Goal: Contribute content: Contribute content

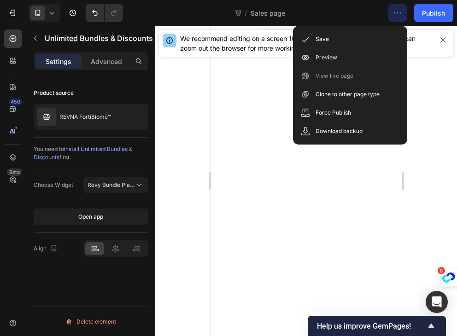
scroll to position [2394, 0]
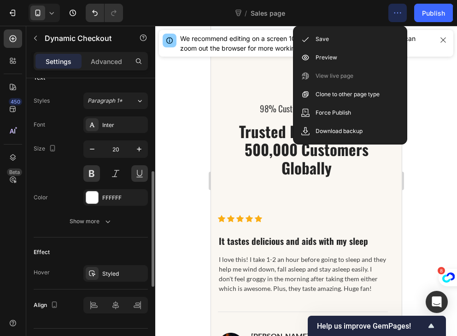
scroll to position [337, 0]
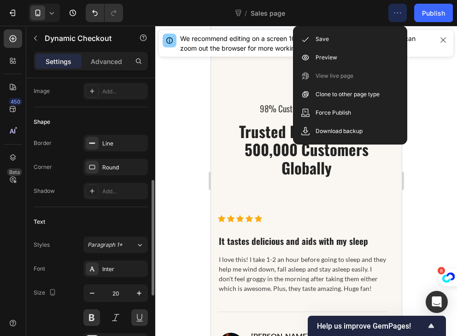
scroll to position [248, 0]
click at [420, 69] on div at bounding box center [306, 181] width 302 height 310
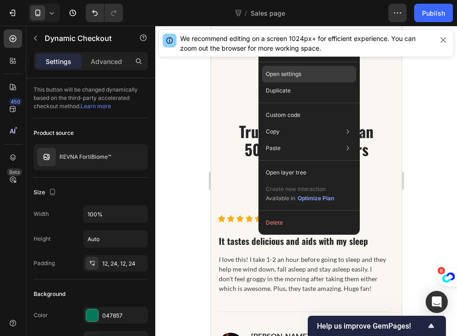
click at [309, 73] on div "Open settings" at bounding box center [309, 74] width 94 height 17
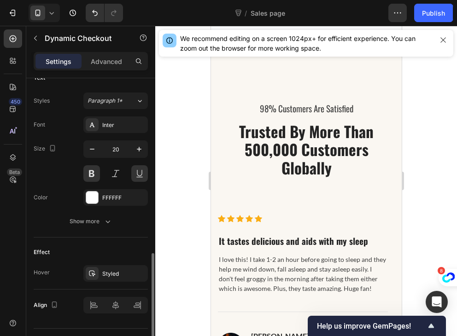
scroll to position [413, 0]
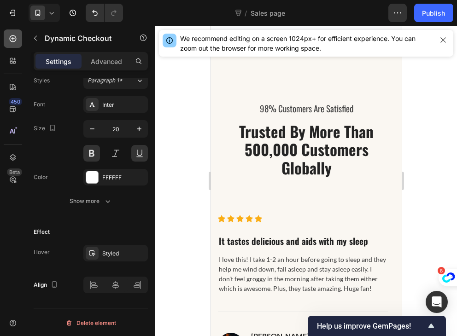
click at [13, 41] on icon at bounding box center [13, 38] width 7 height 7
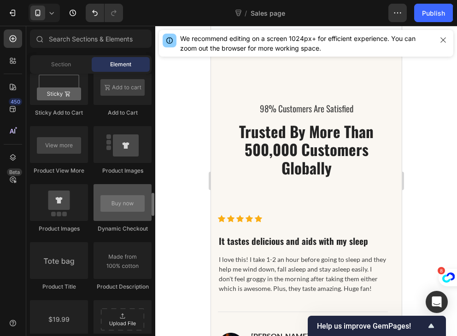
scroll to position [1296, 0]
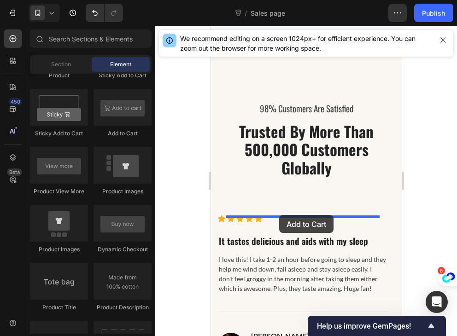
drag, startPoint x: 338, startPoint y: 134, endPoint x: 279, endPoint y: 215, distance: 100.6
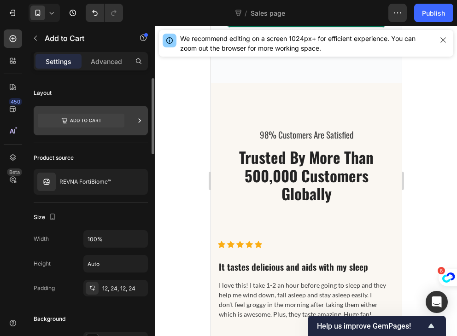
click at [77, 119] on icon at bounding box center [81, 121] width 87 height 14
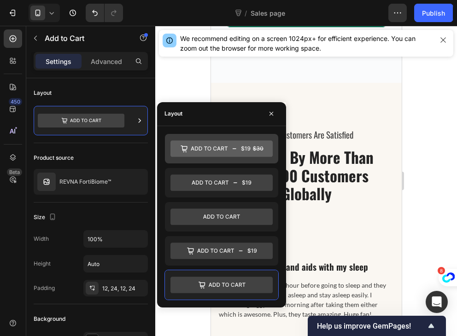
click at [225, 146] on icon at bounding box center [221, 148] width 102 height 17
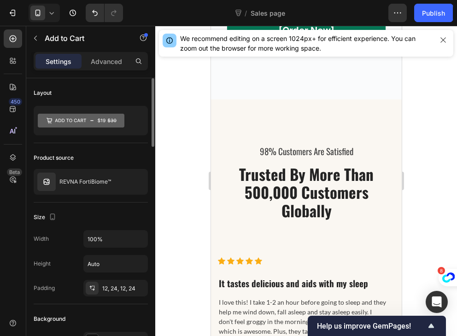
click at [85, 150] on div "Product source REVNA FortiBiome™" at bounding box center [91, 172] width 114 height 59
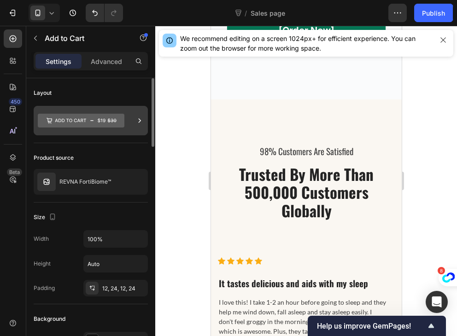
click at [86, 110] on icon at bounding box center [81, 120] width 87 height 21
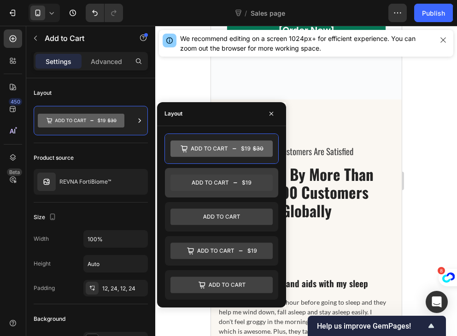
click at [227, 192] on div at bounding box center [221, 182] width 113 height 29
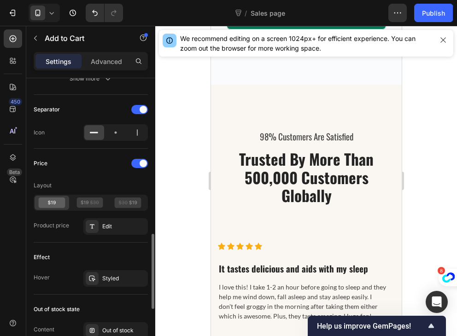
scroll to position [589, 0]
click at [104, 222] on div "Edit" at bounding box center [123, 226] width 43 height 8
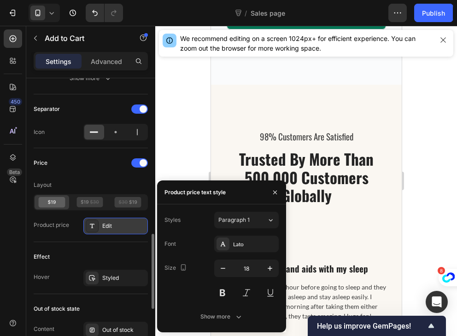
click at [104, 222] on div "Edit" at bounding box center [123, 226] width 43 height 8
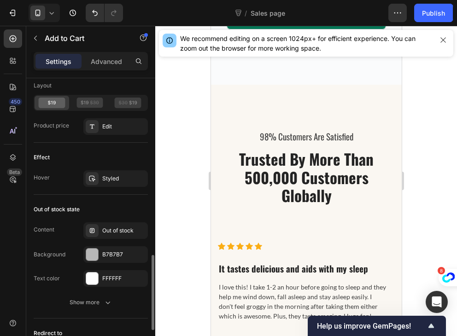
scroll to position [689, 0]
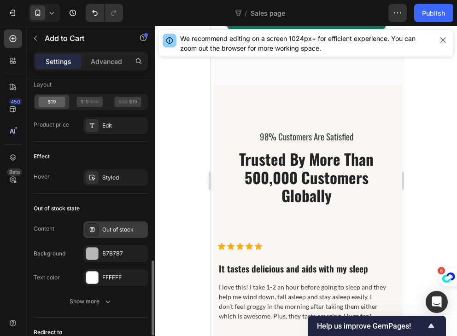
click at [104, 227] on div "Out of stock" at bounding box center [123, 230] width 43 height 8
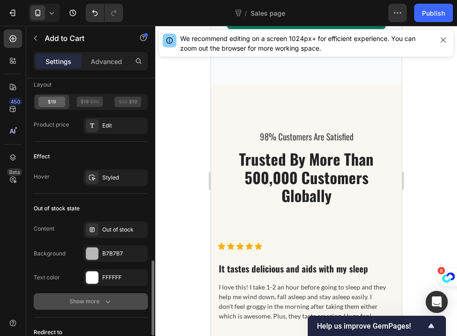
click at [102, 299] on div "Show more" at bounding box center [91, 301] width 43 height 9
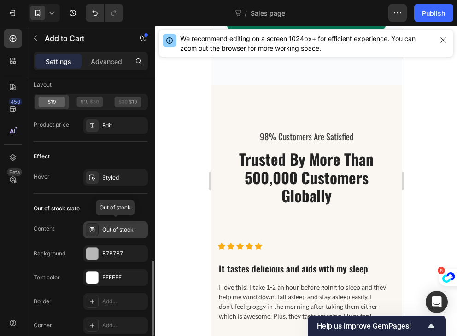
click at [122, 222] on div "Out of stock" at bounding box center [115, 230] width 64 height 17
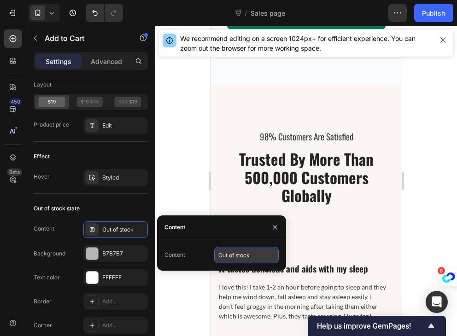
click at [262, 255] on input "Out of stock" at bounding box center [246, 255] width 64 height 17
type input "r"
type input "RETRY SOON"
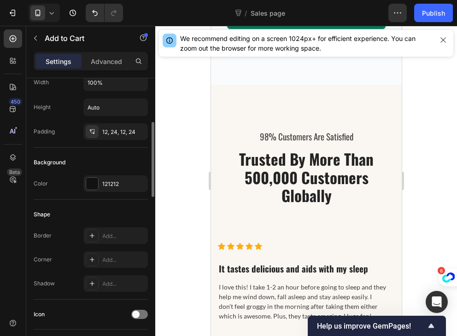
scroll to position [164, 0]
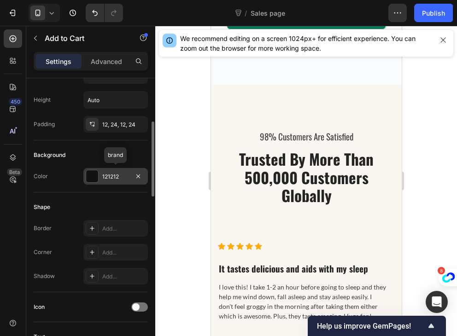
click at [108, 181] on div "121212" at bounding box center [115, 176] width 64 height 17
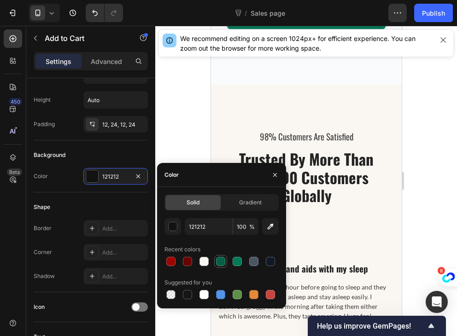
click at [216, 266] on div at bounding box center [220, 261] width 11 height 11
click at [237, 262] on div at bounding box center [237, 261] width 9 height 9
type input "047857"
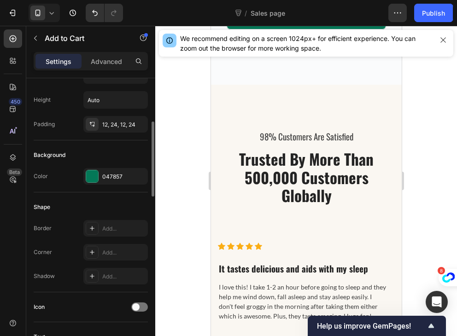
click at [108, 207] on div "Shape" at bounding box center [91, 207] width 114 height 15
click at [95, 173] on div at bounding box center [92, 176] width 12 height 12
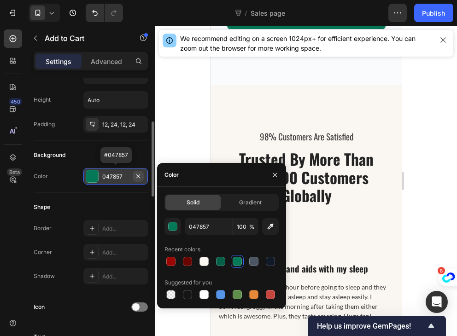
click at [141, 175] on icon "button" at bounding box center [137, 176] width 7 height 7
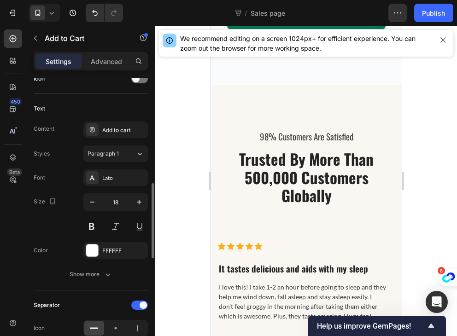
scroll to position [391, 0]
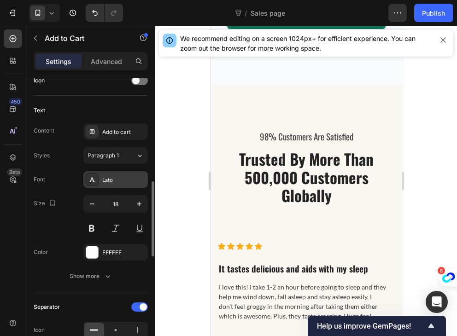
click at [117, 176] on div "Lato" at bounding box center [123, 180] width 43 height 8
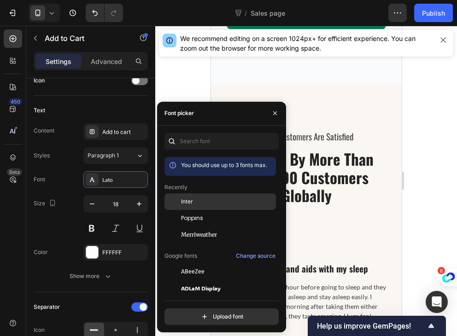
click at [191, 207] on div "Inter" at bounding box center [219, 201] width 111 height 17
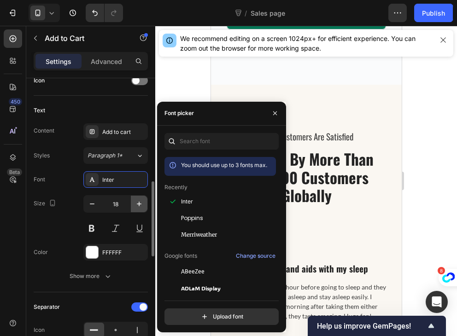
click at [137, 197] on button "button" at bounding box center [139, 204] width 17 height 17
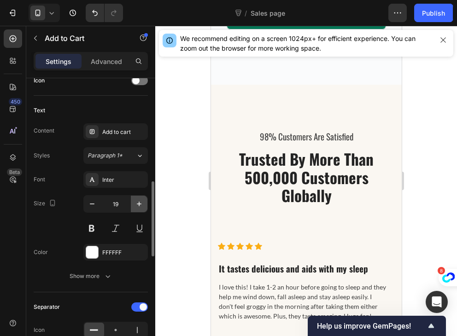
click at [137, 197] on button "button" at bounding box center [139, 204] width 17 height 17
type input "20"
click at [96, 222] on button at bounding box center [91, 228] width 17 height 17
click at [142, 222] on button at bounding box center [139, 228] width 17 height 17
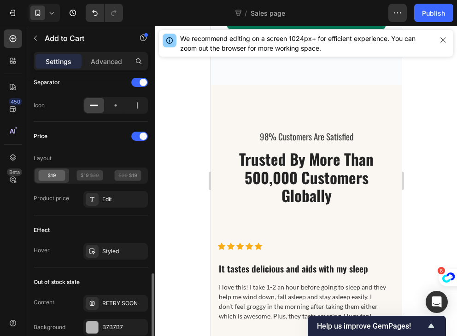
scroll to position [658, 0]
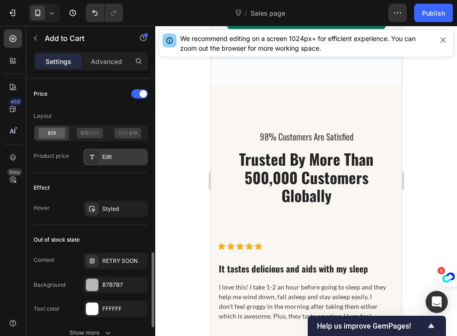
click at [102, 150] on div "Edit" at bounding box center [115, 157] width 64 height 17
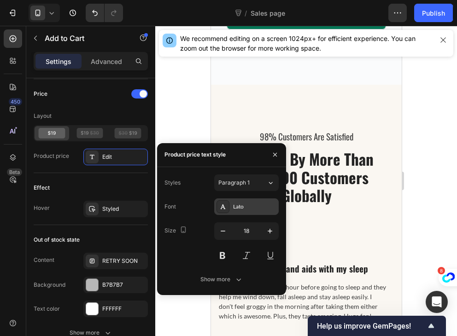
click at [232, 206] on div "Lato" at bounding box center [246, 206] width 64 height 17
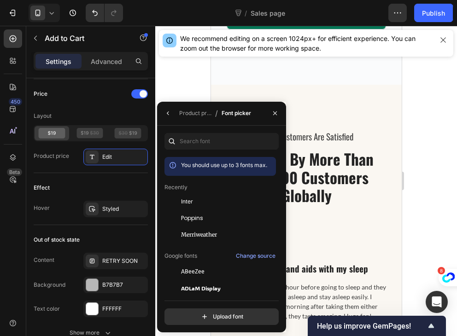
click at [232, 206] on div "Inter" at bounding box center [219, 201] width 111 height 17
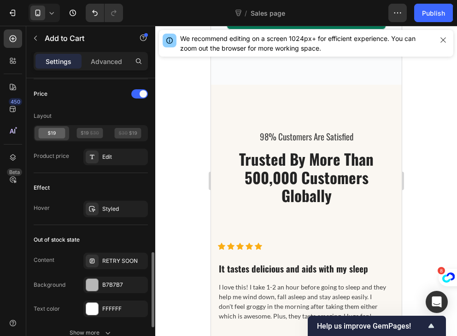
click at [132, 181] on div "Effect" at bounding box center [91, 188] width 114 height 15
click at [105, 153] on div "Edit" at bounding box center [123, 157] width 43 height 8
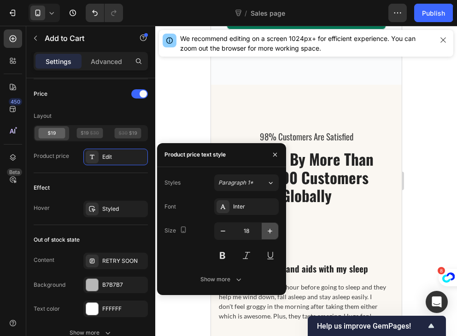
click at [272, 238] on button "button" at bounding box center [270, 231] width 17 height 17
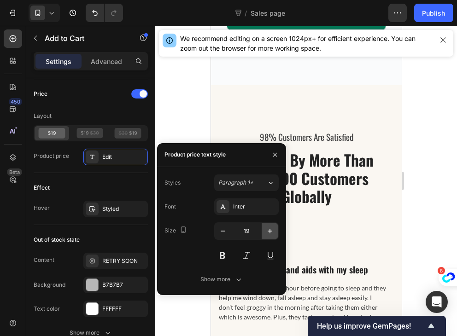
type input "20"
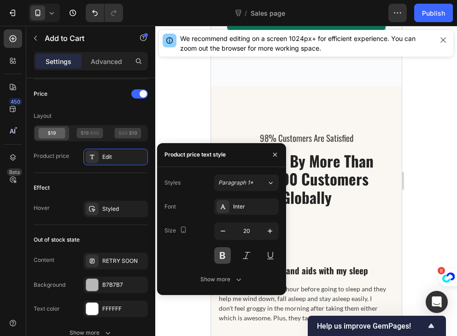
click at [215, 256] on button at bounding box center [222, 255] width 17 height 17
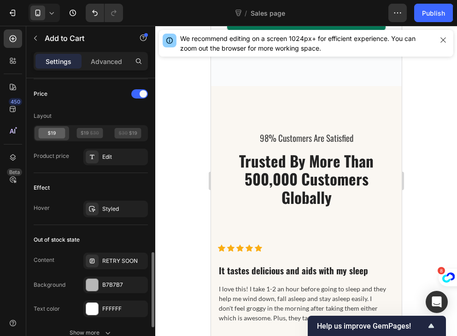
click at [87, 182] on div "Effect" at bounding box center [91, 188] width 114 height 15
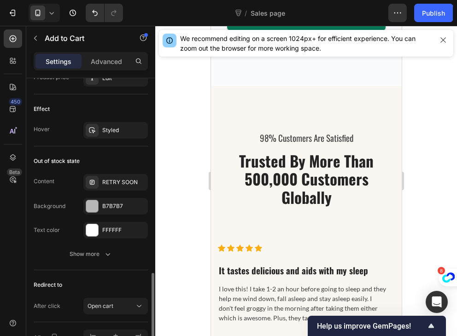
scroll to position [737, 0]
click at [136, 178] on div "RETRY SOON" at bounding box center [123, 181] width 43 height 8
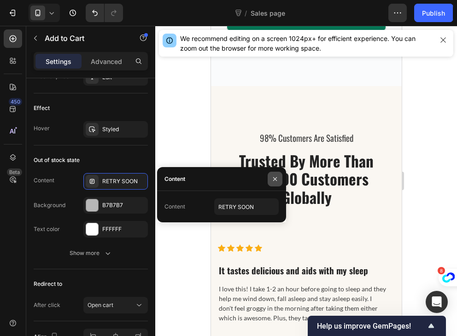
click at [271, 175] on icon "button" at bounding box center [274, 178] width 7 height 7
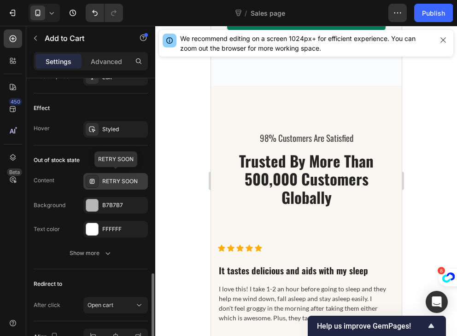
click at [96, 176] on div at bounding box center [92, 181] width 13 height 13
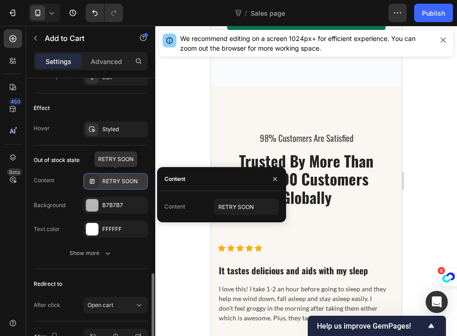
click at [96, 176] on div at bounding box center [92, 181] width 13 height 13
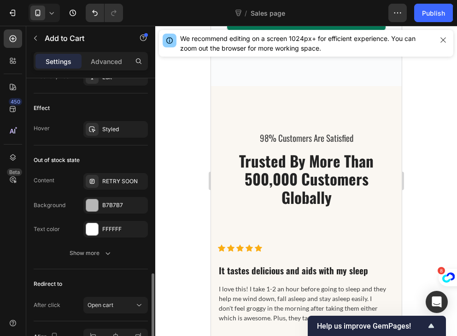
scroll to position [788, 0]
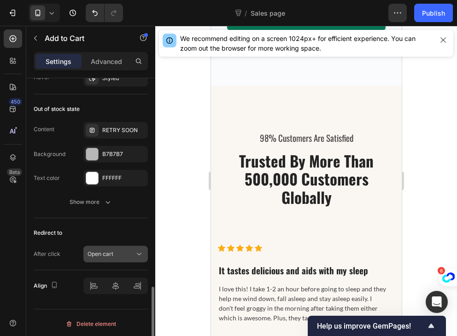
click at [102, 256] on div "Open cart" at bounding box center [115, 254] width 56 height 9
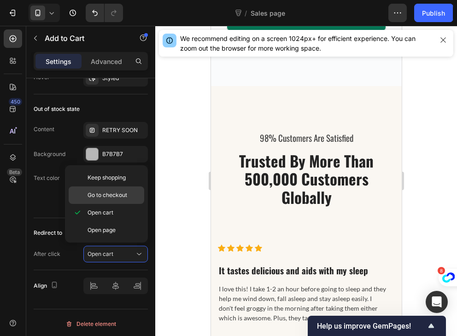
click at [131, 198] on p "Go to checkout" at bounding box center [113, 195] width 52 height 8
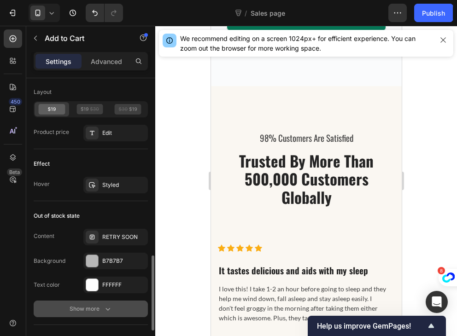
scroll to position [676, 0]
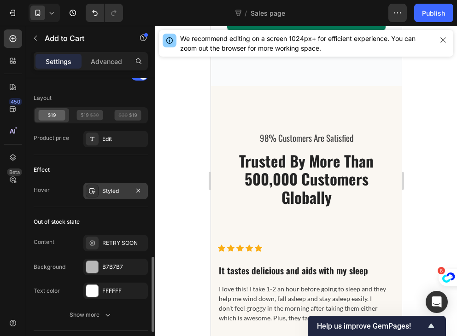
click at [104, 196] on div "Styled" at bounding box center [115, 191] width 64 height 17
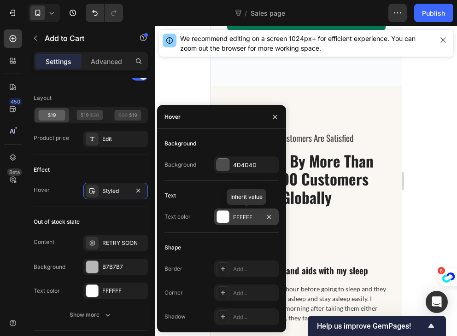
click at [222, 218] on div at bounding box center [223, 217] width 12 height 12
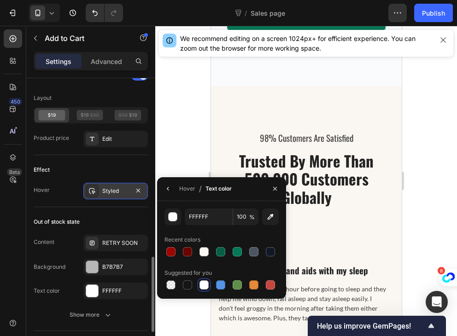
click at [100, 188] on div "Styled" at bounding box center [115, 191] width 64 height 17
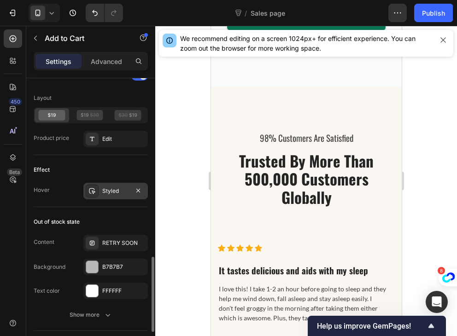
click at [107, 194] on div "Styled" at bounding box center [115, 191] width 64 height 17
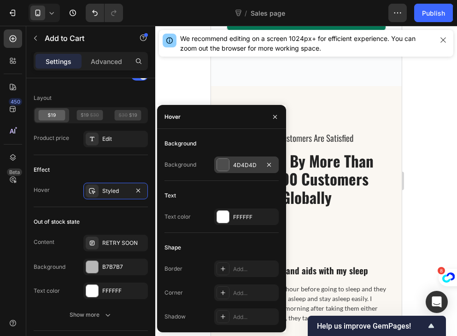
click at [231, 167] on div "4D4D4D" at bounding box center [246, 165] width 64 height 17
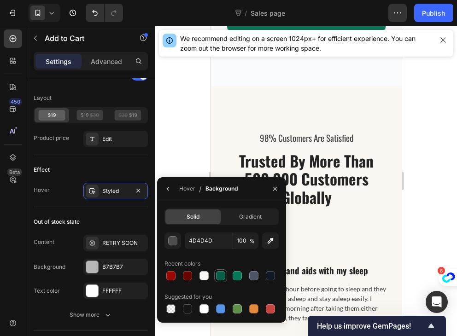
click at [217, 275] on div at bounding box center [220, 275] width 9 height 9
type input "065F46"
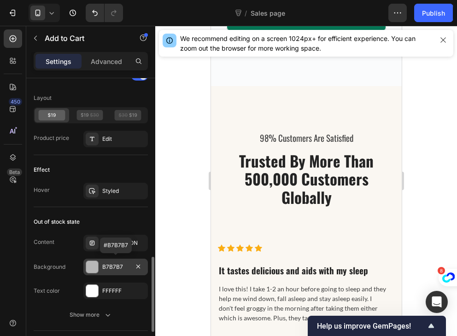
click at [103, 266] on div "B7B7B7" at bounding box center [115, 267] width 27 height 8
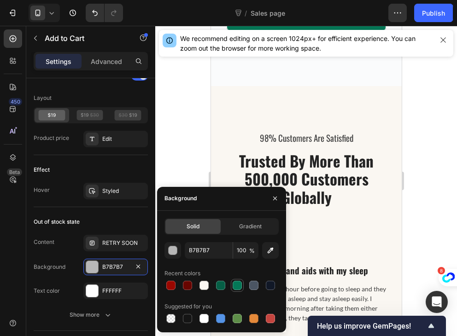
click at [237, 280] on div at bounding box center [237, 285] width 11 height 11
type input "047857"
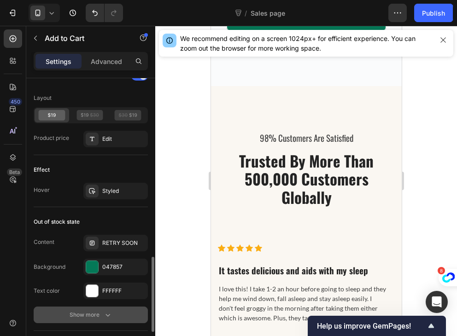
click at [106, 310] on icon "button" at bounding box center [107, 314] width 9 height 9
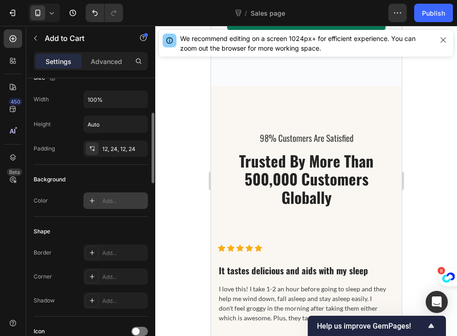
scroll to position [132, 0]
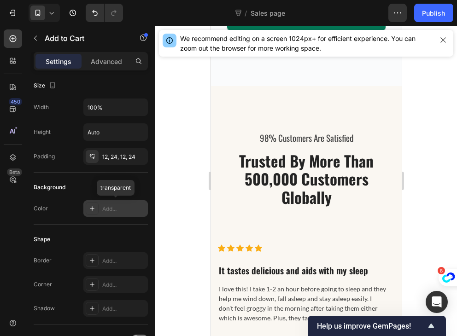
click at [101, 207] on div "Add..." at bounding box center [115, 208] width 64 height 17
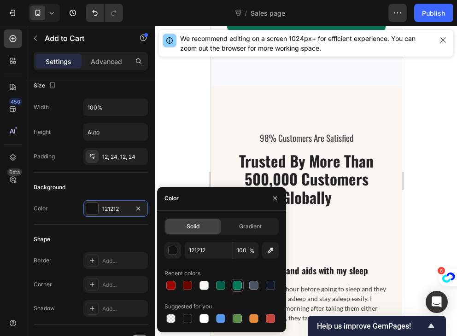
click at [241, 288] on div at bounding box center [237, 285] width 11 height 11
type input "047857"
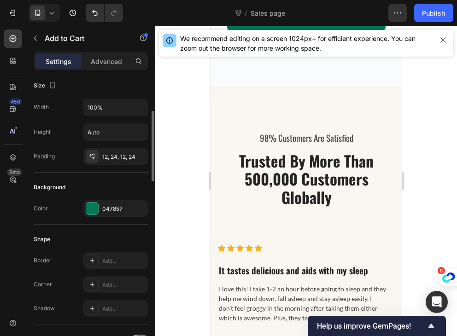
click at [78, 225] on div "Shape Border Add... Corner Add... Shadow Add..." at bounding box center [91, 275] width 114 height 100
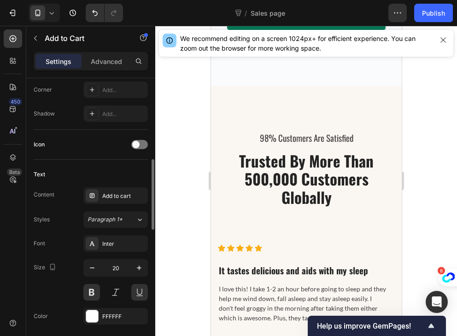
scroll to position [327, 0]
click at [134, 146] on span at bounding box center [135, 144] width 7 height 7
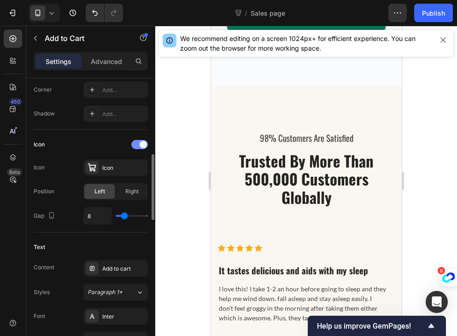
click at [134, 146] on div at bounding box center [139, 144] width 17 height 9
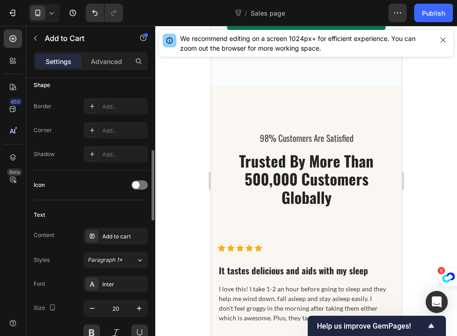
scroll to position [287, 0]
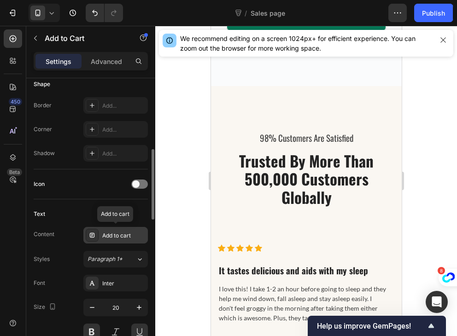
click at [116, 233] on div "Add to cart" at bounding box center [123, 236] width 43 height 8
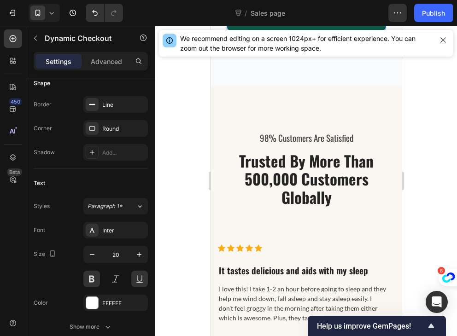
click at [326, 25] on p "[Order Now]" at bounding box center [306, 17] width 56 height 17
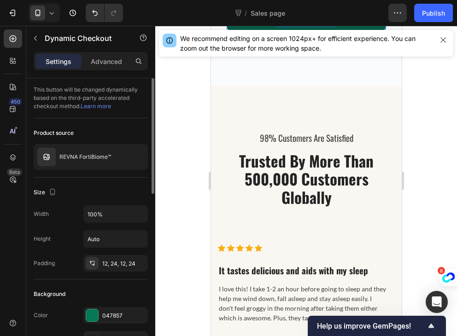
click at [326, 25] on p "[Order Now]" at bounding box center [306, 17] width 56 height 17
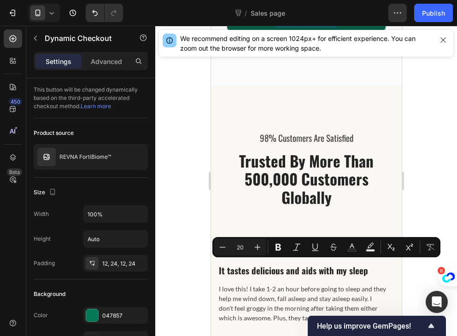
click at [330, 25] on p "[Order Now]" at bounding box center [306, 17] width 56 height 17
drag, startPoint x: 330, startPoint y: 268, endPoint x: 263, endPoint y: 266, distance: 66.8
click at [263, 31] on button "[Order Now]" at bounding box center [305, 17] width 159 height 28
copy p "[Order Now]"
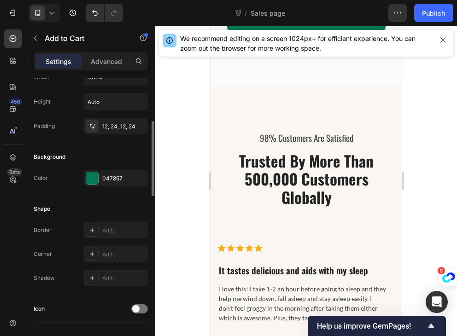
scroll to position [163, 0]
click at [98, 253] on div at bounding box center [92, 253] width 13 height 13
click at [72, 229] on div "Border Add..." at bounding box center [91, 230] width 114 height 17
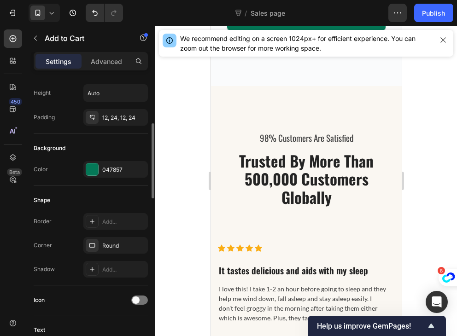
scroll to position [171, 0]
click at [101, 245] on div "Round" at bounding box center [115, 245] width 64 height 17
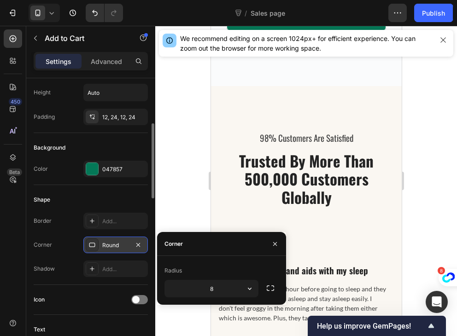
click at [101, 245] on div "Round" at bounding box center [115, 245] width 64 height 17
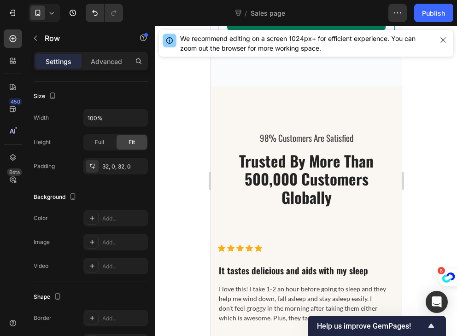
scroll to position [0, 0]
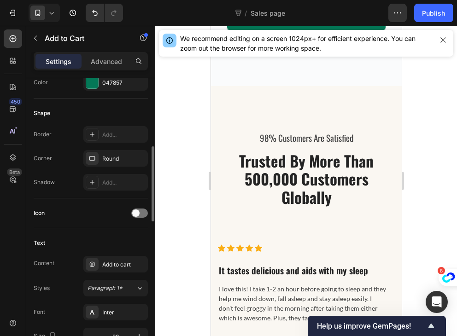
scroll to position [257, 0]
click at [107, 151] on div "Round" at bounding box center [115, 159] width 64 height 17
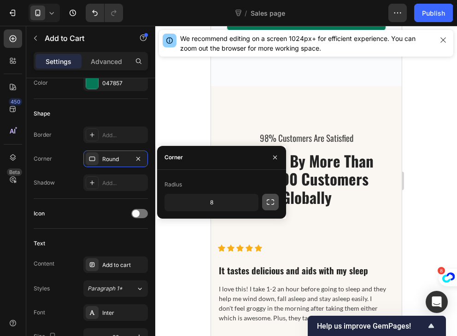
click at [273, 205] on icon "button" at bounding box center [270, 202] width 9 height 9
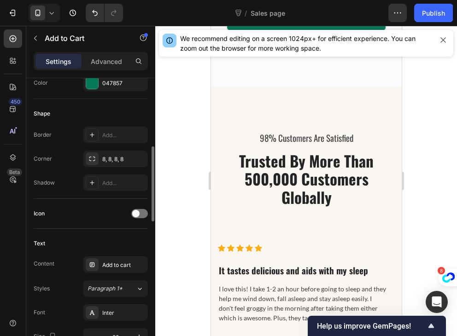
click at [92, 209] on div "Icon" at bounding box center [91, 213] width 114 height 15
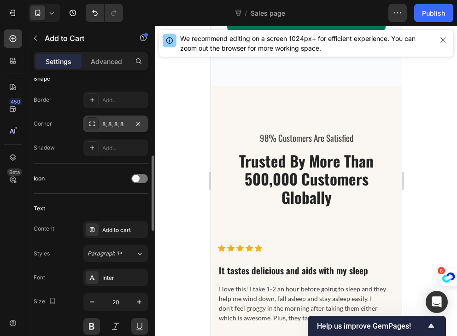
click at [113, 124] on div "8, 8, 8, 8" at bounding box center [115, 124] width 27 height 8
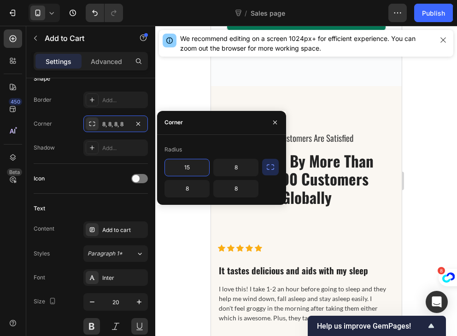
type input "1"
type input "8"
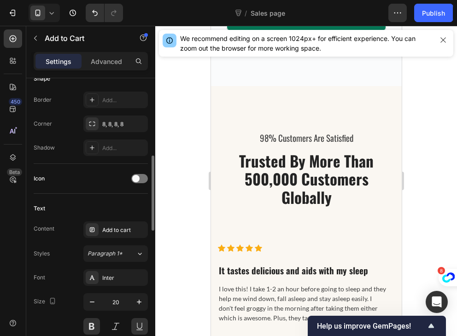
click at [90, 180] on div "Icon" at bounding box center [91, 178] width 114 height 15
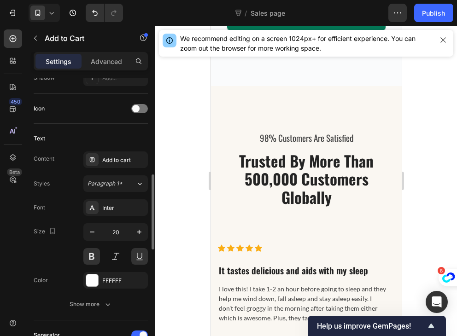
scroll to position [363, 0]
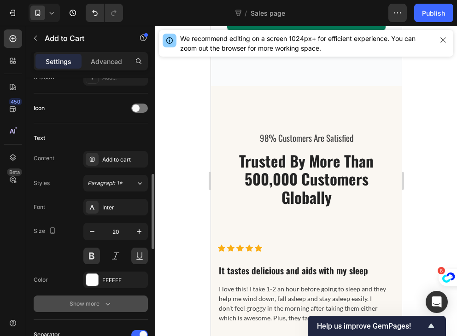
click at [114, 308] on button "Show more" at bounding box center [91, 304] width 114 height 17
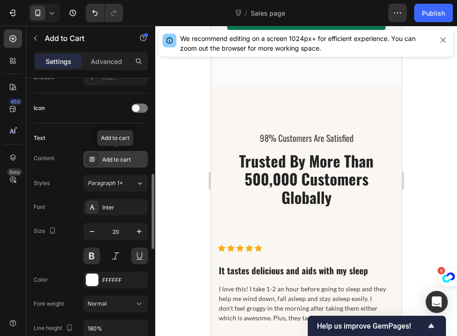
click at [128, 159] on div "Add to cart" at bounding box center [123, 160] width 43 height 8
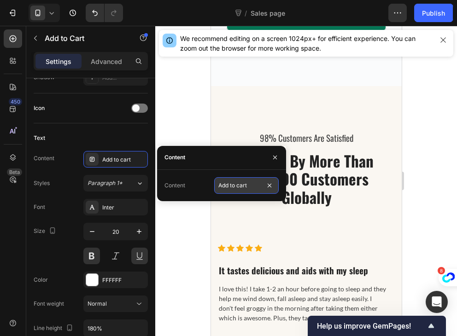
paste input "[Order Now]"
type input "[Order Now]"
click at [67, 173] on div "Content Add to cart Styles Paragraph 1* Font Inter Size 20 Color FFFFFF Font we…" at bounding box center [91, 292] width 114 height 283
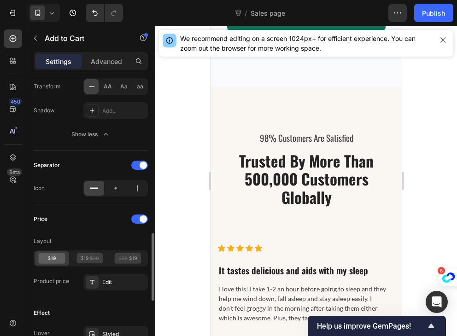
scroll to position [654, 0]
click at [111, 186] on div at bounding box center [116, 188] width 20 height 15
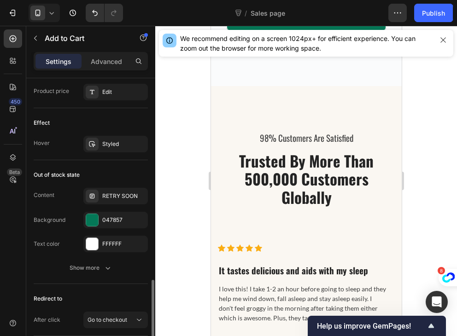
scroll to position [847, 0]
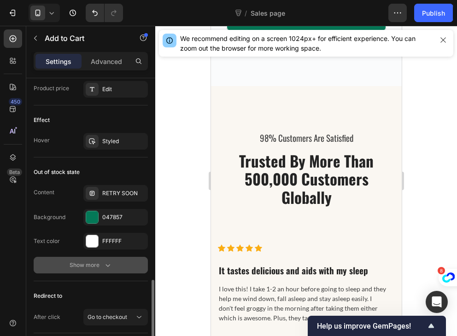
click at [94, 261] on div "Show more" at bounding box center [91, 265] width 43 height 9
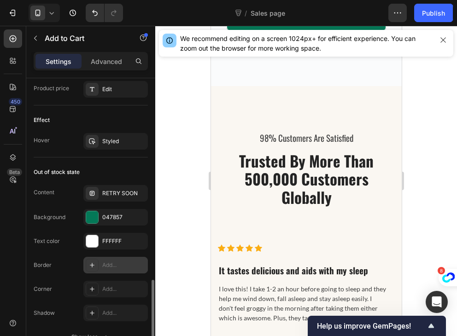
scroll to position [873, 0]
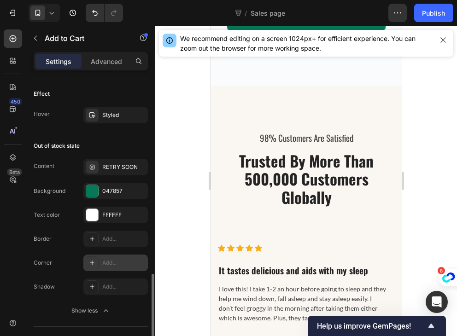
click at [105, 260] on div "Add..." at bounding box center [123, 263] width 43 height 8
click at [72, 266] on div "Corner Round" at bounding box center [91, 263] width 114 height 17
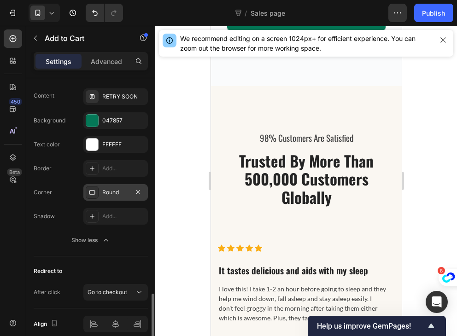
scroll to position [975, 0]
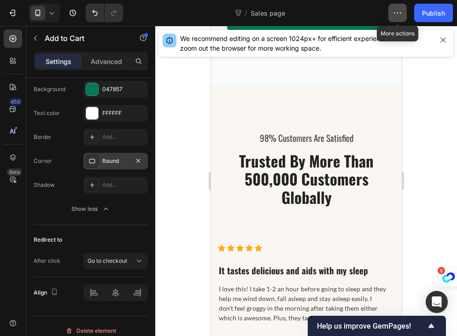
click at [396, 13] on icon "button" at bounding box center [397, 12] width 9 height 9
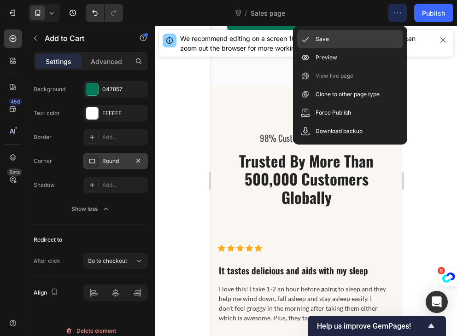
click at [344, 43] on div "Save" at bounding box center [350, 39] width 106 height 18
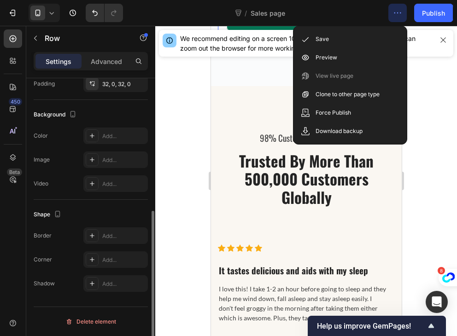
scroll to position [0, 0]
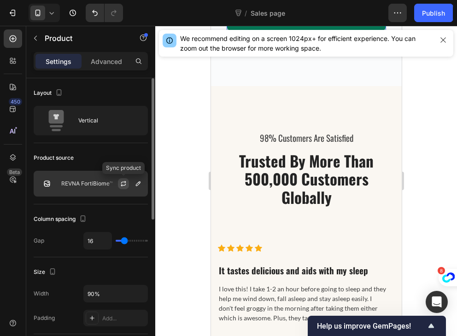
click at [121, 185] on icon "button" at bounding box center [123, 185] width 5 height 3
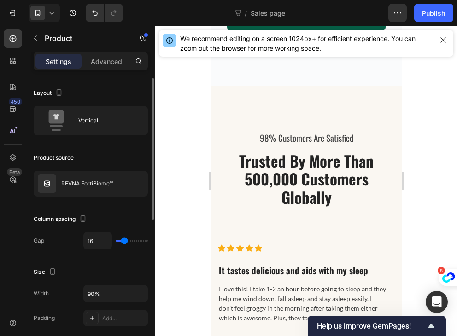
click at [250, 31] on button "[Order Now]" at bounding box center [305, 17] width 159 height 28
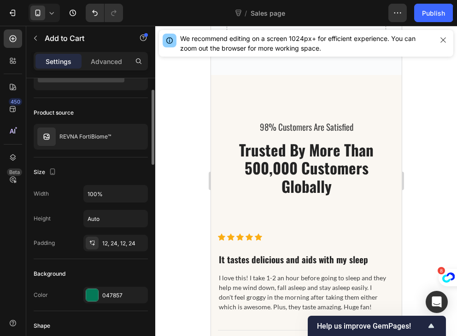
scroll to position [46, 0]
click at [111, 245] on div "12, 24, 12, 24" at bounding box center [115, 243] width 27 height 8
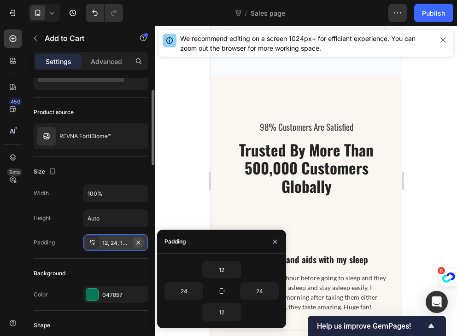
click at [138, 244] on icon "button" at bounding box center [137, 242] width 7 height 7
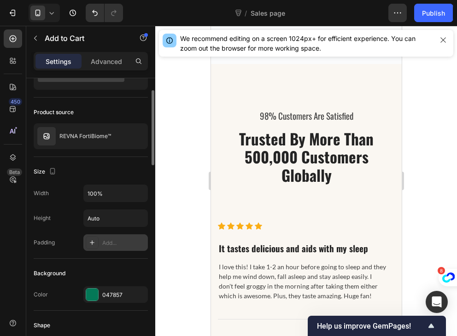
click at [63, 223] on div "Height Auto" at bounding box center [91, 218] width 114 height 17
click at [101, 241] on div "Add..." at bounding box center [115, 242] width 64 height 17
type input "12"
type input "24"
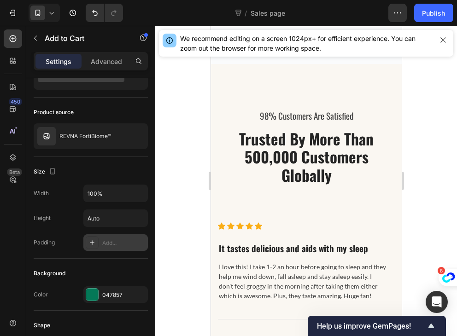
type input "12"
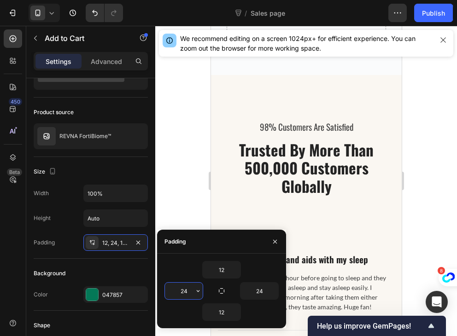
click at [186, 293] on input "24" at bounding box center [184, 291] width 38 height 17
type input "12"
click at [249, 292] on input "24" at bounding box center [259, 291] width 38 height 17
type input "12"
click at [152, 227] on div at bounding box center [151, 220] width 7 height 284
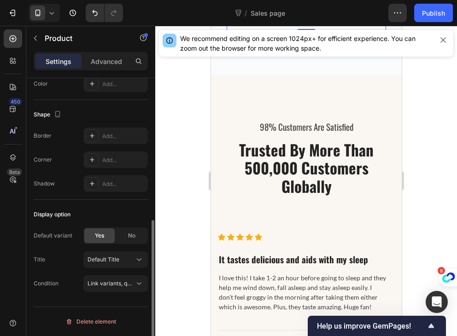
scroll to position [0, 0]
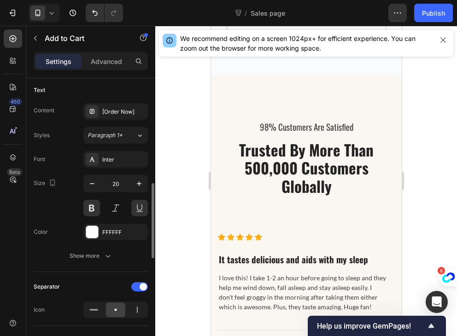
scroll to position [408, 0]
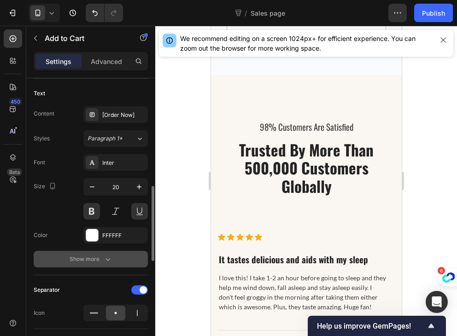
click at [108, 258] on icon "button" at bounding box center [107, 259] width 5 height 3
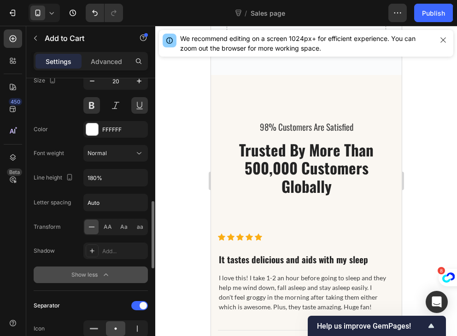
scroll to position [514, 0]
click at [100, 181] on input "180%" at bounding box center [116, 177] width 64 height 17
click at [139, 179] on icon "button" at bounding box center [138, 177] width 9 height 9
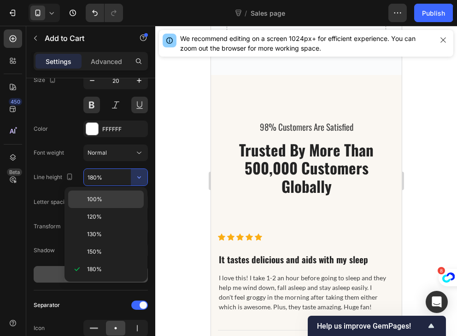
click at [119, 197] on p "100%" at bounding box center [113, 199] width 52 height 8
type input "100%"
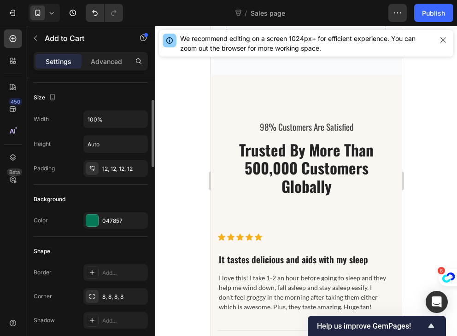
scroll to position [103, 0]
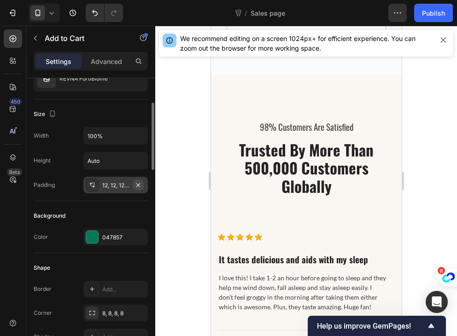
click at [140, 185] on icon "button" at bounding box center [137, 184] width 7 height 7
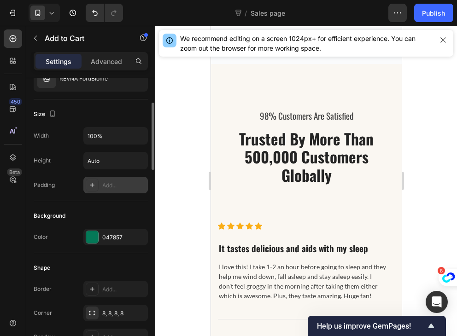
click at [76, 187] on div "Padding Add..." at bounding box center [91, 185] width 114 height 17
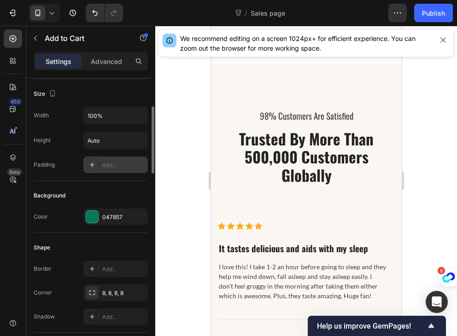
scroll to position [123, 0]
click at [109, 166] on div "Add..." at bounding box center [123, 165] width 43 height 8
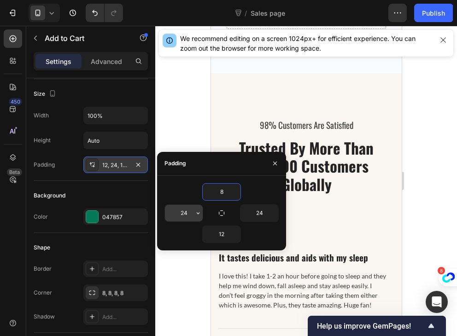
type input "8"
click at [174, 216] on input "24" at bounding box center [184, 213] width 38 height 17
type input "8"
click at [258, 209] on input "24" at bounding box center [259, 213] width 38 height 17
type input "/"
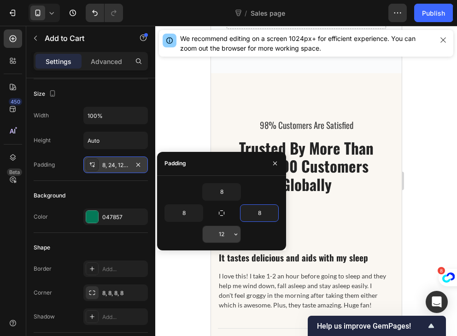
type input "8"
click at [216, 234] on input "12" at bounding box center [222, 234] width 38 height 17
type input "8"
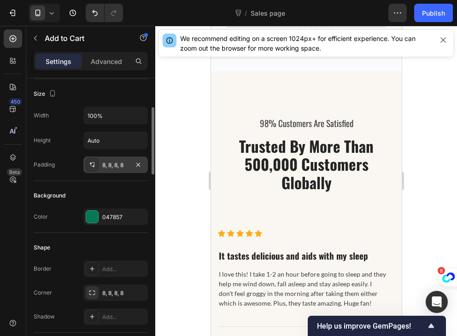
click at [76, 243] on div "Shape" at bounding box center [91, 247] width 114 height 15
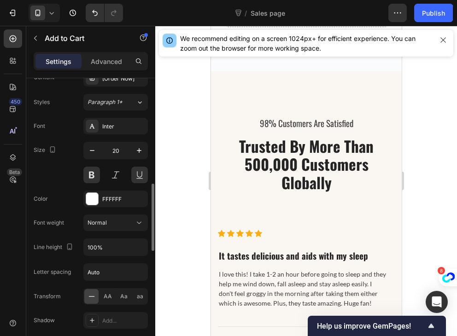
scroll to position [445, 0]
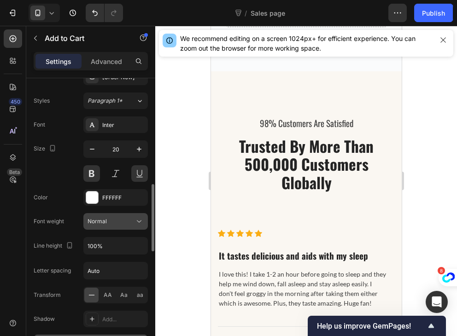
click at [93, 224] on div "Normal" at bounding box center [115, 221] width 56 height 9
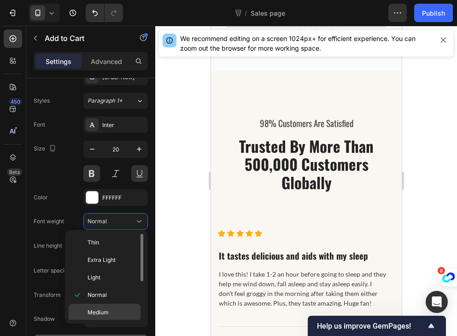
click at [96, 307] on div "Medium" at bounding box center [105, 312] width 72 height 17
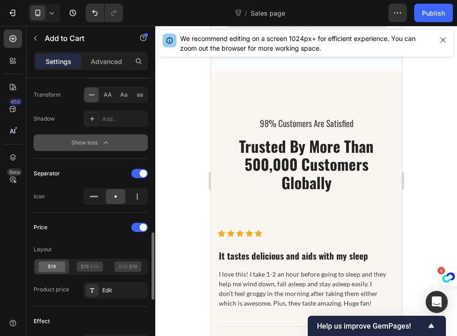
scroll to position [647, 0]
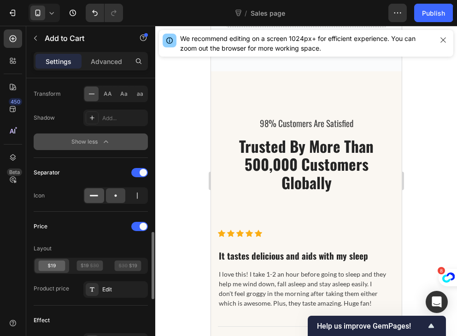
click at [101, 192] on div at bounding box center [94, 195] width 20 height 15
click at [135, 196] on icon at bounding box center [137, 195] width 9 height 9
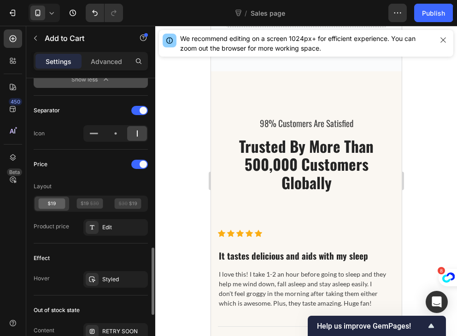
scroll to position [709, 0]
click at [93, 199] on icon at bounding box center [89, 203] width 27 height 11
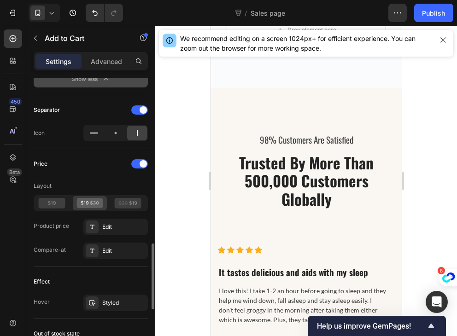
click at [93, 199] on icon at bounding box center [89, 203] width 27 height 11
click at [44, 204] on icon at bounding box center [52, 203] width 27 height 11
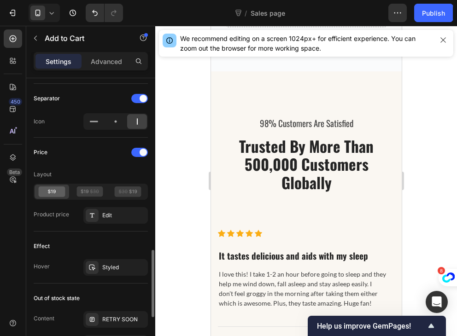
scroll to position [721, 0]
click at [128, 193] on icon at bounding box center [128, 191] width 27 height 11
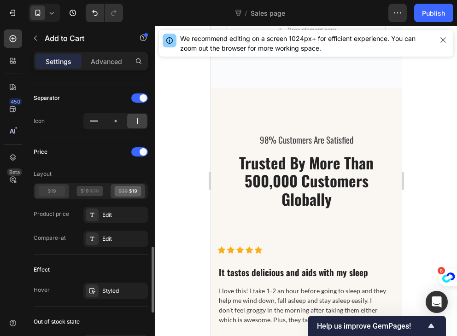
click at [56, 190] on icon at bounding box center [52, 191] width 27 height 11
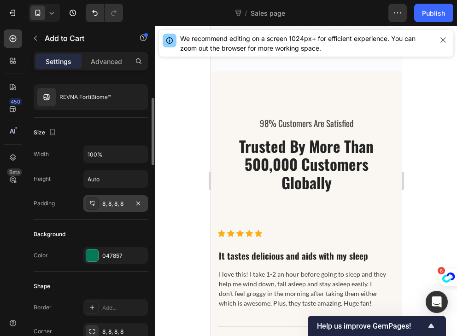
scroll to position [85, 0]
click at [126, 157] on input "100%" at bounding box center [116, 154] width 64 height 17
click at [136, 155] on icon "button" at bounding box center [138, 154] width 9 height 9
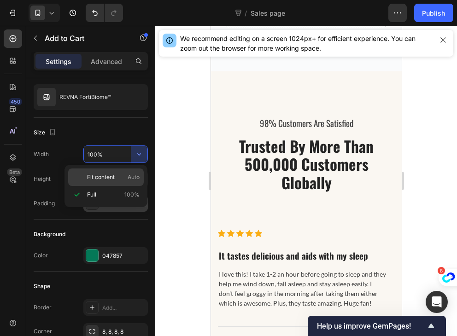
click at [122, 175] on p "Fit content Auto" at bounding box center [113, 177] width 52 height 8
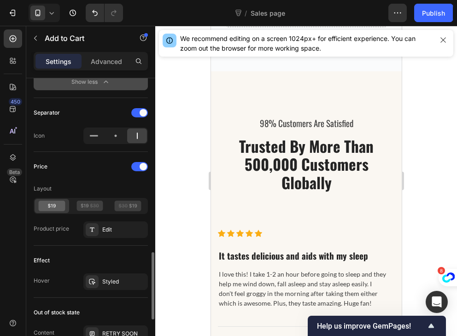
scroll to position [715, 0]
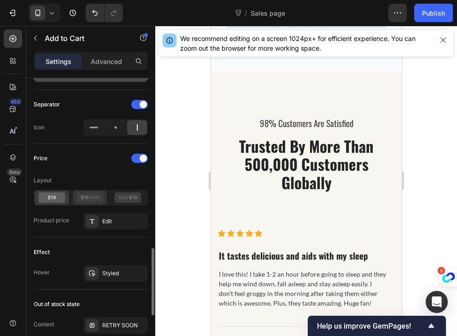
click at [91, 197] on icon at bounding box center [94, 197] width 9 height 4
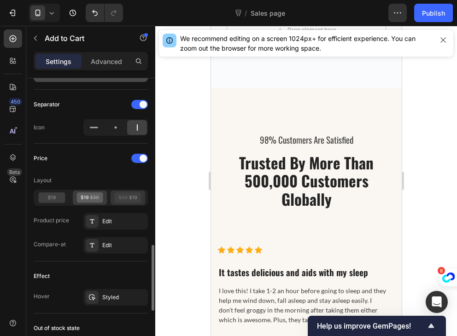
click at [129, 192] on icon at bounding box center [128, 197] width 27 height 11
click at [50, 192] on icon at bounding box center [52, 197] width 27 height 11
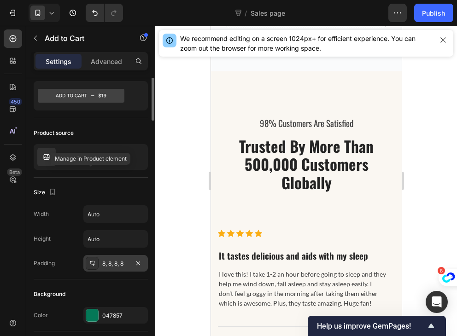
scroll to position [0, 0]
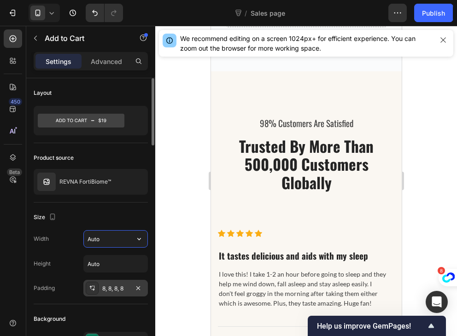
click at [107, 233] on input "Auto" at bounding box center [116, 239] width 64 height 17
click at [140, 238] on icon "button" at bounding box center [138, 238] width 9 height 9
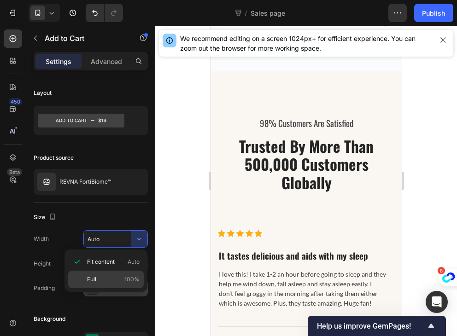
click at [106, 277] on p "Full 100%" at bounding box center [113, 279] width 52 height 8
type input "100%"
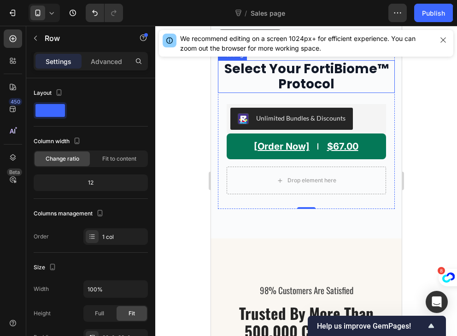
scroll to position [2466, 0]
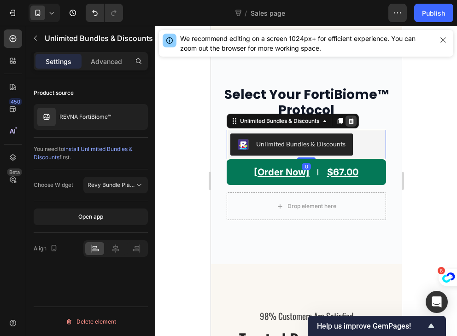
click at [353, 118] on icon at bounding box center [351, 121] width 6 height 6
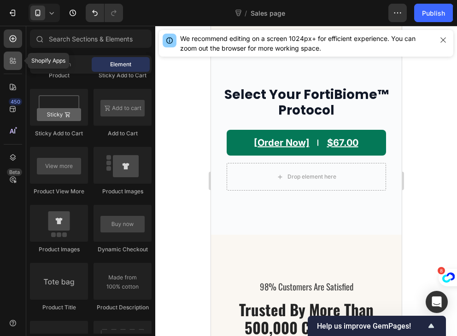
click at [12, 59] on icon at bounding box center [11, 59] width 3 height 3
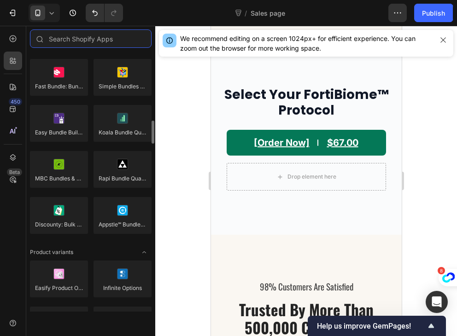
scroll to position [823, 0]
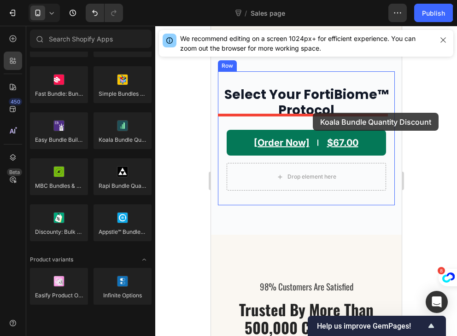
drag, startPoint x: 332, startPoint y: 168, endPoint x: 312, endPoint y: 113, distance: 58.4
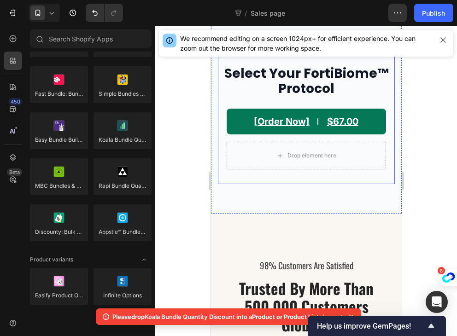
scroll to position [2472, 0]
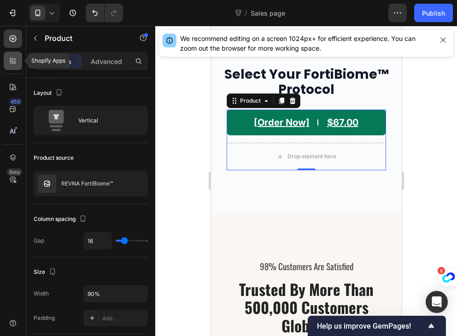
click at [8, 67] on div at bounding box center [13, 61] width 18 height 18
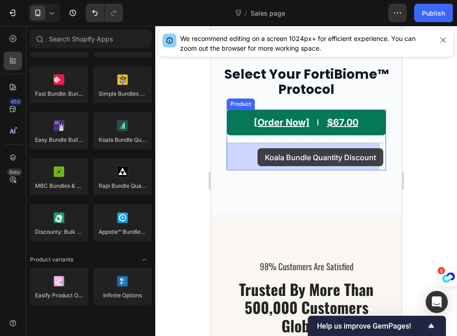
drag, startPoint x: 319, startPoint y: 146, endPoint x: 258, endPoint y: 148, distance: 61.3
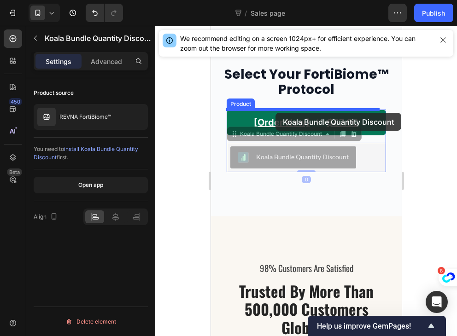
drag, startPoint x: 274, startPoint y: 158, endPoint x: 275, endPoint y: 111, distance: 47.5
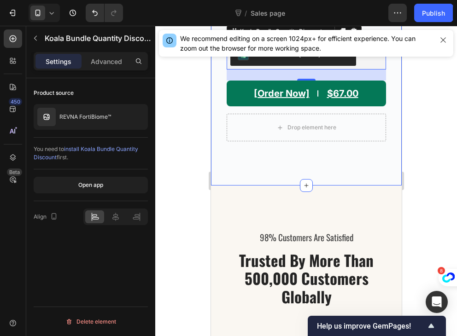
scroll to position [2544, 0]
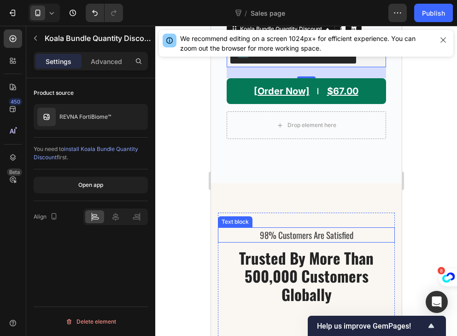
click at [302, 235] on p "98% Customers Are Satisfied" at bounding box center [305, 234] width 175 height 13
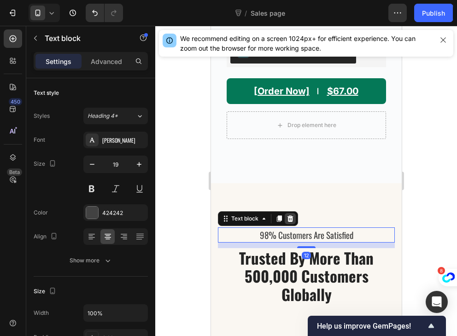
click at [290, 221] on icon at bounding box center [290, 219] width 6 height 6
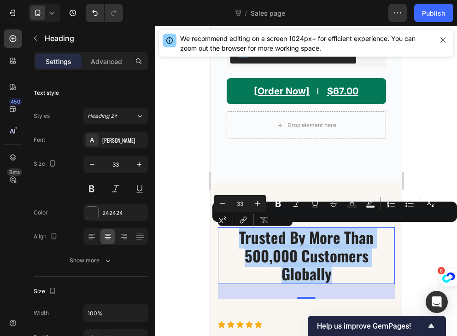
drag, startPoint x: 332, startPoint y: 274, endPoint x: 223, endPoint y: 241, distance: 113.4
click at [223, 241] on p "Trusted By More Than 500,000 Customers Globally" at bounding box center [305, 255] width 175 height 55
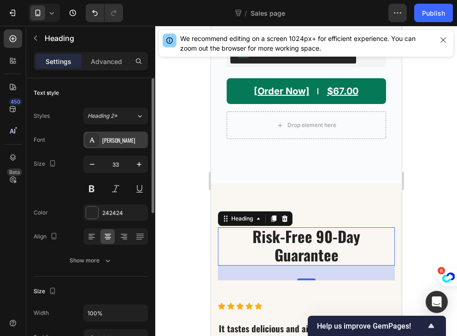
click at [99, 133] on div "Oswald" at bounding box center [115, 140] width 64 height 17
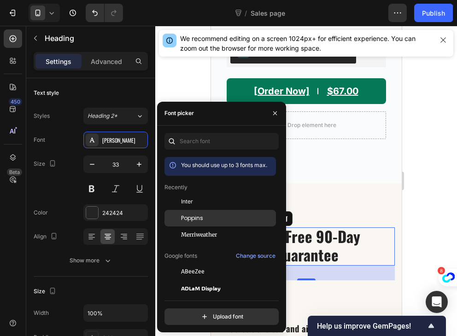
click at [209, 217] on div "Poppins" at bounding box center [227, 218] width 93 height 8
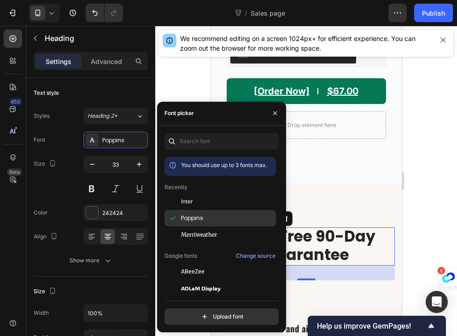
scroll to position [0, 0]
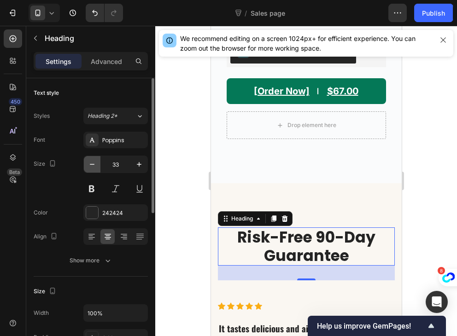
click at [96, 171] on button "button" at bounding box center [92, 164] width 17 height 17
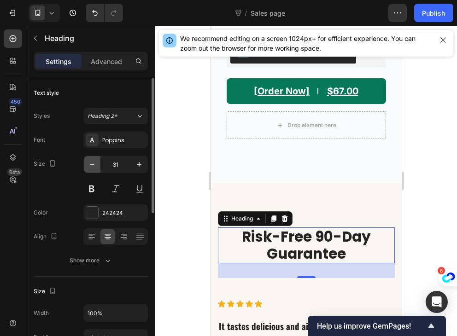
click at [96, 171] on button "button" at bounding box center [92, 164] width 17 height 17
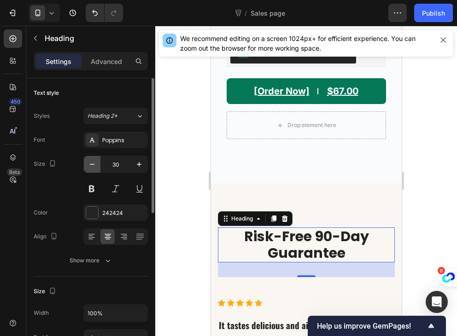
click at [96, 171] on button "button" at bounding box center [92, 164] width 17 height 17
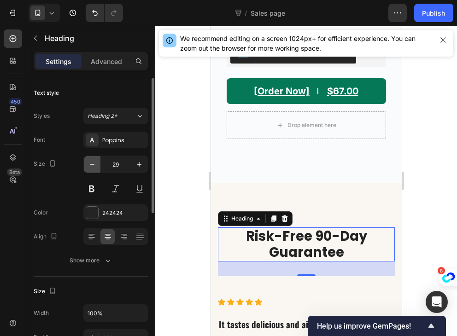
click at [96, 171] on button "button" at bounding box center [92, 164] width 17 height 17
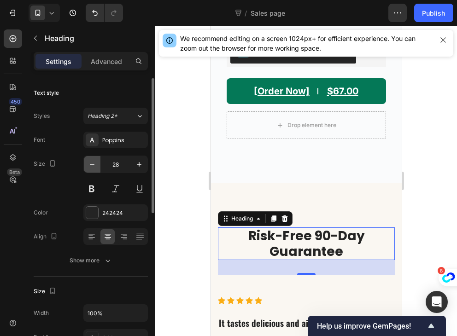
click at [96, 171] on button "button" at bounding box center [92, 164] width 17 height 17
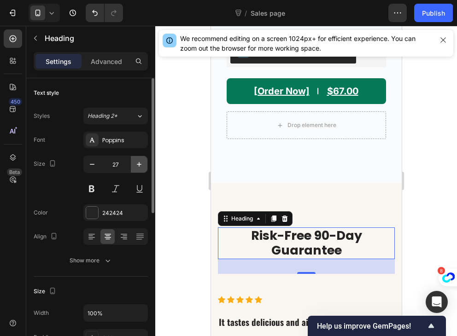
click at [143, 163] on icon "button" at bounding box center [138, 164] width 9 height 9
type input "28"
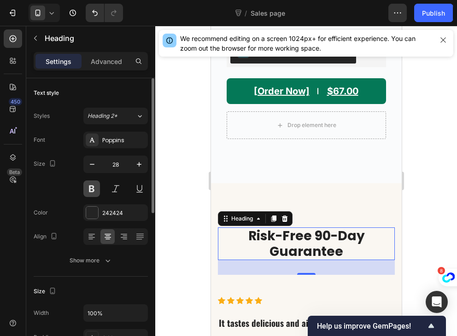
click at [86, 191] on button at bounding box center [91, 189] width 17 height 17
click at [109, 212] on div "242424" at bounding box center [115, 213] width 27 height 8
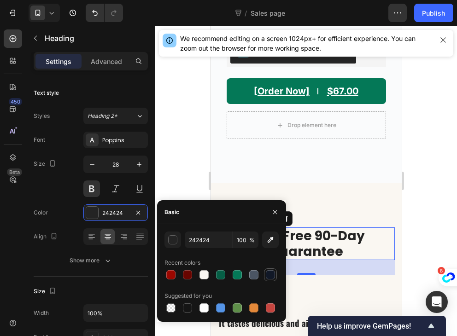
click at [269, 273] on div at bounding box center [270, 274] width 9 height 9
type input "111827"
click at [34, 188] on div "Size 28" at bounding box center [91, 176] width 114 height 41
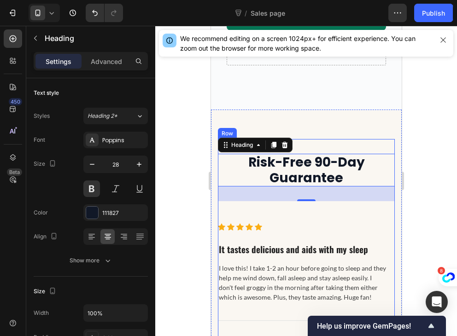
scroll to position [2618, 0]
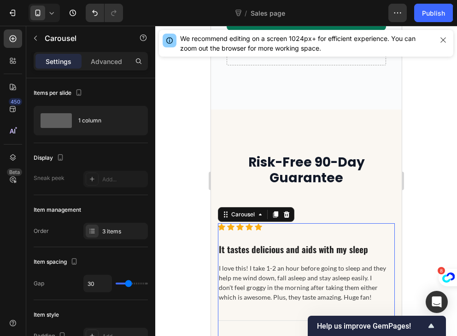
click at [344, 261] on div "Icon Icon Icon Icon Icon Icon List Hoz It tastes delicious and aids with my sle…" at bounding box center [302, 310] width 170 height 175
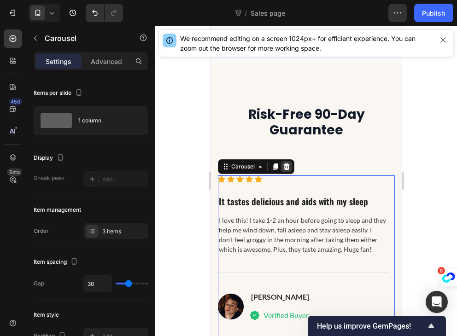
click at [288, 170] on div at bounding box center [285, 166] width 11 height 11
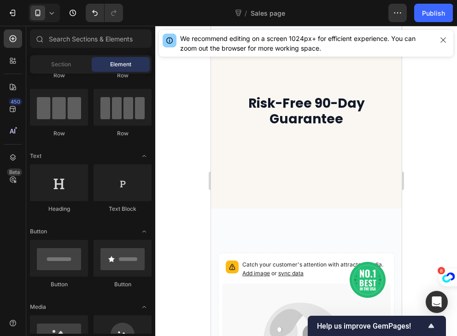
scroll to position [0, 0]
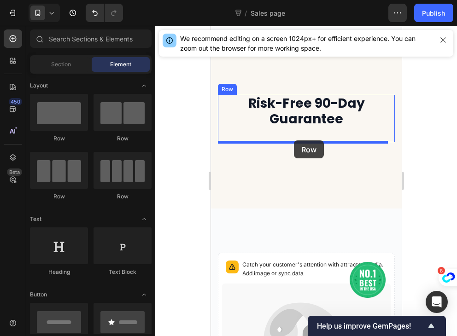
drag, startPoint x: 264, startPoint y: 142, endPoint x: 293, endPoint y: 141, distance: 29.5
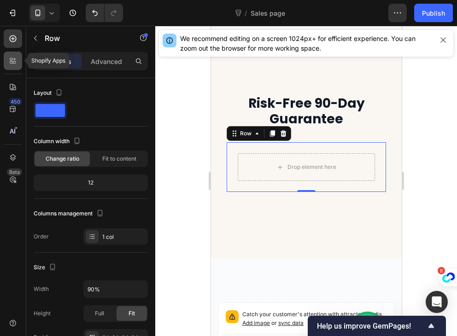
click at [16, 58] on icon at bounding box center [12, 60] width 9 height 9
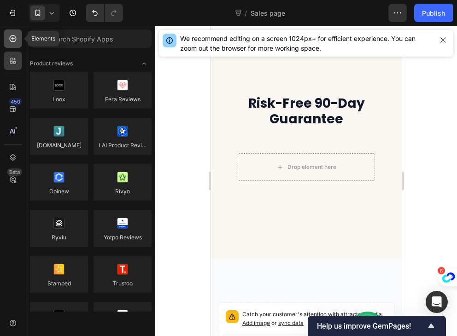
click at [7, 41] on div at bounding box center [13, 38] width 18 height 18
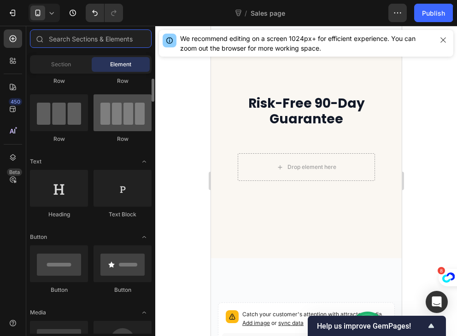
scroll to position [57, 0]
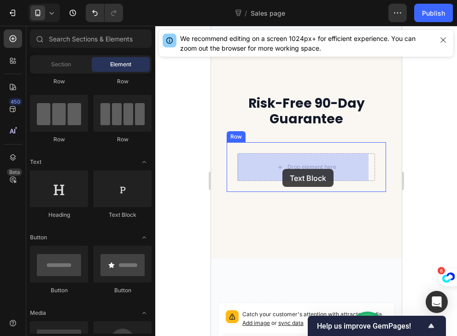
drag, startPoint x: 307, startPoint y: 207, endPoint x: 286, endPoint y: 167, distance: 45.3
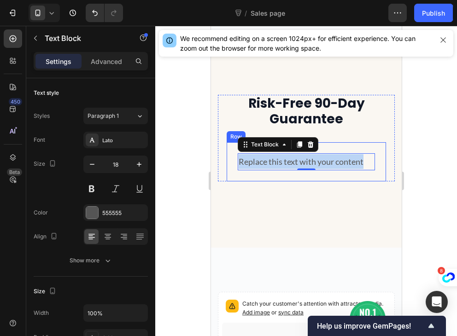
drag, startPoint x: 364, startPoint y: 164, endPoint x: 233, endPoint y: 153, distance: 130.8
click at [233, 153] on div "Replace this text with your content Text Block 0 Row" at bounding box center [305, 161] width 159 height 39
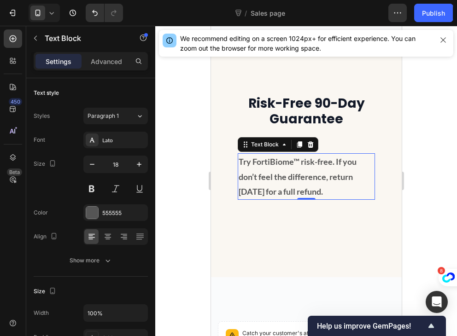
click at [354, 194] on p "Try FortiBiome™ risk-free. If you don’t feel the difference, return [DATE] for …" at bounding box center [305, 176] width 135 height 45
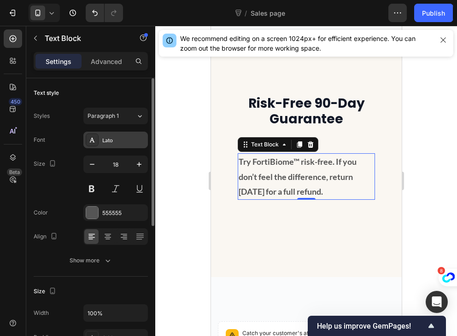
click at [99, 140] on div "Lato" at bounding box center [115, 140] width 64 height 17
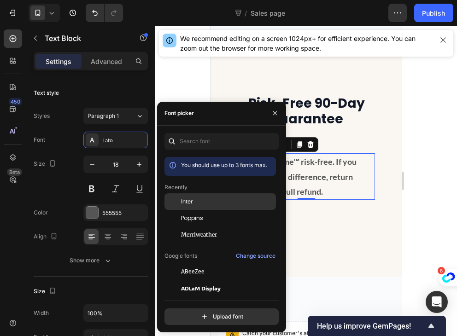
click at [187, 199] on span "Inter" at bounding box center [187, 202] width 12 height 8
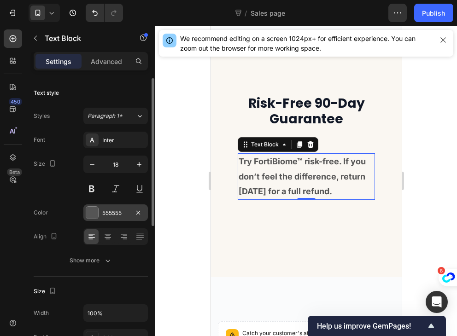
click at [110, 216] on div "555555" at bounding box center [115, 213] width 27 height 8
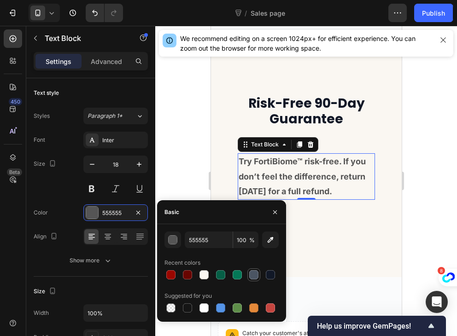
click at [251, 276] on div at bounding box center [253, 274] width 9 height 9
type input "4B5563"
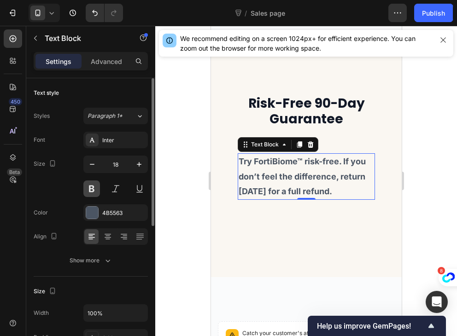
click at [94, 191] on button at bounding box center [91, 189] width 17 height 17
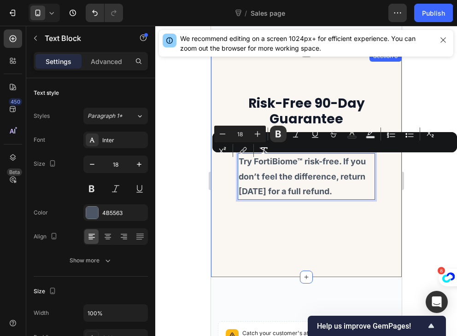
drag, startPoint x: 364, startPoint y: 194, endPoint x: 214, endPoint y: 146, distance: 157.6
click at [214, 146] on div "Risk-Free 90-Day Guarantee Heading Try FortiBiome™ risk-free. If you don’t feel…" at bounding box center [305, 164] width 191 height 227
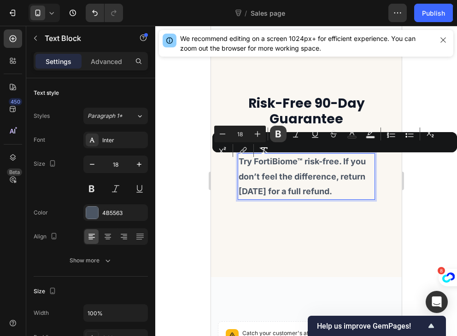
click at [280, 133] on icon "Editor contextual toolbar" at bounding box center [278, 134] width 6 height 7
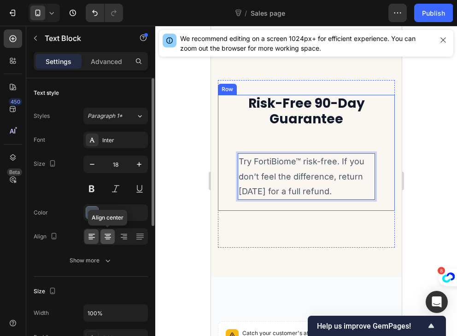
click at [107, 233] on icon at bounding box center [107, 236] width 9 height 9
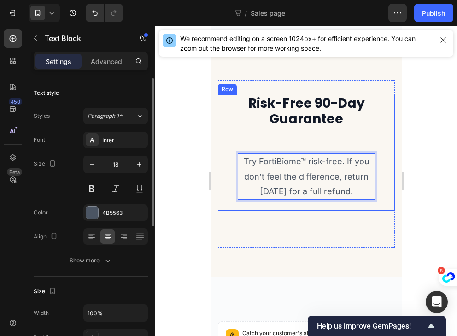
click at [50, 198] on div "Font Inter Size 18 Color 4B5563 Align Show more" at bounding box center [91, 200] width 114 height 137
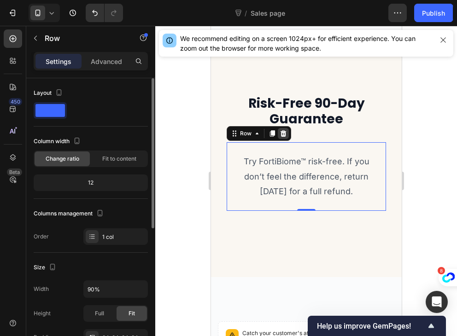
click at [282, 137] on icon at bounding box center [283, 133] width 6 height 6
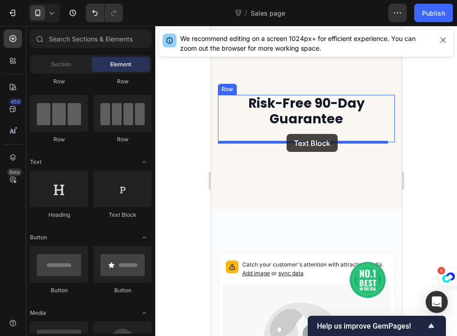
drag, startPoint x: 332, startPoint y: 222, endPoint x: 286, endPoint y: 134, distance: 99.5
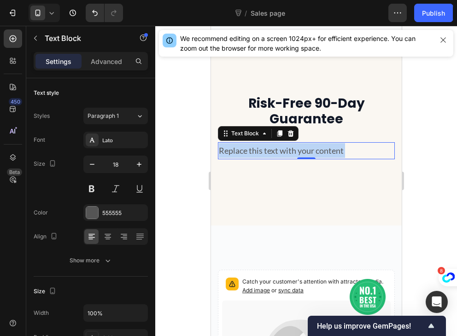
click at [356, 152] on p "Replace this text with your content" at bounding box center [305, 150] width 175 height 15
drag, startPoint x: 356, startPoint y: 152, endPoint x: 204, endPoint y: 151, distance: 152.0
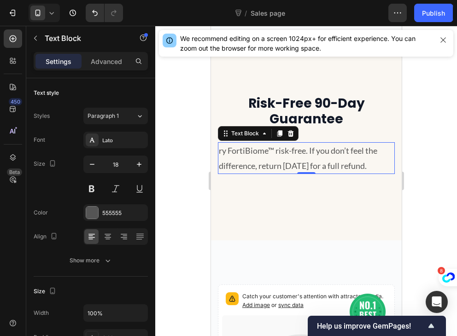
click at [220, 149] on p "ry FortiBiome™ risk-free. If you don’t feel the difference, return within 90 da…" at bounding box center [305, 158] width 175 height 30
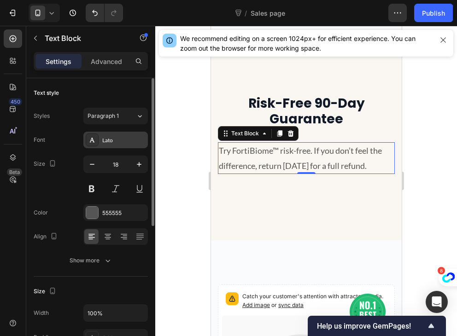
click at [109, 147] on div "Lato" at bounding box center [115, 140] width 64 height 17
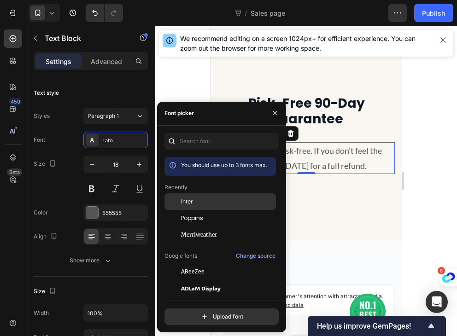
click at [204, 201] on div "Inter" at bounding box center [227, 202] width 93 height 8
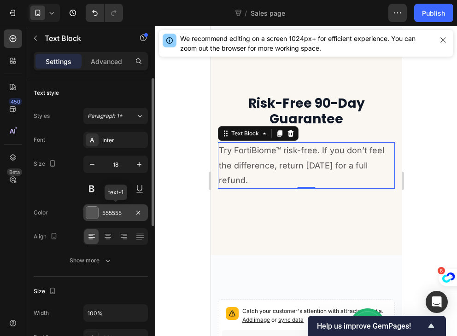
click at [115, 218] on div "555555" at bounding box center [115, 212] width 64 height 17
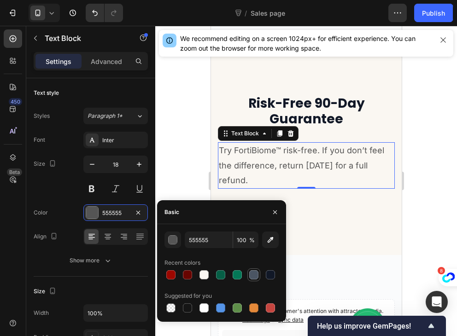
click at [253, 277] on div at bounding box center [253, 274] width 9 height 9
type input "4B5563"
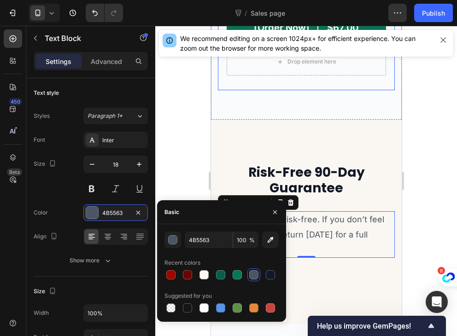
scroll to position [2686, 0]
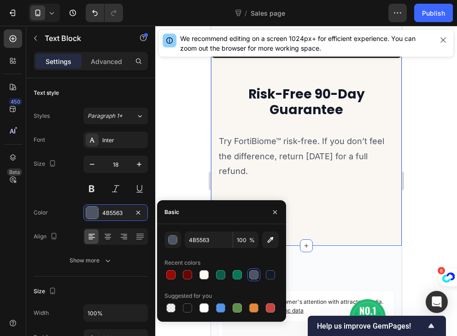
click at [373, 225] on div "Risk-Free 90-Day Guarantee Heading Try FortiBiome™ risk-free. If you don’t feel…" at bounding box center [305, 143] width 191 height 204
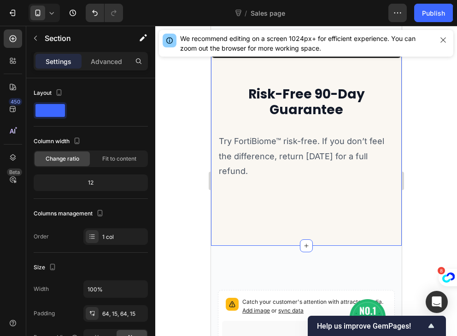
scroll to position [2718, 0]
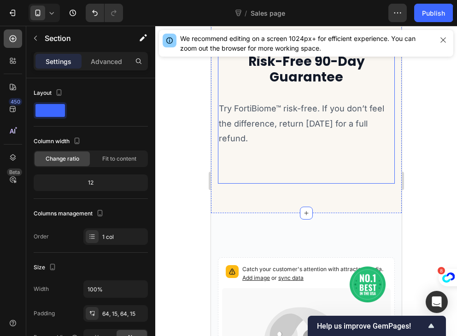
click at [10, 32] on div at bounding box center [13, 38] width 18 height 18
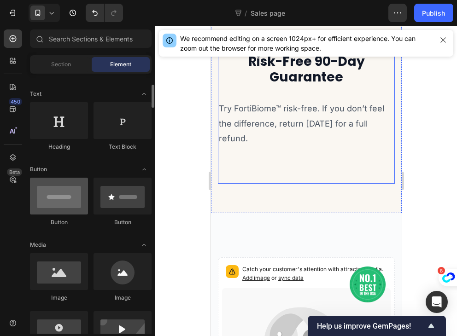
scroll to position [126, 0]
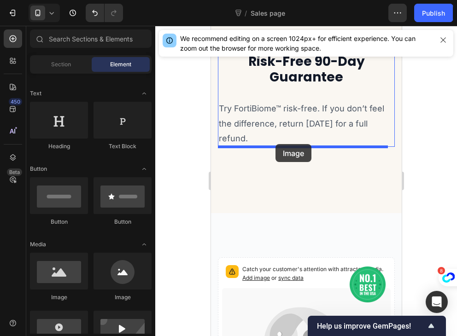
drag, startPoint x: 275, startPoint y: 300, endPoint x: 275, endPoint y: 144, distance: 156.1
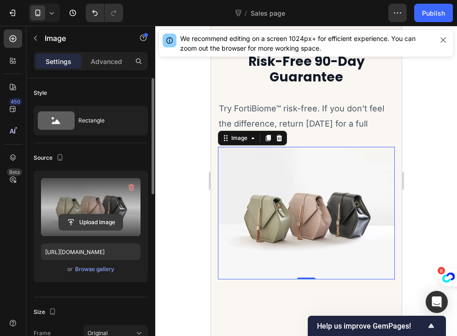
click at [93, 219] on input "file" at bounding box center [91, 223] width 64 height 16
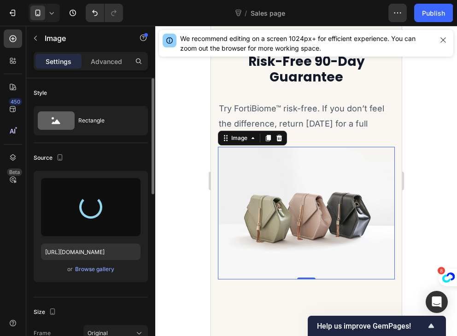
type input "[URL][DOMAIN_NAME]"
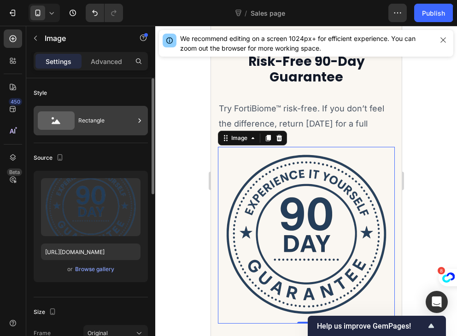
click at [93, 131] on div "Rectangle" at bounding box center [91, 120] width 114 height 29
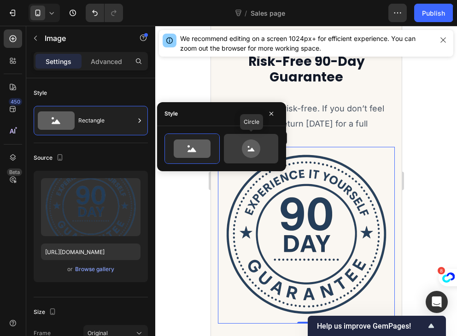
click at [235, 140] on icon at bounding box center [250, 149] width 43 height 18
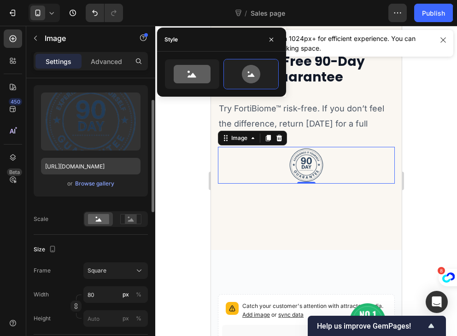
scroll to position [86, 0]
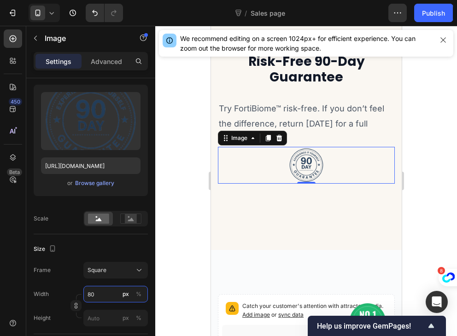
click at [110, 292] on input "80" at bounding box center [115, 294] width 64 height 17
type input "1"
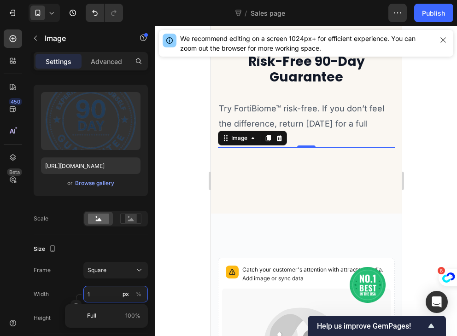
type input "12"
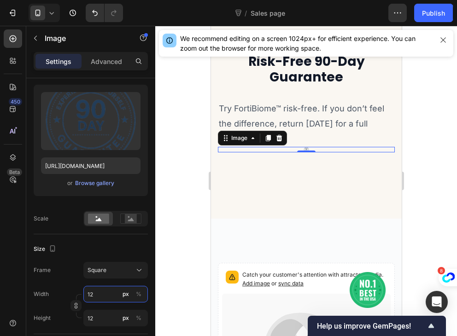
type input "120"
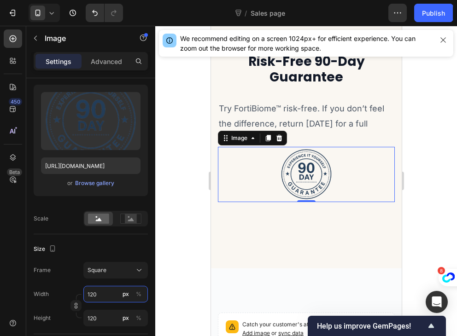
type input "12"
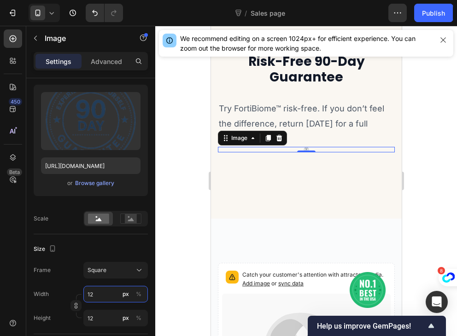
type input "1"
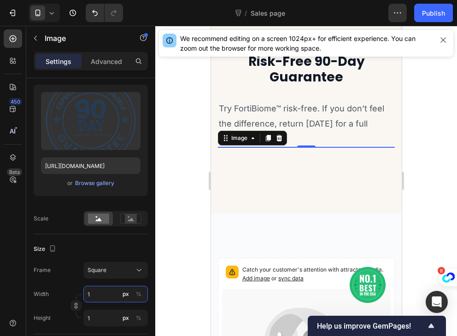
type input "15"
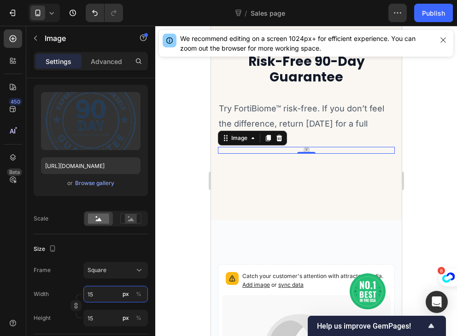
type input "150"
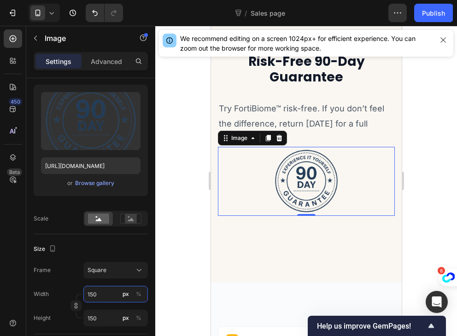
type input "15"
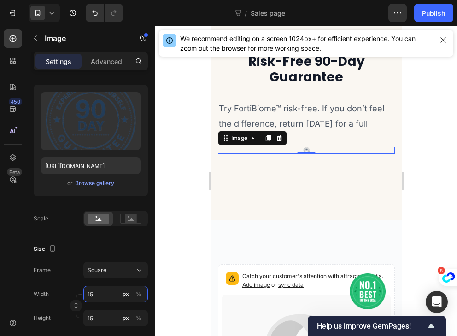
type input "1"
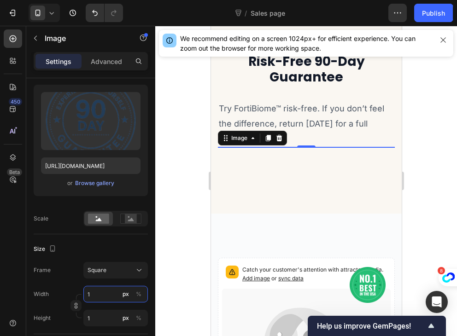
type input "18"
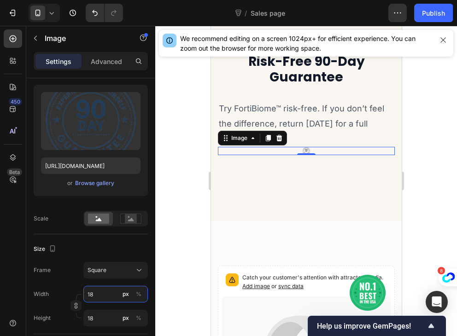
type input "180"
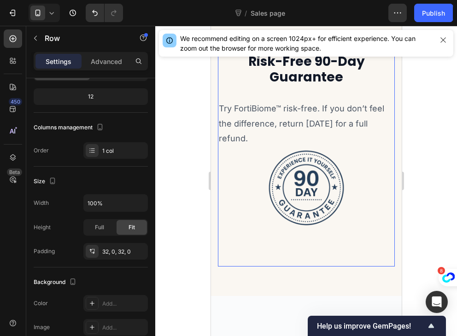
click at [251, 233] on div "Risk-Free 90-Day Guarantee Heading Try FortiBiome™ risk-free. If you don’t feel…" at bounding box center [305, 152] width 177 height 199
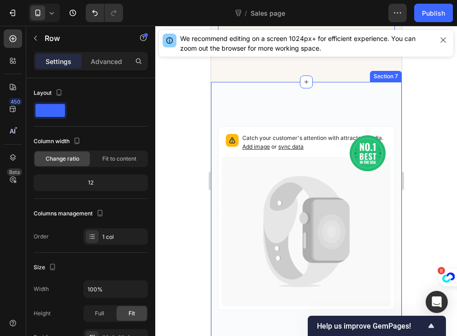
scroll to position [2934, 0]
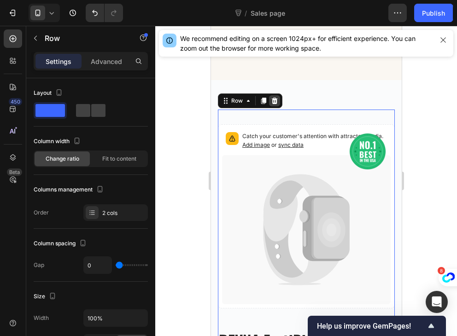
click at [275, 102] on icon at bounding box center [274, 101] width 6 height 6
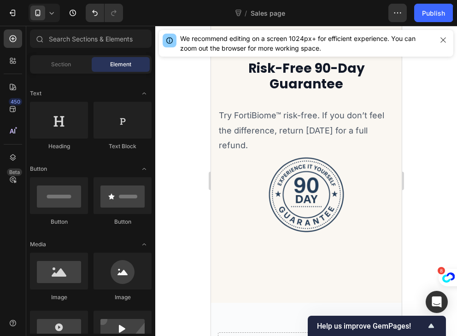
scroll to position [2711, 0]
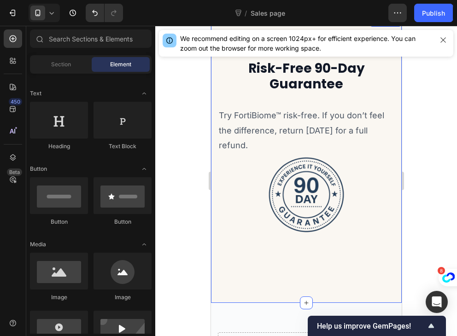
click at [216, 283] on div "Risk-Free 90-Day Guarantee Heading Try FortiBiome™ risk-free. If you don’t feel…" at bounding box center [305, 159] width 191 height 287
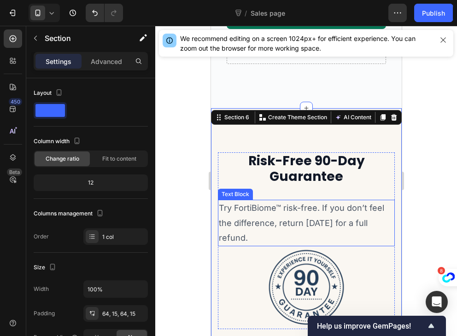
scroll to position [2618, 0]
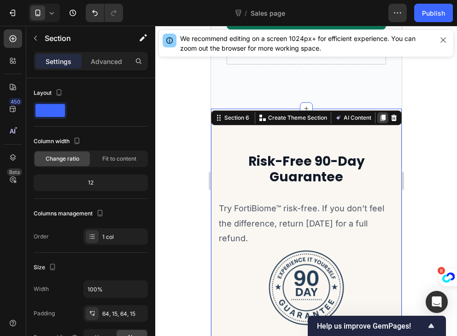
click at [377, 113] on div at bounding box center [382, 117] width 11 height 11
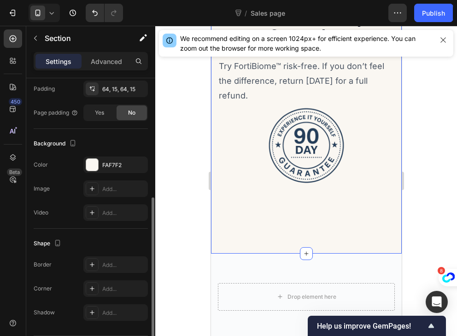
scroll to position [226, 0]
click at [105, 168] on div "FAF7F2" at bounding box center [115, 164] width 64 height 17
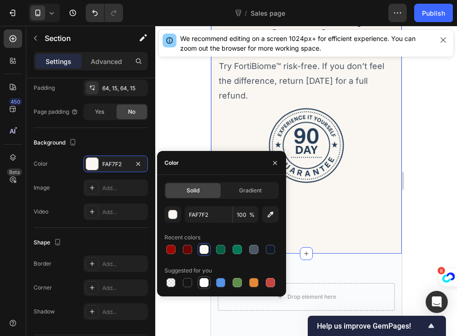
click at [205, 288] on div at bounding box center [203, 282] width 11 height 11
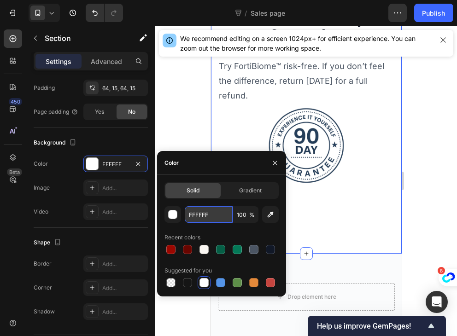
click at [219, 216] on input "FFFFFF" at bounding box center [209, 214] width 48 height 17
paste input "9FAFB"
type input "F9FAFB"
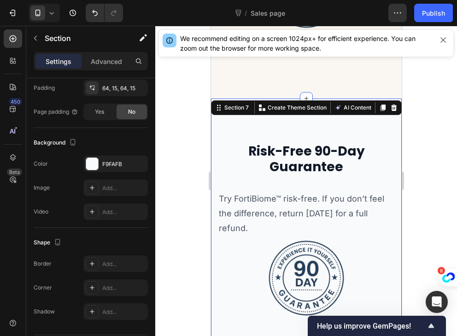
scroll to position [2978, 0]
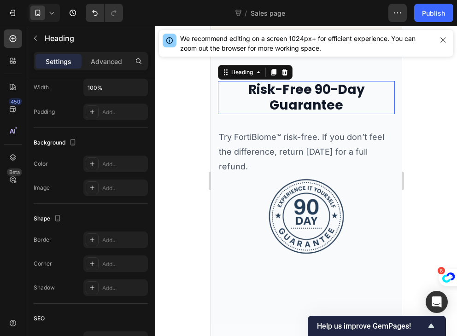
click at [318, 105] on h2 "Risk-Free 90-Day Guarantee" at bounding box center [305, 97] width 177 height 33
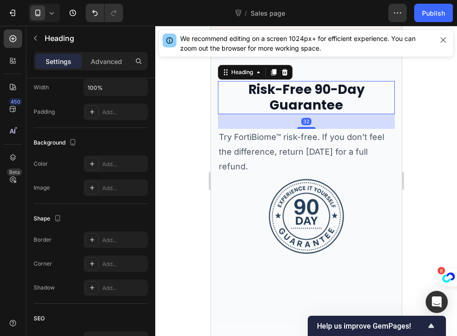
scroll to position [0, 0]
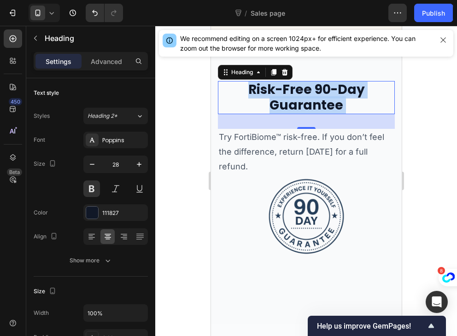
drag, startPoint x: 352, startPoint y: 107, endPoint x: 240, endPoint y: 87, distance: 113.3
click at [240, 87] on p "Risk-Free 90-Day Guarantee" at bounding box center [305, 97] width 175 height 31
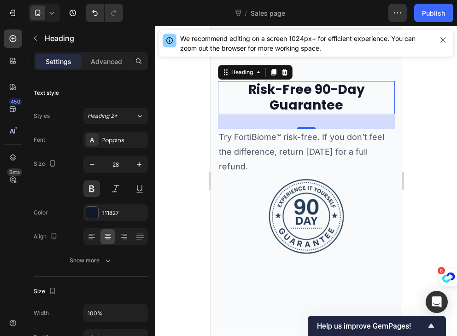
click at [240, 87] on p "Risk-Free 90-Day Guarantee" at bounding box center [305, 97] width 175 height 31
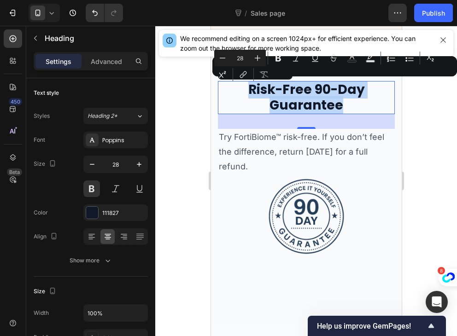
drag, startPoint x: 240, startPoint y: 87, endPoint x: 337, endPoint y: 107, distance: 98.3
click at [337, 107] on p "Risk-Free 90-Day Guarantee" at bounding box center [305, 97] width 175 height 31
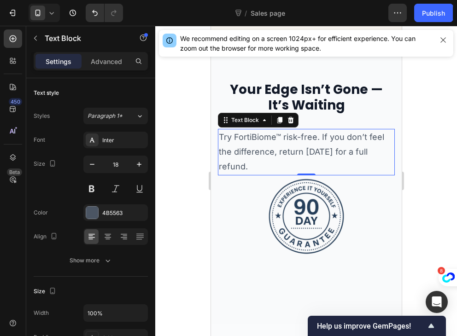
drag, startPoint x: 275, startPoint y: 168, endPoint x: 219, endPoint y: 130, distance: 67.4
click at [219, 130] on p "Try FortiBiome™ risk-free. If you don’t feel the difference, return [DATE] for …" at bounding box center [305, 152] width 175 height 45
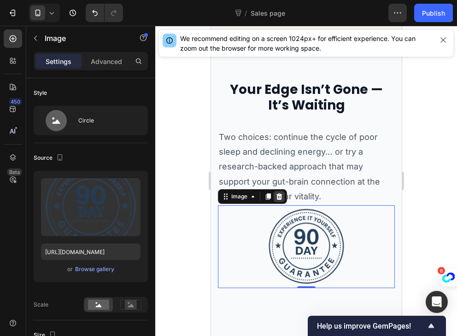
click at [279, 196] on icon at bounding box center [279, 196] width 6 height 6
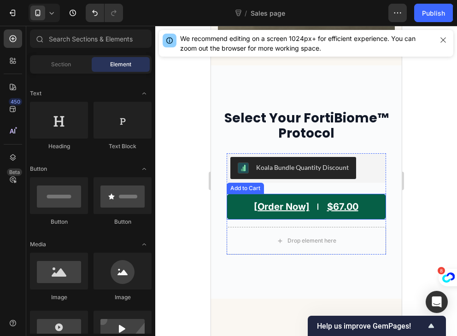
scroll to position [2429, 0]
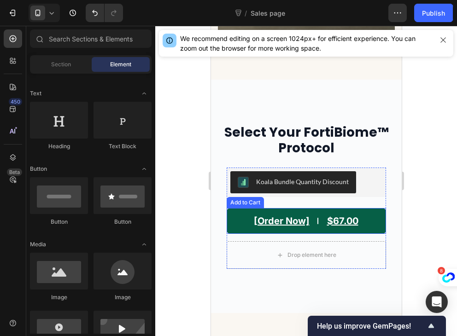
click at [228, 208] on button "[Order Now] $67.00" at bounding box center [305, 221] width 159 height 26
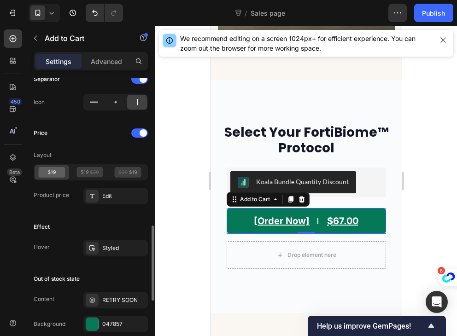
scroll to position [604, 0]
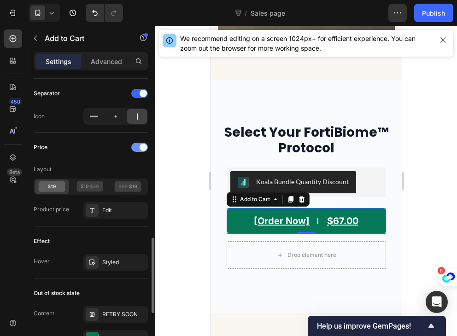
click at [139, 143] on div at bounding box center [139, 147] width 17 height 9
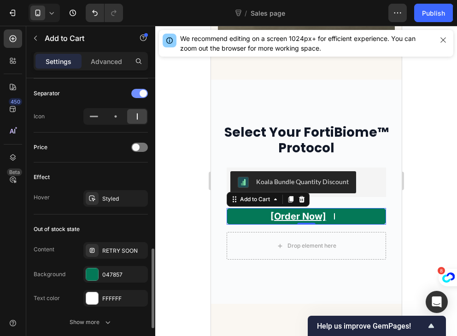
click at [144, 93] on span at bounding box center [143, 93] width 7 height 7
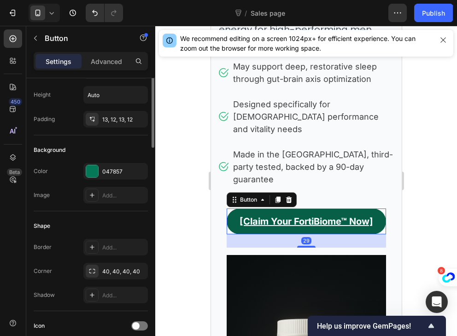
scroll to position [0, 0]
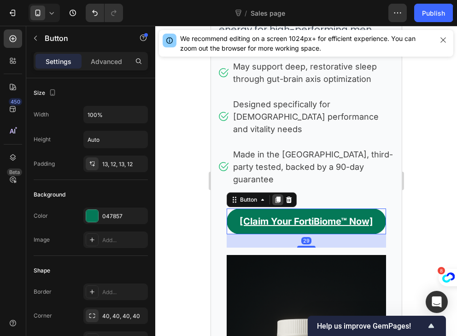
click at [277, 194] on div at bounding box center [277, 199] width 11 height 11
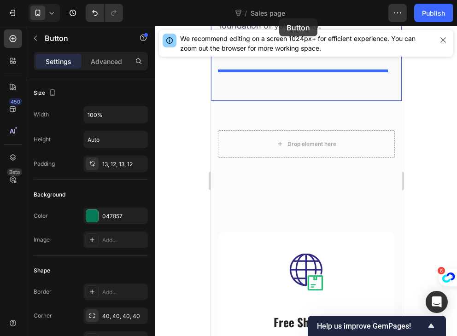
scroll to position [3037, 0]
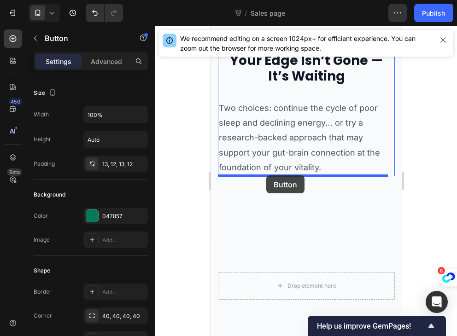
drag, startPoint x: 229, startPoint y: 171, endPoint x: 266, endPoint y: 175, distance: 37.1
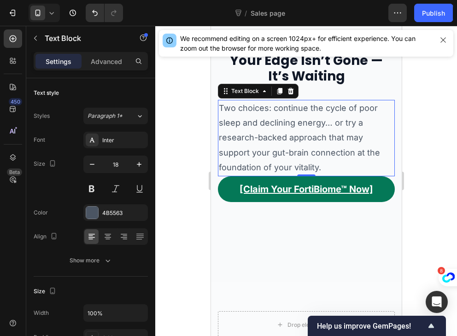
click at [344, 173] on p "Two choices: continue the cycle of poor sleep and declining energy… or try a re…" at bounding box center [305, 138] width 175 height 75
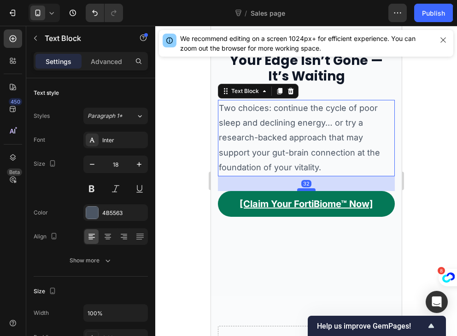
drag, startPoint x: 304, startPoint y: 175, endPoint x: 299, endPoint y: 190, distance: 15.6
click at [299, 190] on div at bounding box center [306, 189] width 18 height 3
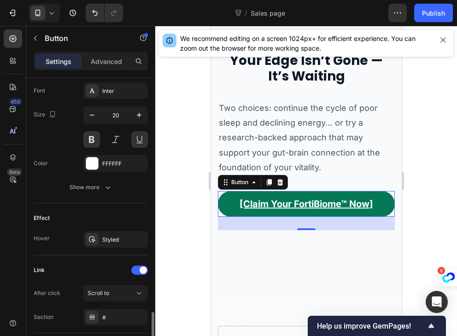
scroll to position [423, 0]
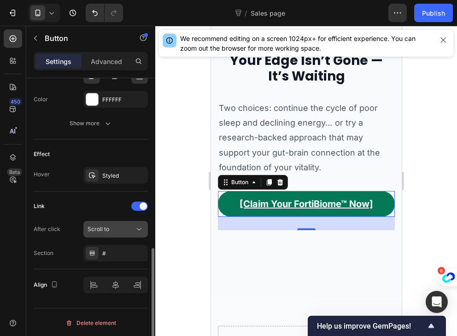
click at [120, 232] on div "Scroll to" at bounding box center [115, 229] width 56 height 9
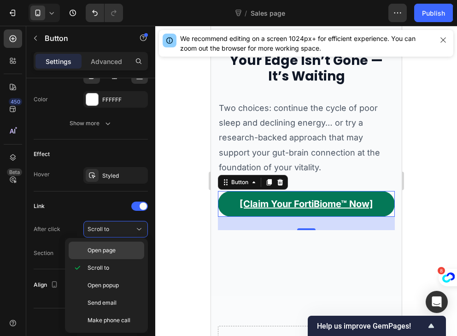
click at [118, 253] on p "Open page" at bounding box center [113, 250] width 52 height 8
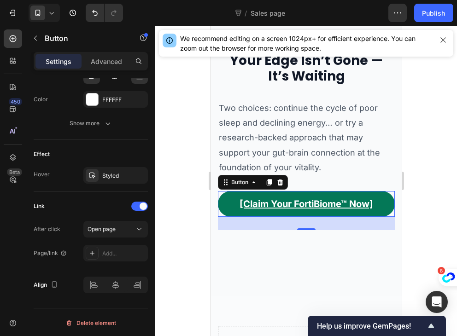
click at [118, 253] on div "Add..." at bounding box center [123, 254] width 43 height 8
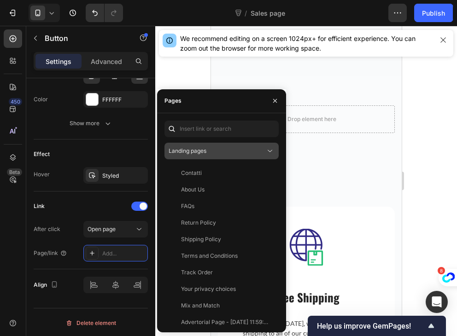
scroll to position [3262, 0]
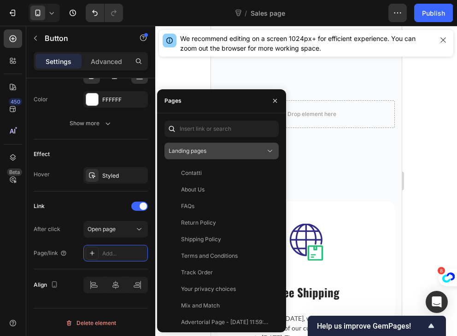
click at [227, 152] on div "Landing pages" at bounding box center [217, 151] width 97 height 8
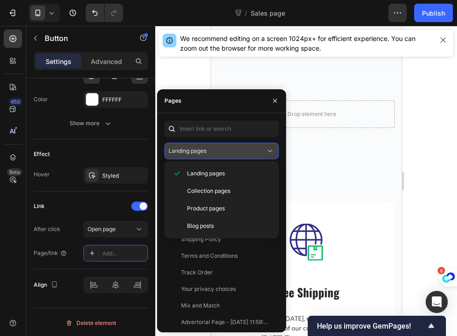
click at [271, 148] on icon at bounding box center [269, 150] width 9 height 9
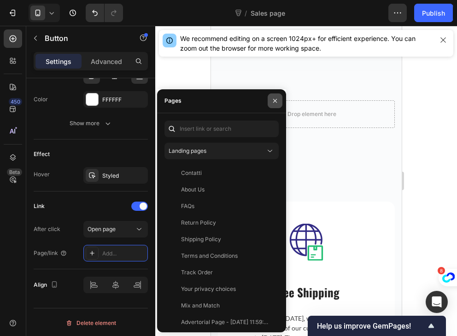
click at [278, 105] on button "button" at bounding box center [275, 100] width 15 height 15
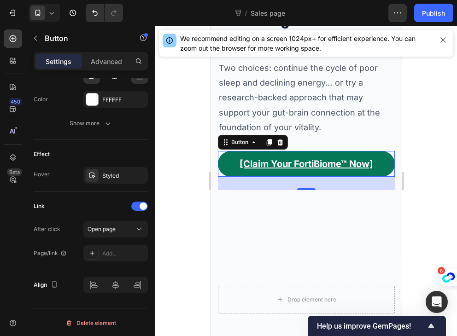
scroll to position [3074, 0]
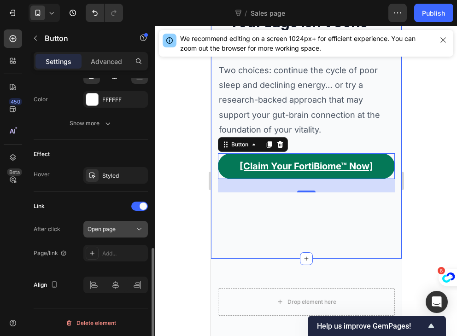
click at [112, 230] on span "Open page" at bounding box center [101, 229] width 28 height 7
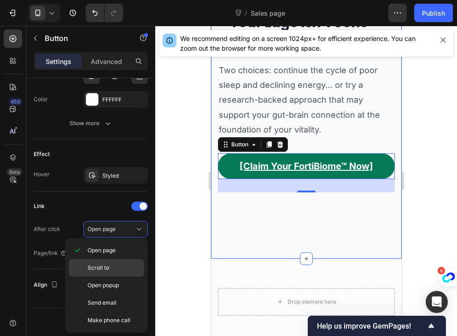
click at [93, 268] on span "Scroll to" at bounding box center [98, 268] width 22 height 8
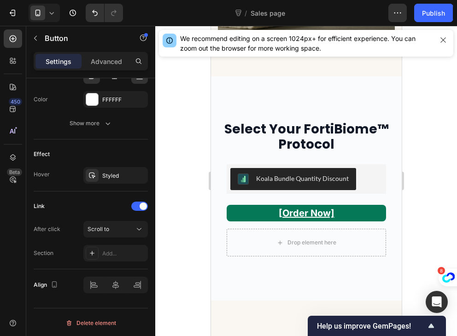
scroll to position [2413, 0]
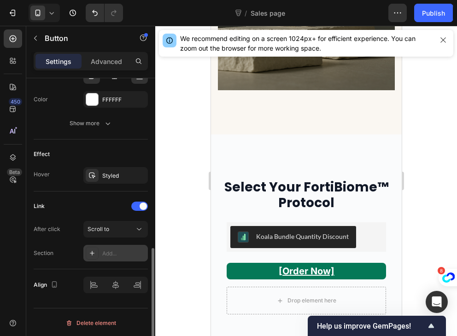
click at [103, 257] on div "Add..." at bounding box center [115, 253] width 64 height 17
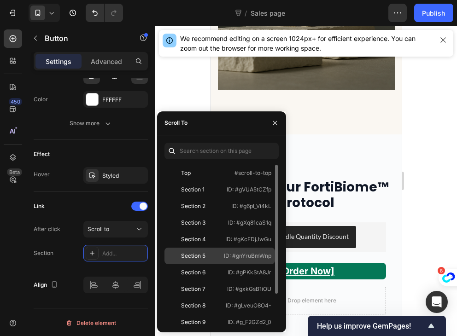
click at [194, 262] on div "Section 5 ID: #gnYruBmWnp" at bounding box center [219, 256] width 111 height 17
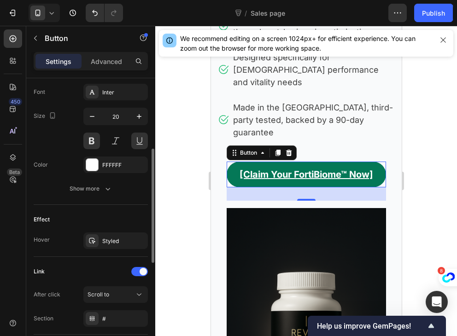
scroll to position [423, 0]
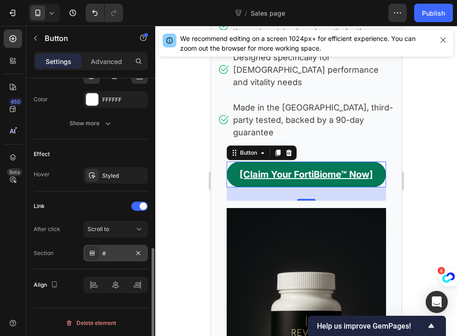
click at [115, 256] on div "#" at bounding box center [115, 254] width 27 height 8
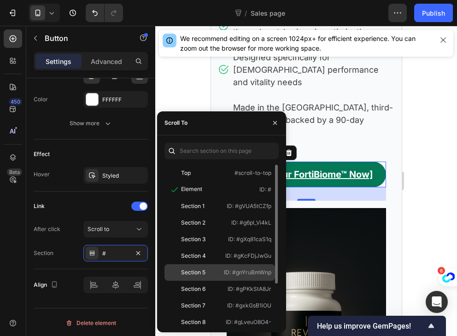
click at [191, 271] on div "Section 5" at bounding box center [193, 272] width 24 height 8
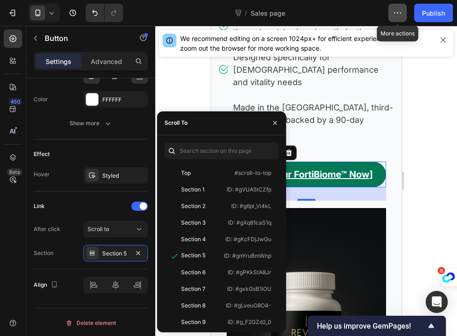
click at [398, 15] on icon "button" at bounding box center [397, 12] width 9 height 9
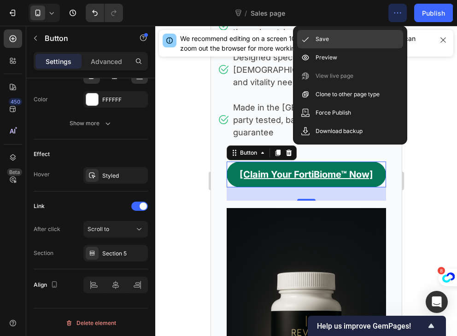
click at [339, 41] on div "Save" at bounding box center [350, 39] width 106 height 18
click at [327, 41] on p "Save" at bounding box center [321, 39] width 13 height 9
click at [304, 37] on icon at bounding box center [305, 39] width 9 height 9
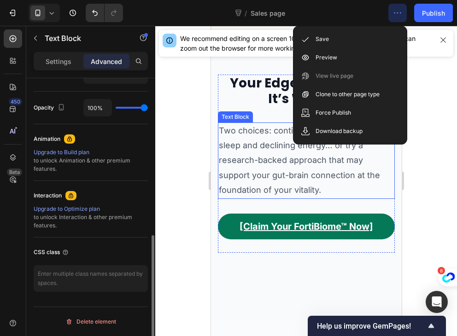
scroll to position [0, 0]
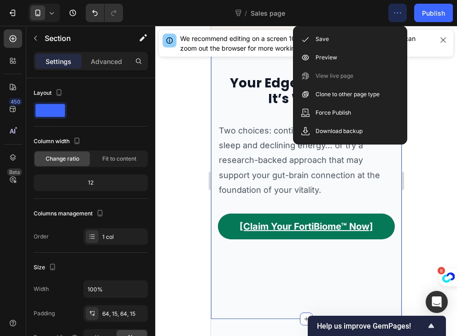
click at [396, 12] on icon "button" at bounding box center [397, 12] width 9 height 9
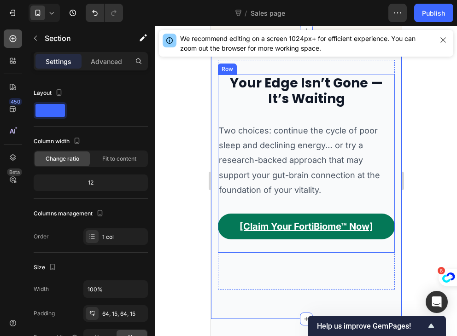
click at [14, 41] on icon at bounding box center [13, 38] width 7 height 7
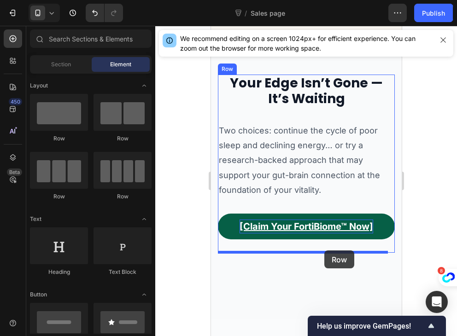
drag, startPoint x: 264, startPoint y: 205, endPoint x: 323, endPoint y: 251, distance: 75.2
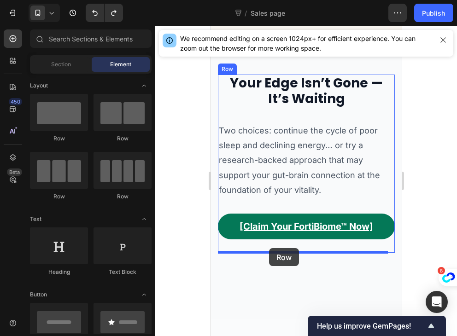
drag, startPoint x: 269, startPoint y: 204, endPoint x: 268, endPoint y: 248, distance: 43.8
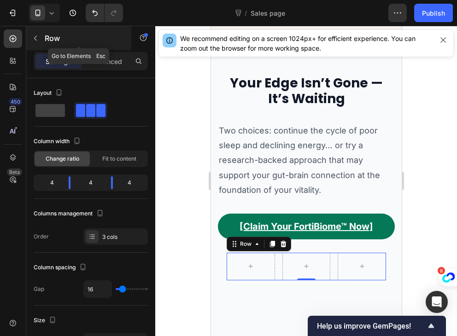
click at [34, 36] on icon "button" at bounding box center [35, 38] width 7 height 7
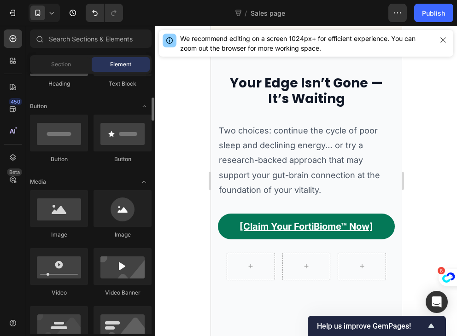
scroll to position [200, 0]
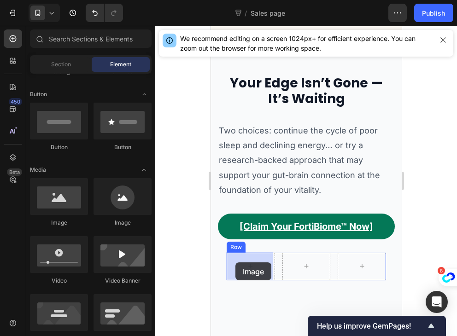
drag, startPoint x: 272, startPoint y: 229, endPoint x: 235, endPoint y: 262, distance: 49.5
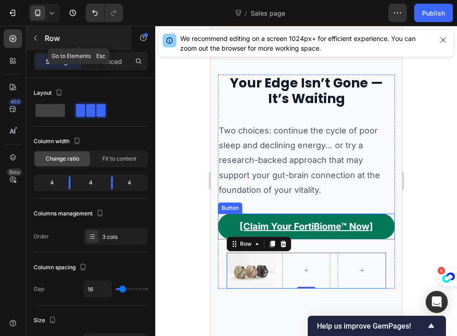
click at [37, 35] on icon "button" at bounding box center [35, 38] width 7 height 7
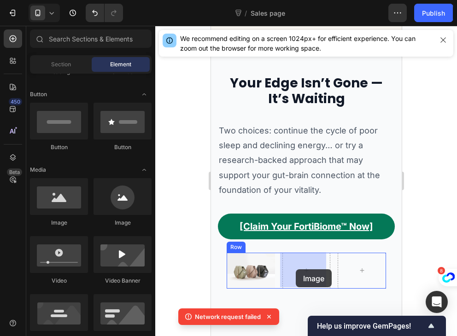
drag, startPoint x: 265, startPoint y: 222, endPoint x: 295, endPoint y: 269, distance: 56.3
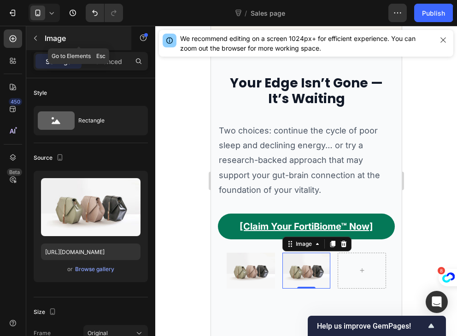
click at [35, 39] on icon "button" at bounding box center [35, 38] width 7 height 7
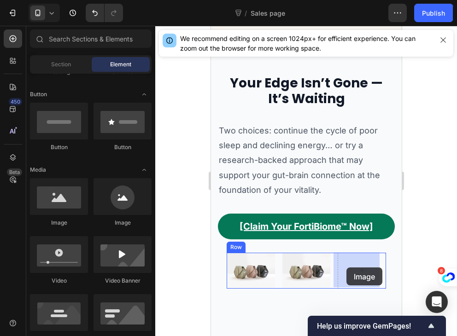
drag, startPoint x: 275, startPoint y: 232, endPoint x: 346, endPoint y: 268, distance: 79.5
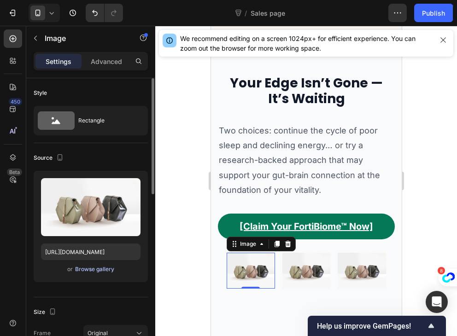
click at [96, 269] on div "Browse gallery" at bounding box center [94, 269] width 39 height 8
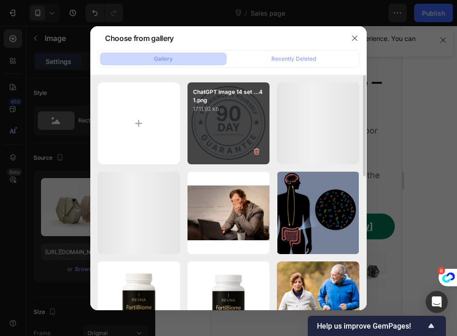
click at [230, 134] on div "ChatGPT Image 14 set ...41.png 1711.92 kb" at bounding box center [228, 123] width 82 height 82
type input "[URL][DOMAIN_NAME]"
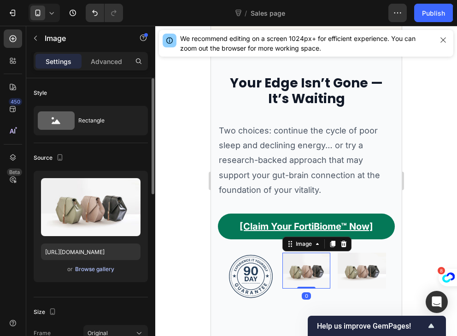
click at [98, 269] on div "Browse gallery" at bounding box center [94, 269] width 39 height 8
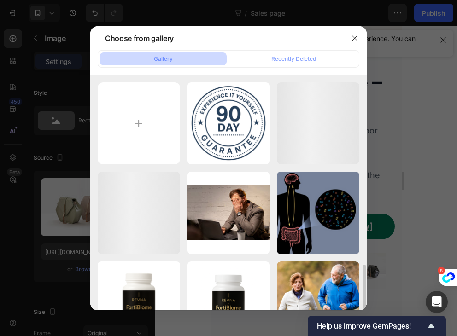
scroll to position [310, 0]
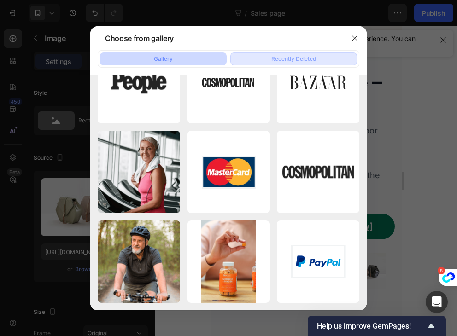
click at [298, 58] on div "Recently Deleted" at bounding box center [293, 59] width 45 height 8
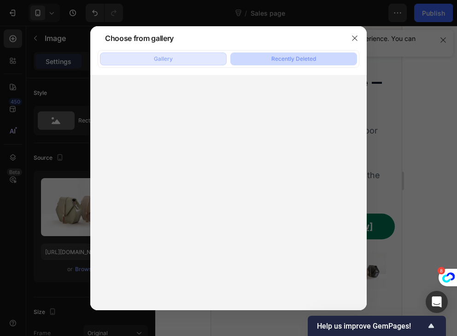
click at [163, 56] on div "Gallery" at bounding box center [163, 59] width 19 height 8
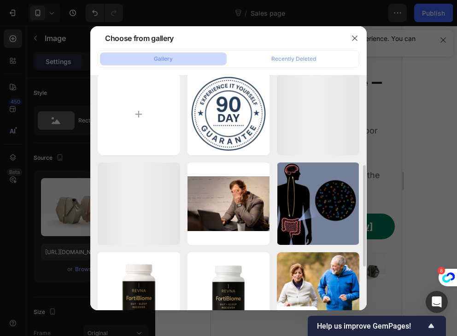
scroll to position [0, 0]
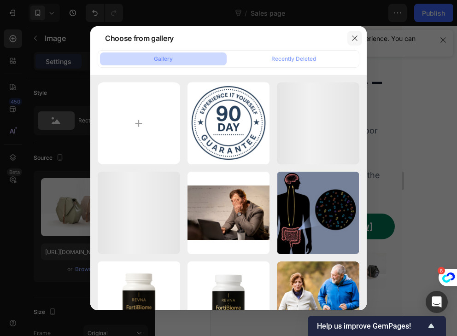
click at [356, 31] on button "button" at bounding box center [354, 38] width 15 height 15
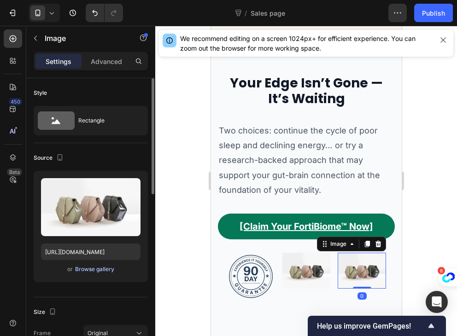
click at [105, 268] on div "Browse gallery" at bounding box center [94, 269] width 39 height 8
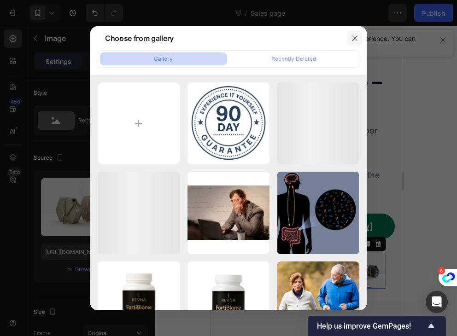
click at [355, 37] on icon "button" at bounding box center [354, 38] width 7 height 7
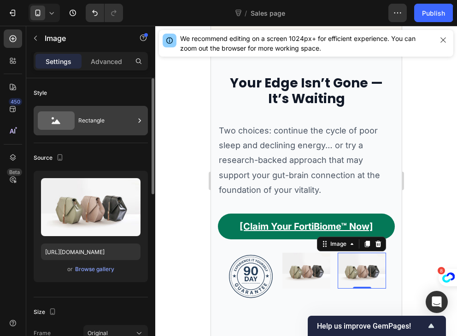
click at [97, 125] on div "Rectangle" at bounding box center [106, 120] width 56 height 21
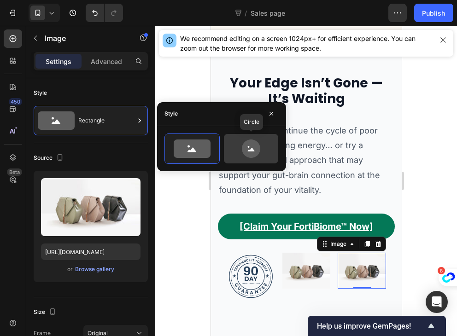
click at [239, 144] on icon at bounding box center [250, 149] width 43 height 18
type input "80"
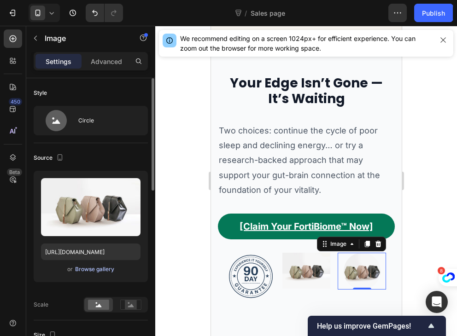
click at [96, 268] on div "Browse gallery" at bounding box center [94, 269] width 39 height 8
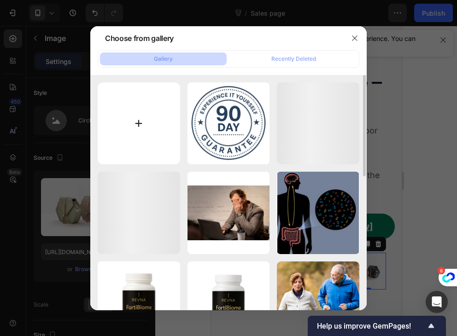
click at [110, 144] on input "file" at bounding box center [139, 123] width 82 height 82
click at [357, 35] on icon "button" at bounding box center [354, 38] width 7 height 7
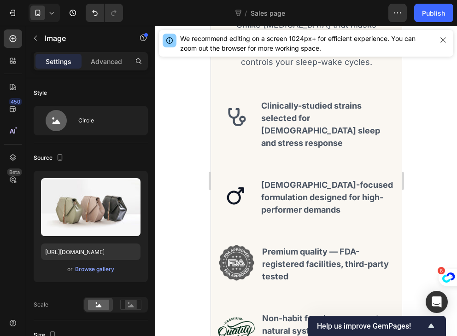
scroll to position [1809, 0]
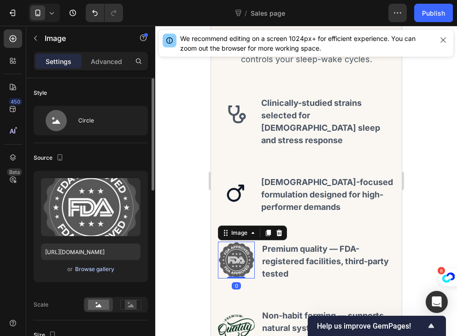
click at [109, 268] on div "Browse gallery" at bounding box center [94, 269] width 39 height 8
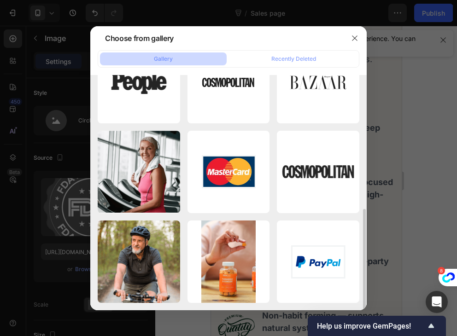
scroll to position [0, 0]
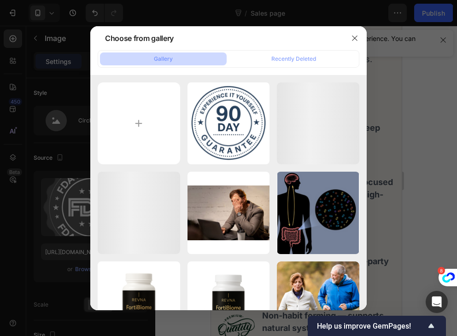
click at [200, 60] on button "Gallery" at bounding box center [163, 58] width 127 height 13
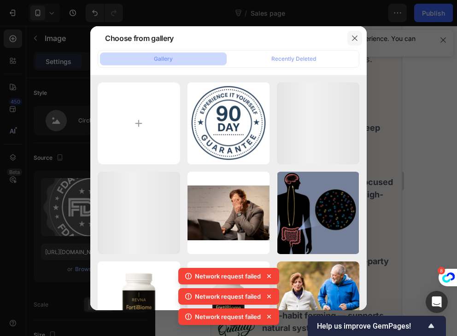
click at [361, 43] on button "button" at bounding box center [354, 38] width 15 height 15
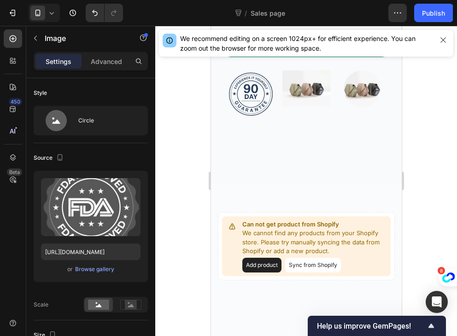
scroll to position [3220, 0]
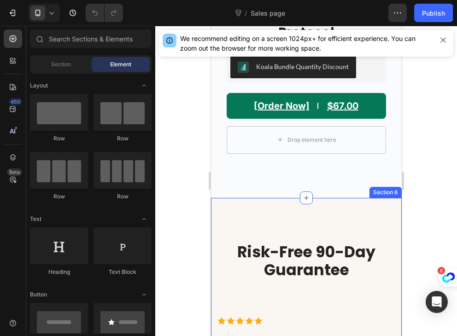
scroll to position [2355, 0]
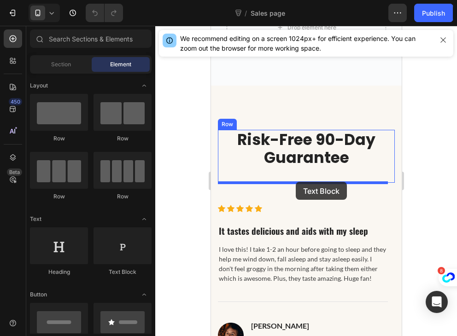
drag, startPoint x: 324, startPoint y: 274, endPoint x: 296, endPoint y: 181, distance: 97.2
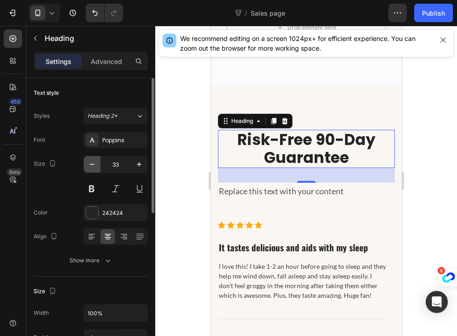
click at [93, 165] on icon "button" at bounding box center [91, 164] width 9 height 9
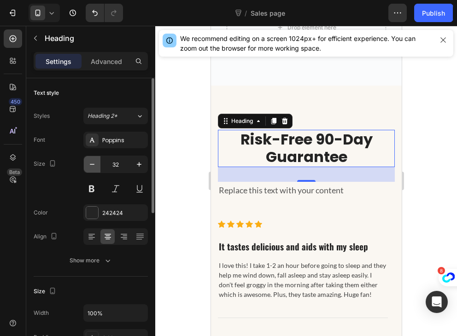
click at [93, 165] on icon "button" at bounding box center [91, 164] width 9 height 9
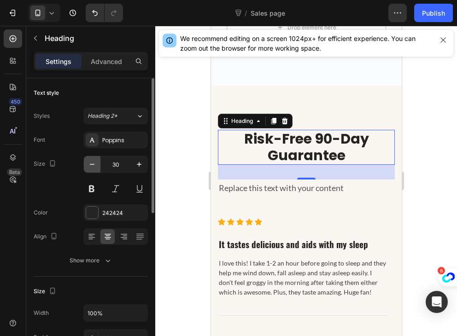
click at [93, 165] on icon "button" at bounding box center [91, 164] width 9 height 9
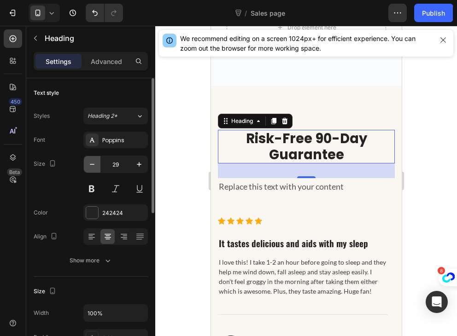
click at [93, 165] on icon "button" at bounding box center [91, 164] width 9 height 9
type input "28"
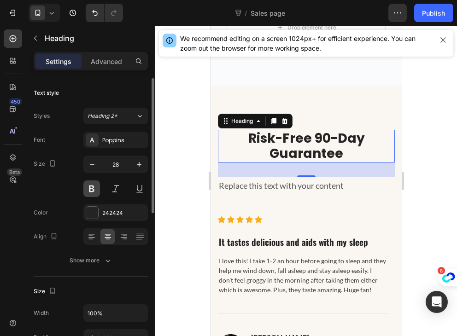
click at [96, 189] on button at bounding box center [91, 189] width 17 height 17
click at [113, 210] on div "242424" at bounding box center [115, 213] width 27 height 8
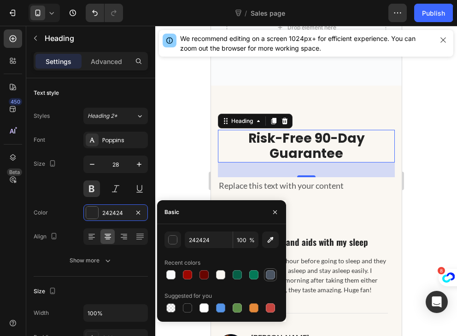
click at [269, 273] on div at bounding box center [270, 274] width 9 height 9
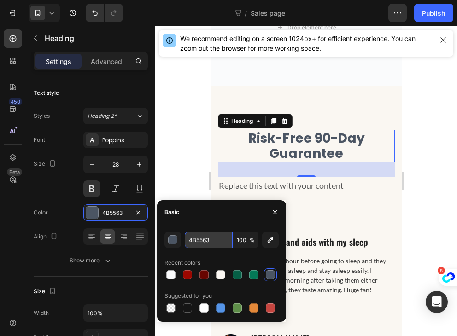
click at [201, 238] on input "4B5563" at bounding box center [209, 240] width 48 height 17
paste input "11827"
click at [189, 243] on input "11827" at bounding box center [209, 240] width 48 height 17
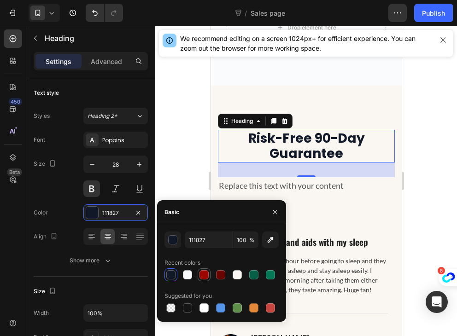
click at [204, 275] on div at bounding box center [203, 274] width 9 height 9
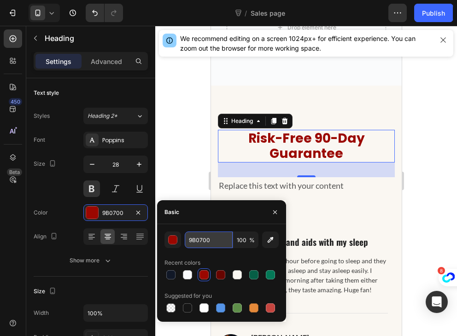
click at [212, 239] on input "9B0700" at bounding box center [209, 240] width 48 height 17
paste input "#4B5563"
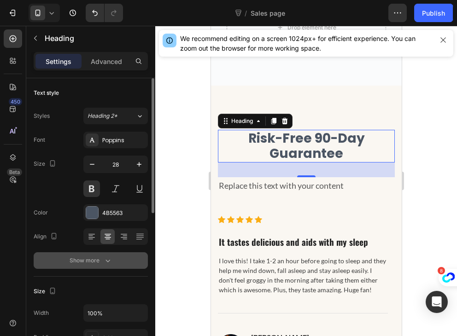
click at [115, 255] on button "Show more" at bounding box center [91, 260] width 114 height 17
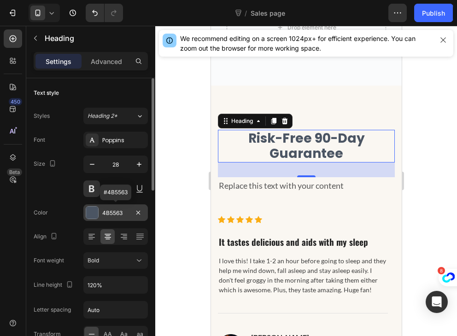
click at [119, 216] on div "4B5563" at bounding box center [115, 213] width 27 height 8
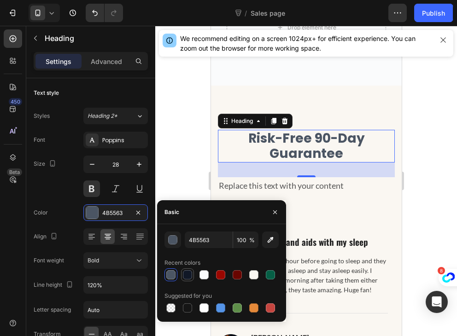
click at [183, 279] on div at bounding box center [187, 274] width 11 height 11
type input "111827"
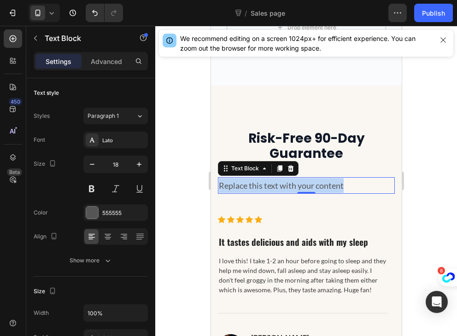
drag, startPoint x: 350, startPoint y: 187, endPoint x: 190, endPoint y: 185, distance: 159.8
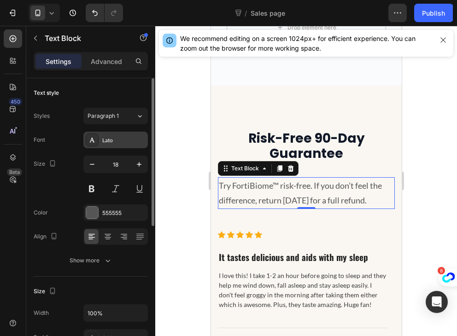
click at [99, 142] on div "Lato" at bounding box center [115, 140] width 64 height 17
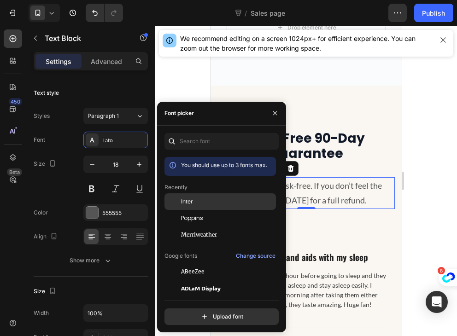
click at [188, 201] on span "Inter" at bounding box center [187, 202] width 12 height 8
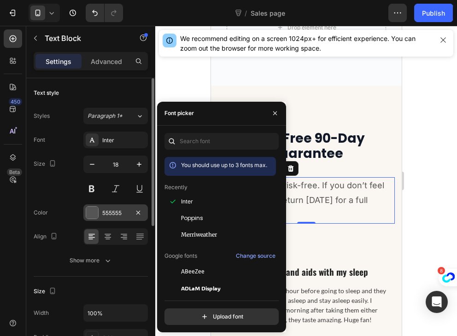
click at [115, 210] on div "555555" at bounding box center [115, 213] width 27 height 8
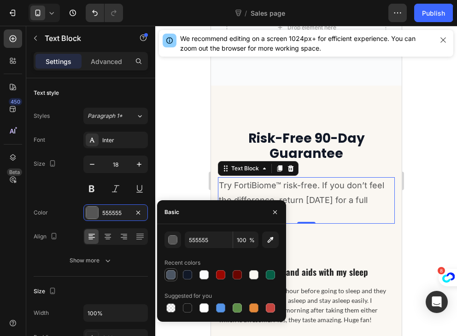
click at [172, 278] on div at bounding box center [170, 274] width 9 height 9
type input "4B5563"
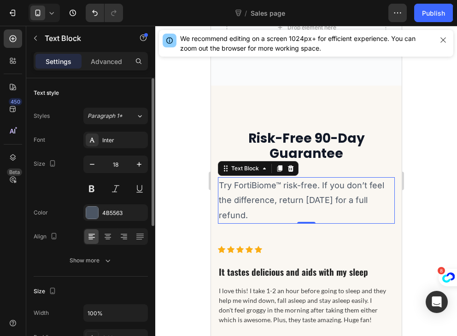
click at [69, 192] on div "Size 18" at bounding box center [91, 176] width 114 height 41
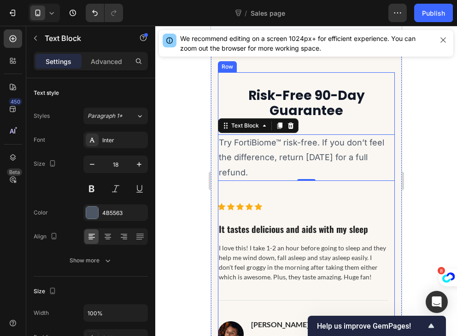
scroll to position [2398, 0]
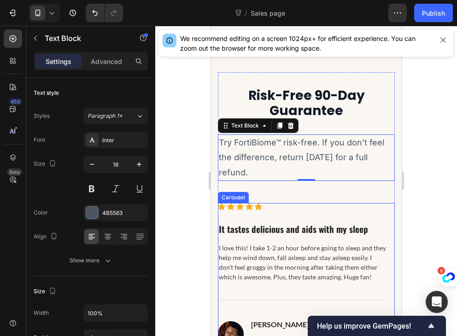
click at [296, 218] on div "Icon Icon Icon Icon Icon Icon List Hoz It tastes delicious and aids with my sle…" at bounding box center [302, 290] width 170 height 175
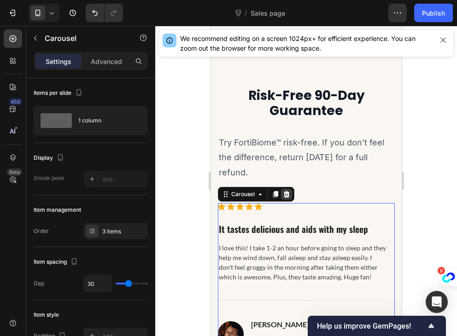
click at [286, 197] on icon at bounding box center [286, 194] width 6 height 6
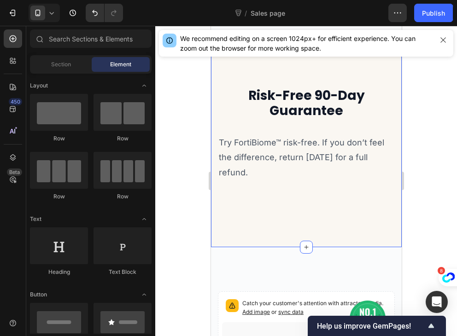
scroll to position [2507, 0]
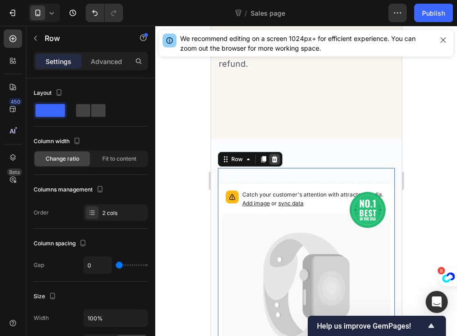
click at [274, 158] on icon at bounding box center [274, 159] width 6 height 6
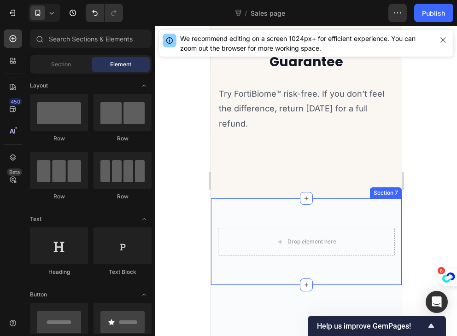
scroll to position [2385, 0]
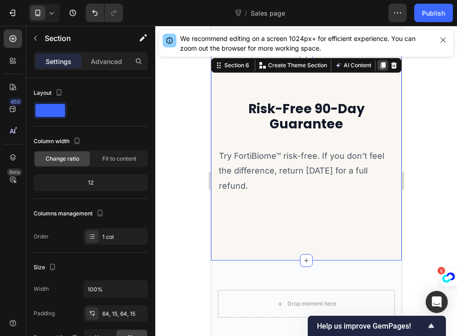
click at [380, 67] on icon at bounding box center [382, 65] width 5 height 6
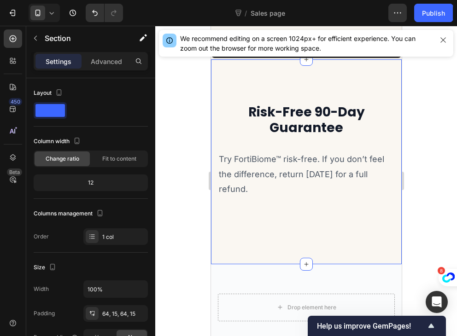
scroll to position [2588, 0]
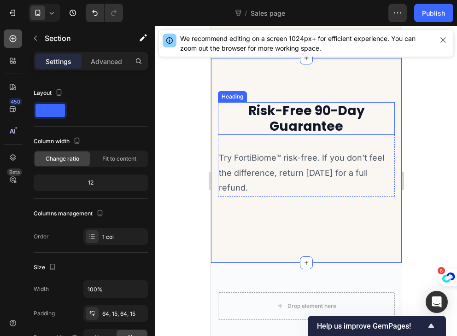
click at [15, 32] on div at bounding box center [13, 38] width 18 height 18
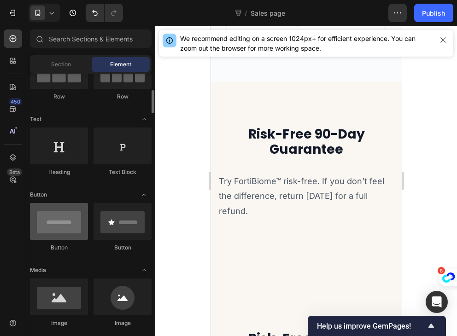
scroll to position [112, 0]
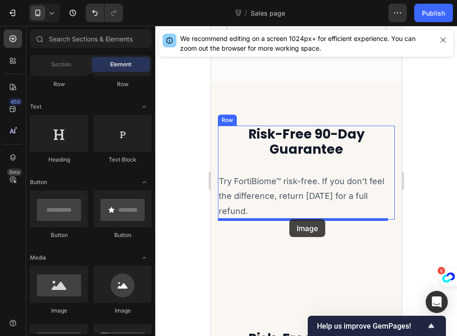
drag, startPoint x: 275, startPoint y: 315, endPoint x: 289, endPoint y: 220, distance: 96.7
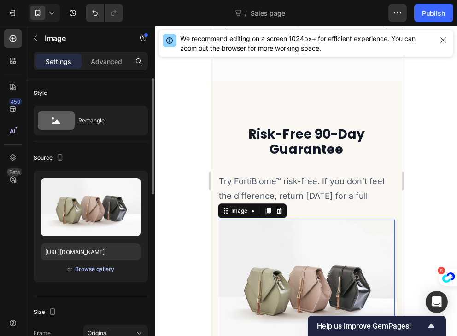
click at [93, 269] on div "Browse gallery" at bounding box center [94, 269] width 39 height 8
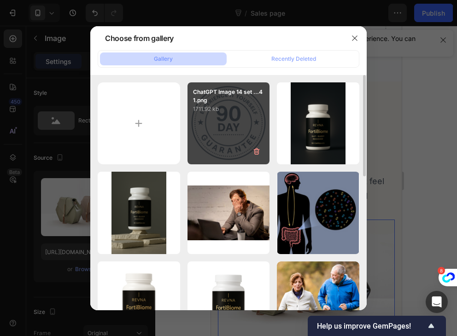
click at [226, 105] on p "1711.92 kb" at bounding box center [228, 109] width 71 height 9
type input "[URL][DOMAIN_NAME]"
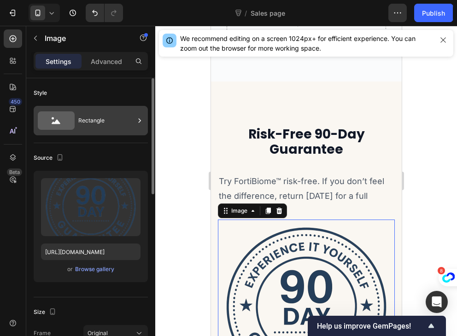
click at [73, 115] on icon at bounding box center [56, 120] width 37 height 18
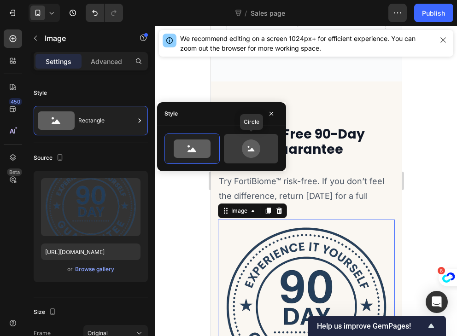
click at [234, 143] on icon at bounding box center [250, 149] width 43 height 18
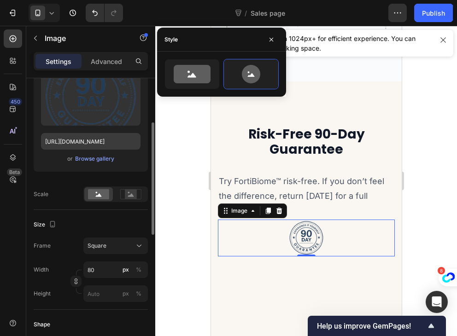
scroll to position [111, 0]
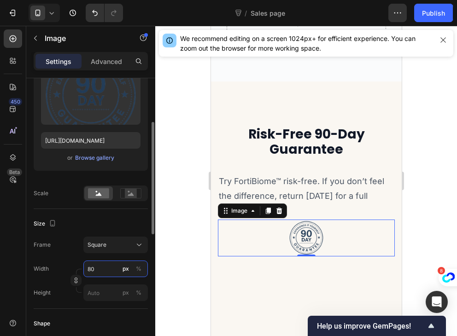
click at [105, 264] on input "80" at bounding box center [115, 269] width 64 height 17
type input "1"
type input "15"
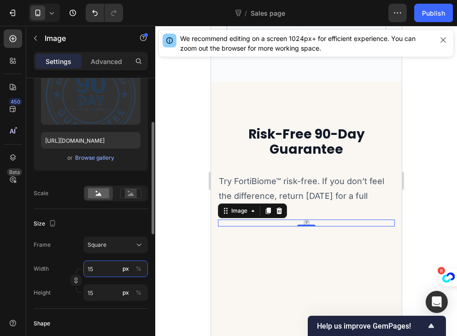
type input "150"
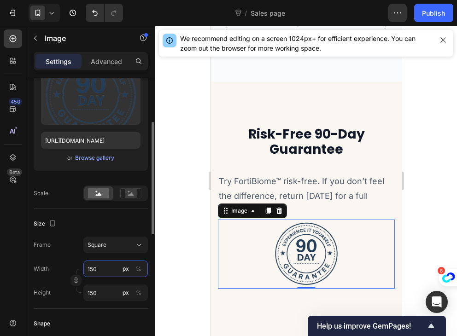
type input "150"
click at [74, 230] on div "Size" at bounding box center [91, 223] width 114 height 15
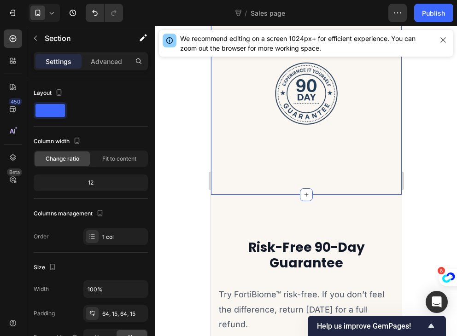
scroll to position [2577, 0]
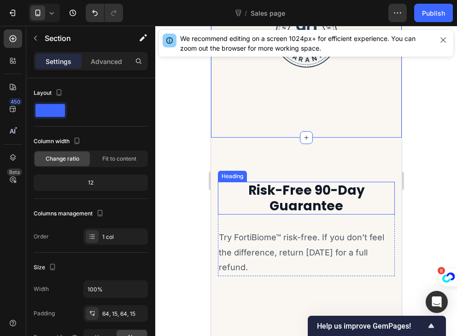
click at [292, 206] on h2 "Risk-Free 90-Day Guarantee" at bounding box center [305, 198] width 177 height 33
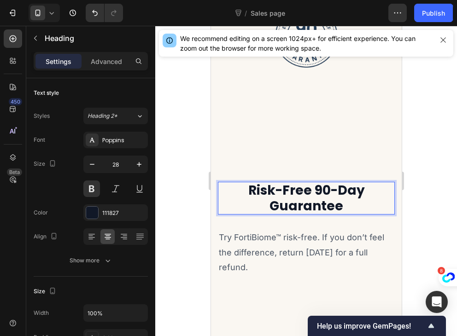
click at [347, 210] on h2 "Risk-Free 90-Day Guarantee" at bounding box center [305, 198] width 177 height 33
click at [347, 210] on p "Risk-Free 90-Day Guarantee" at bounding box center [305, 198] width 175 height 31
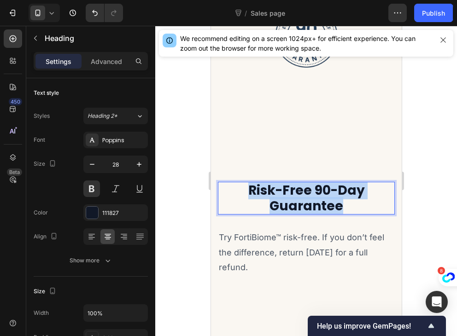
drag, startPoint x: 347, startPoint y: 210, endPoint x: 231, endPoint y: 187, distance: 118.3
click at [231, 187] on p "Risk-Free 90-Day Guarantee" at bounding box center [305, 198] width 175 height 31
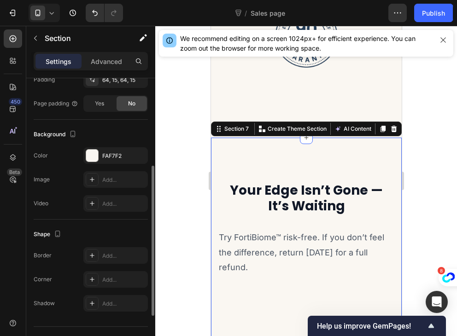
scroll to position [253, 0]
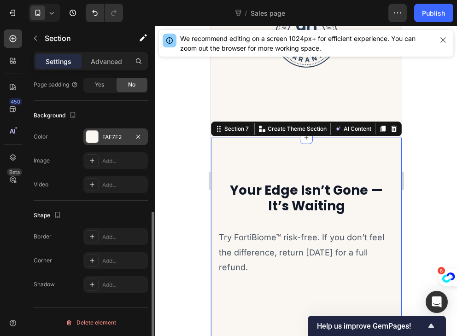
click at [125, 140] on div "FAF7F2" at bounding box center [115, 137] width 27 height 8
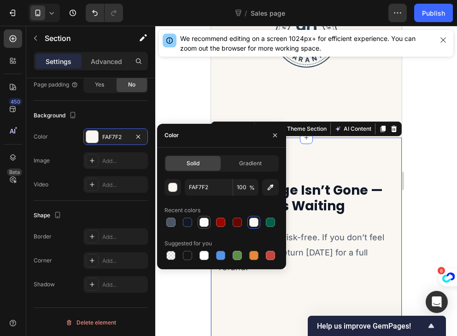
click at [204, 225] on div at bounding box center [203, 222] width 9 height 9
type input "F9FAFB"
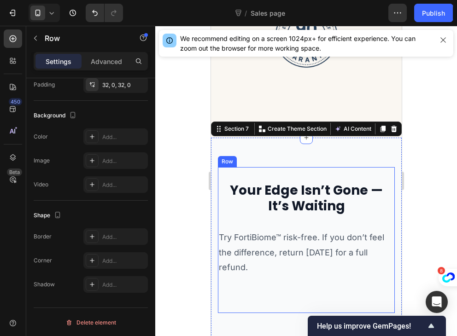
scroll to position [0, 0]
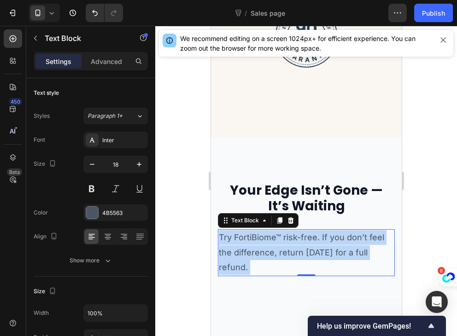
drag, startPoint x: 264, startPoint y: 268, endPoint x: 218, endPoint y: 233, distance: 57.2
click at [218, 233] on p "Try FortiBiome™ risk-free. If you don’t feel the difference, return [DATE] for …" at bounding box center [305, 252] width 175 height 45
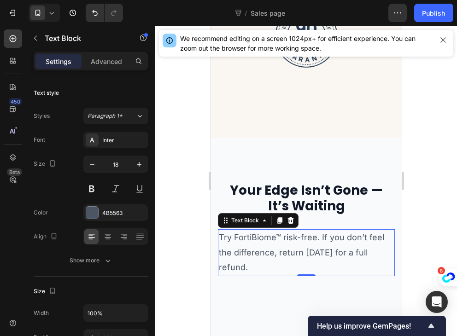
click at [218, 233] on p "Try FortiBiome™ risk-free. If you don’t feel the difference, return [DATE] for …" at bounding box center [305, 252] width 175 height 45
drag, startPoint x: 218, startPoint y: 233, endPoint x: 264, endPoint y: 268, distance: 57.6
click at [264, 268] on p "Try FortiBiome™ risk-free. If you don’t feel the difference, return [DATE] for …" at bounding box center [305, 252] width 175 height 45
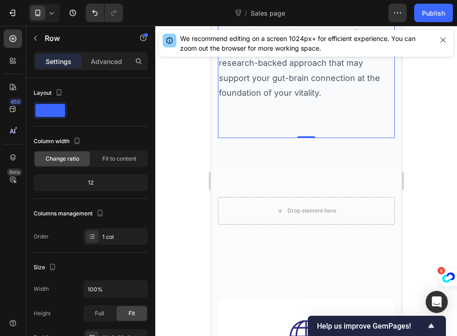
scroll to position [2781, 0]
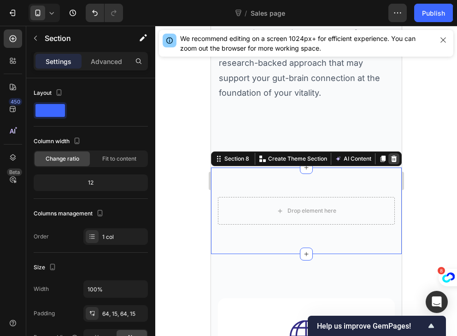
click at [391, 161] on icon at bounding box center [394, 159] width 6 height 6
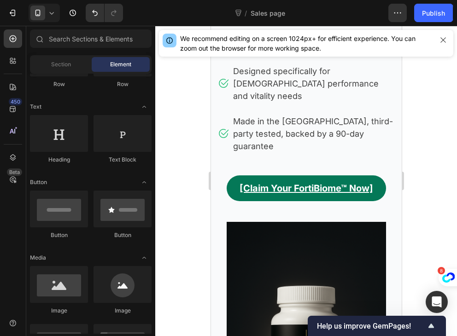
scroll to position [173, 0]
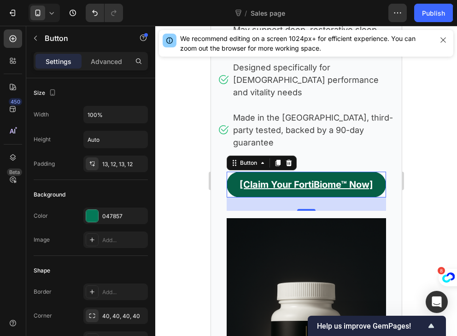
click at [229, 172] on link "[Claim Your FortiBiome™ Now]" at bounding box center [305, 185] width 159 height 26
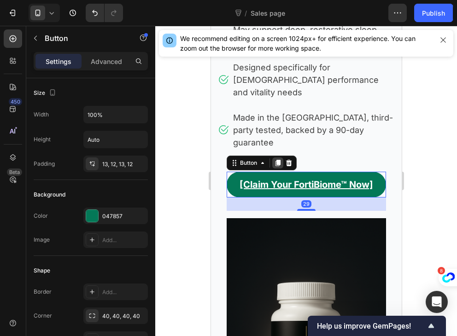
click at [277, 160] on icon at bounding box center [277, 163] width 5 height 6
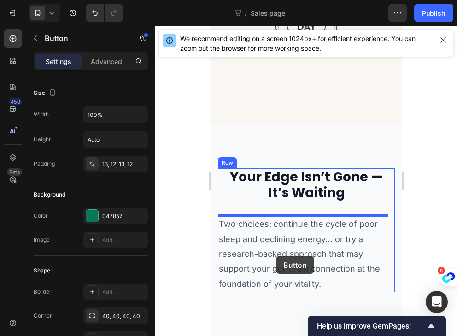
scroll to position [2944, 0]
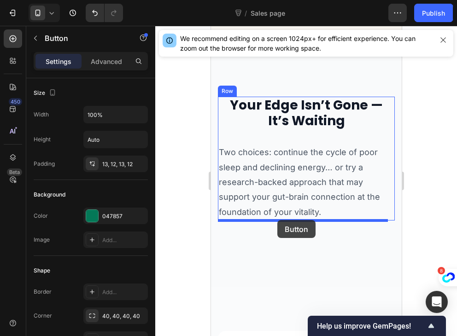
drag, startPoint x: 235, startPoint y: 108, endPoint x: 277, endPoint y: 220, distance: 119.8
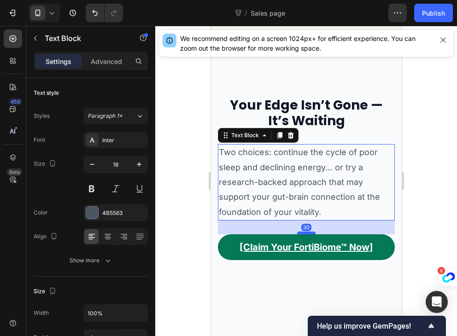
drag, startPoint x: 303, startPoint y: 219, endPoint x: 301, endPoint y: 233, distance: 14.1
click at [301, 233] on div at bounding box center [306, 233] width 18 height 3
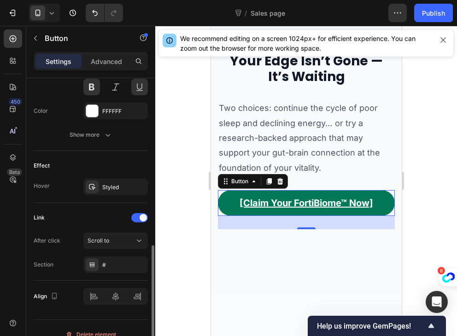
scroll to position [423, 0]
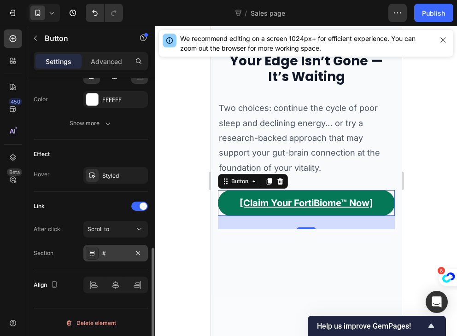
click at [103, 255] on div "#" at bounding box center [115, 254] width 27 height 8
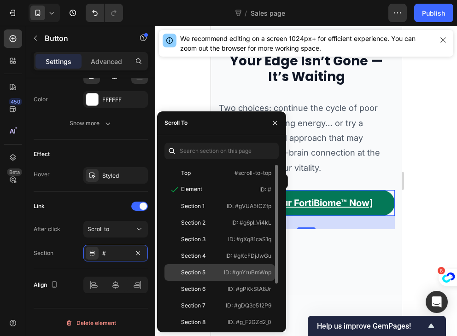
click at [190, 270] on div "Section 5" at bounding box center [193, 272] width 24 height 8
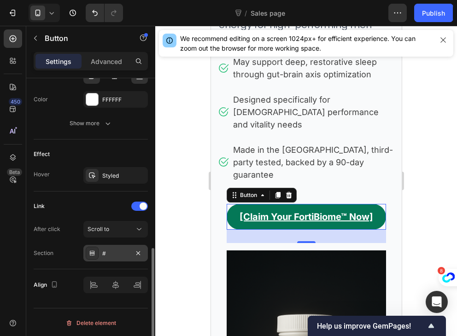
click at [114, 252] on div "#" at bounding box center [115, 254] width 27 height 8
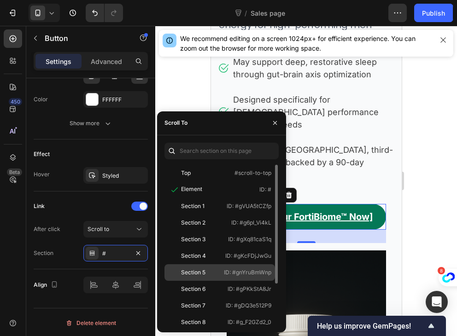
click at [200, 269] on div "Section 5" at bounding box center [193, 272] width 24 height 8
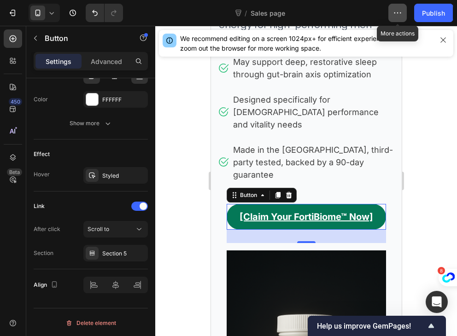
click at [395, 15] on icon "button" at bounding box center [397, 12] width 9 height 9
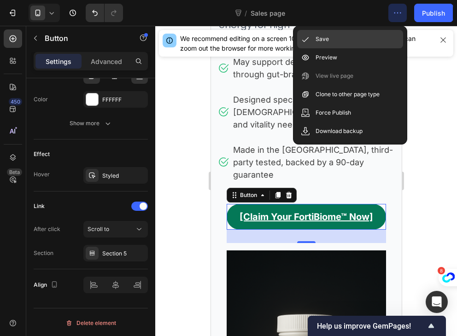
click at [359, 40] on div "Save" at bounding box center [350, 39] width 106 height 18
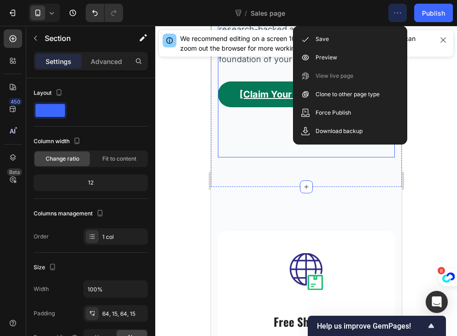
scroll to position [2960, 0]
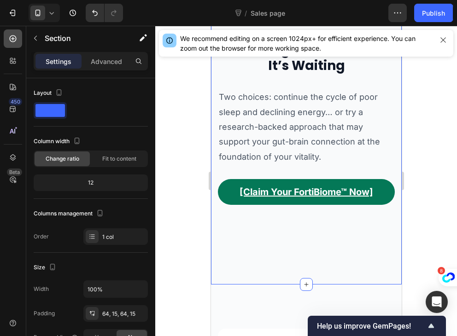
click at [11, 40] on icon at bounding box center [12, 38] width 9 height 9
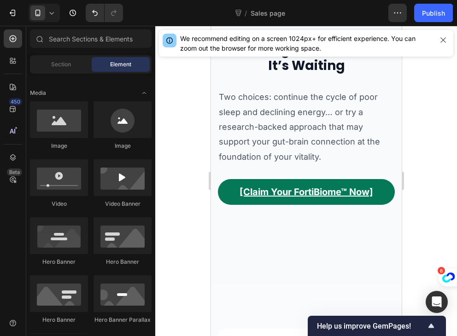
scroll to position [0, 0]
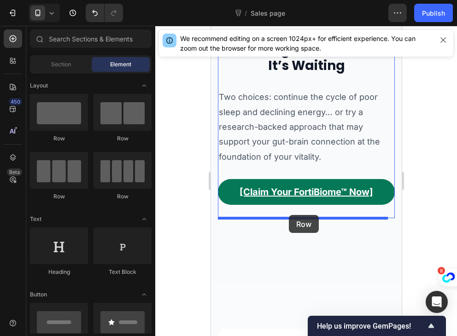
drag, startPoint x: 276, startPoint y: 210, endPoint x: 288, endPoint y: 215, distance: 13.2
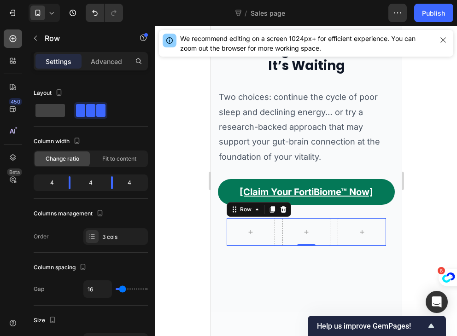
click at [15, 34] on icon at bounding box center [12, 38] width 9 height 9
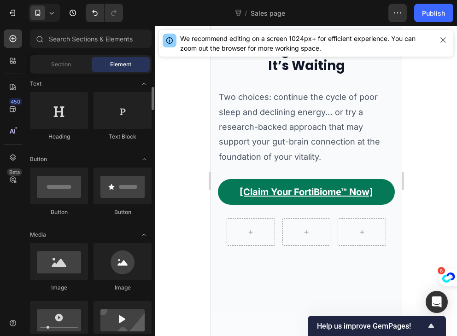
scroll to position [137, 0]
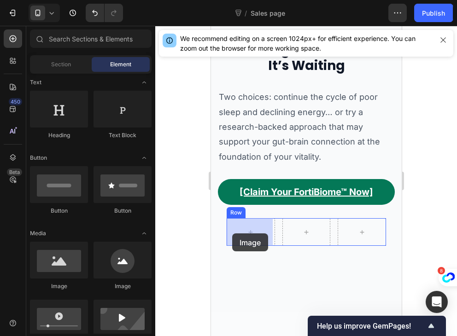
drag, startPoint x: 277, startPoint y: 294, endPoint x: 232, endPoint y: 233, distance: 76.0
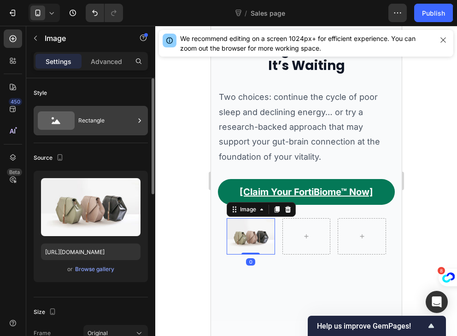
click at [80, 127] on div "Rectangle" at bounding box center [106, 120] width 56 height 21
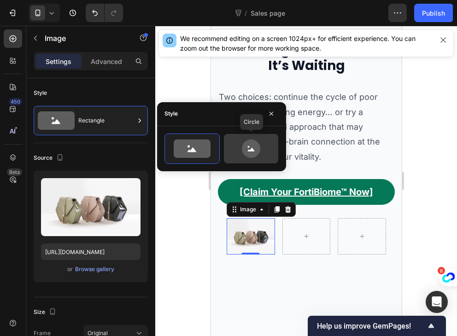
click at [246, 147] on icon at bounding box center [251, 149] width 18 height 18
type input "80"
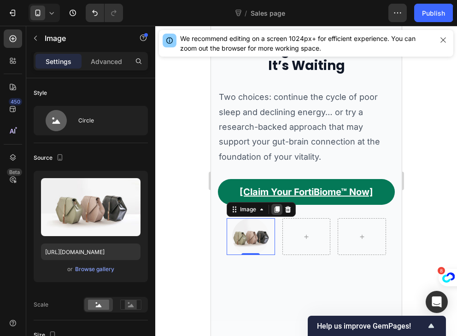
click at [274, 214] on div at bounding box center [276, 209] width 11 height 11
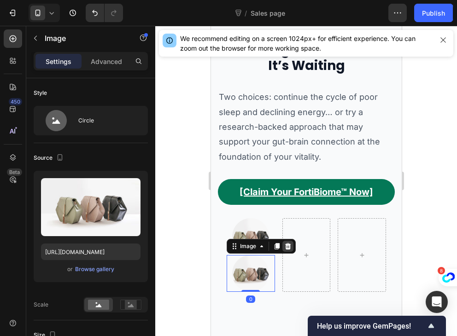
click at [287, 245] on icon at bounding box center [288, 246] width 6 height 6
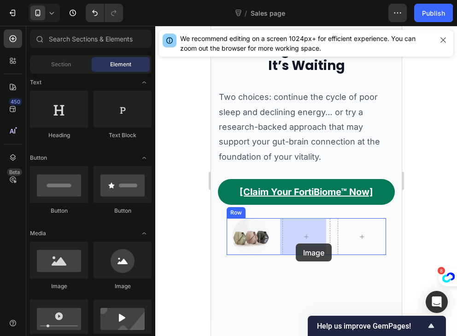
drag, startPoint x: 338, startPoint y: 290, endPoint x: 295, endPoint y: 244, distance: 62.9
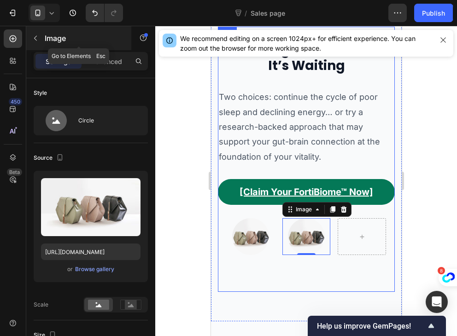
click at [37, 39] on icon "button" at bounding box center [35, 38] width 7 height 7
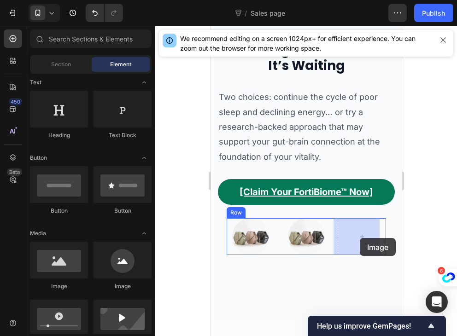
drag, startPoint x: 340, startPoint y: 286, endPoint x: 358, endPoint y: 238, distance: 51.1
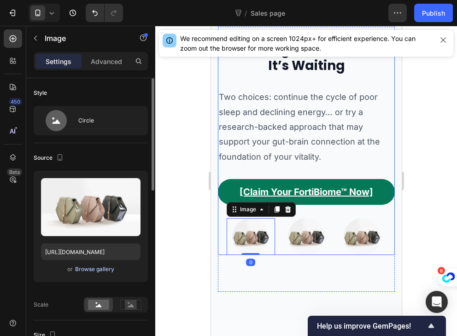
click at [81, 270] on div "Browse gallery" at bounding box center [94, 269] width 39 height 8
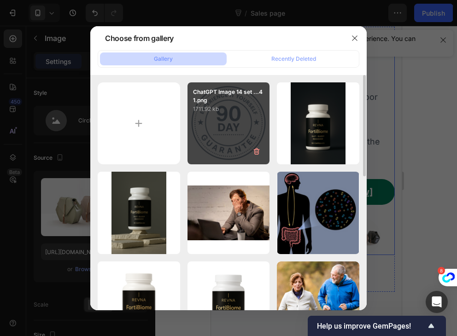
click at [218, 142] on div "ChatGPT Image 14 set ...41.png 1711.92 kb" at bounding box center [228, 123] width 82 height 82
type input "[URL][DOMAIN_NAME]"
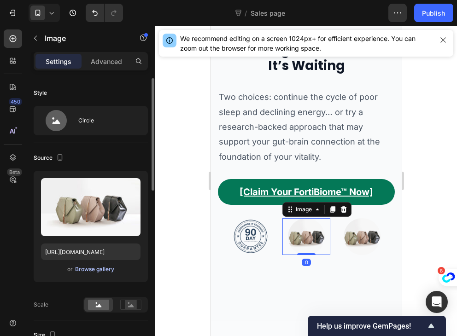
click at [90, 272] on div "Browse gallery" at bounding box center [94, 269] width 39 height 8
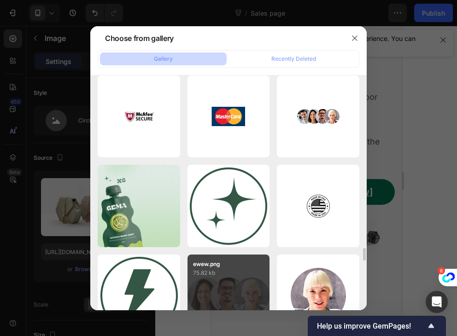
scroll to position [3233, 0]
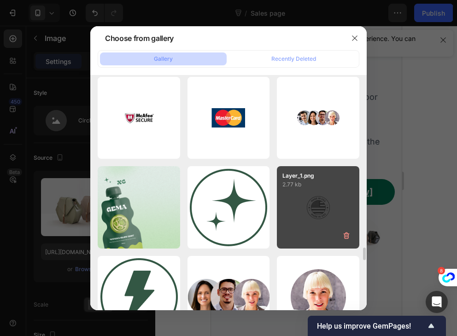
click at [296, 211] on div "Layer_1.png 2.77 kb" at bounding box center [318, 207] width 82 height 82
type input "[URL][DOMAIN_NAME]"
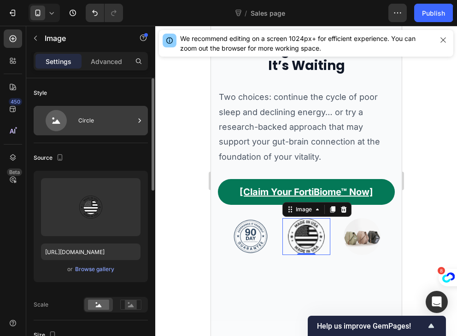
click at [74, 113] on icon at bounding box center [56, 120] width 37 height 21
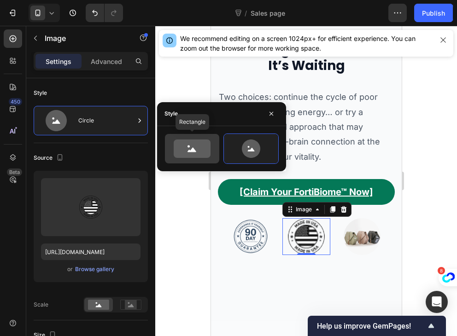
click at [180, 153] on icon at bounding box center [192, 149] width 37 height 18
type input "100"
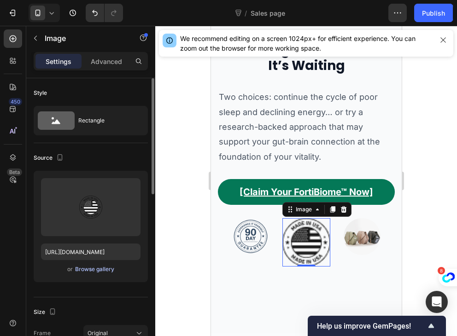
click at [81, 268] on div "Browse gallery" at bounding box center [94, 269] width 39 height 8
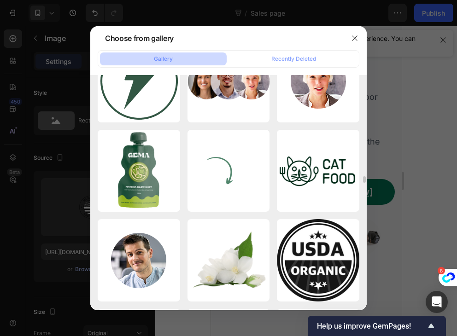
scroll to position [3449, 0]
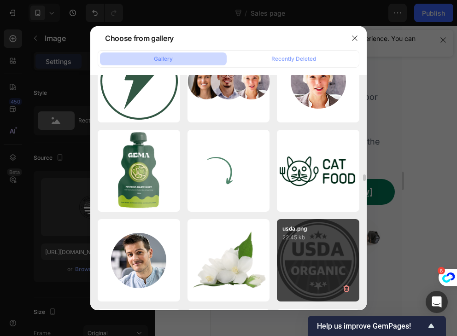
click at [303, 246] on div "usda.png 22.45 kb" at bounding box center [318, 260] width 82 height 82
type input "[URL][DOMAIN_NAME]"
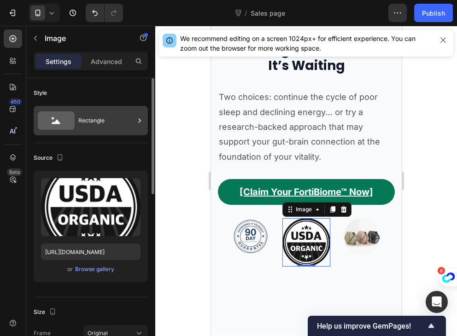
click at [111, 122] on div "Rectangle" at bounding box center [106, 120] width 56 height 21
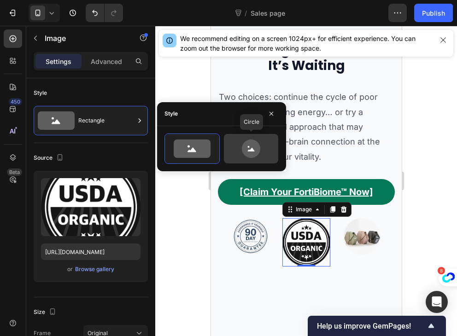
click at [245, 147] on icon at bounding box center [251, 149] width 18 height 18
type input "80"
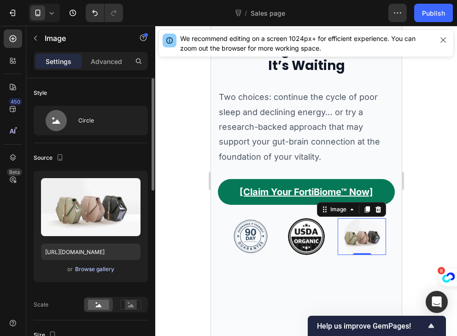
click at [79, 268] on div "Browse gallery" at bounding box center [94, 269] width 39 height 8
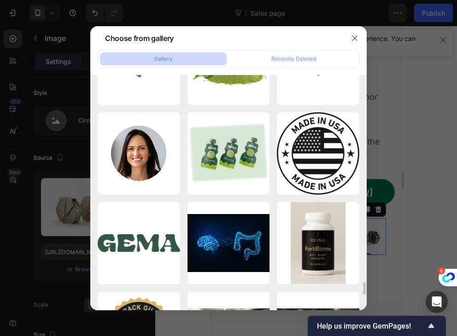
scroll to position [3827, 0]
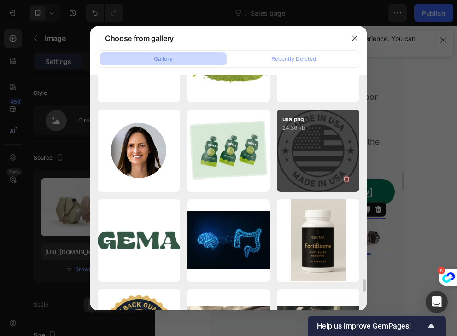
click at [303, 133] on div "usa.png 24.36 kb" at bounding box center [318, 151] width 82 height 82
type input "[URL][DOMAIN_NAME]"
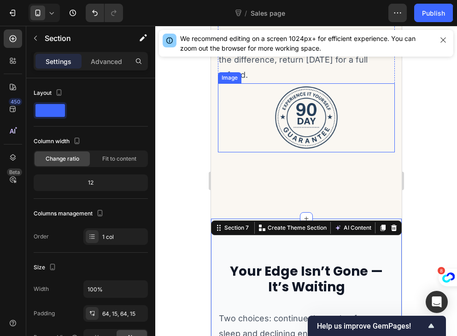
scroll to position [2738, 0]
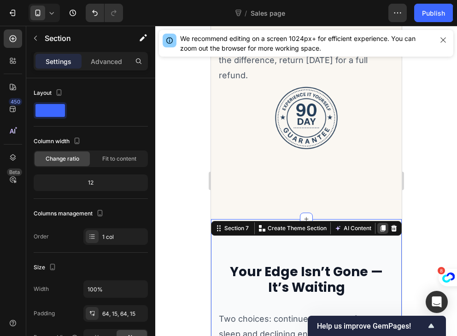
click at [379, 231] on icon at bounding box center [382, 228] width 7 height 7
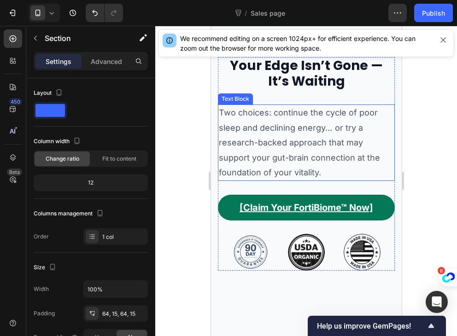
scroll to position [3270, 0]
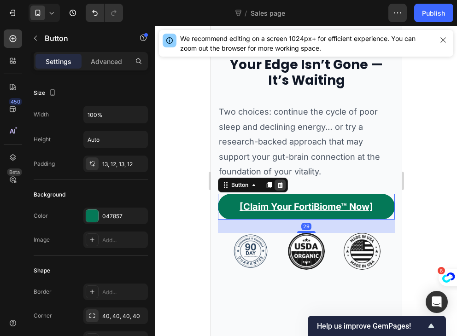
click at [280, 186] on icon at bounding box center [280, 185] width 6 height 6
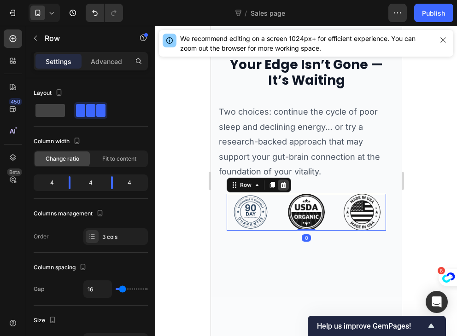
click at [284, 190] on div at bounding box center [282, 185] width 11 height 11
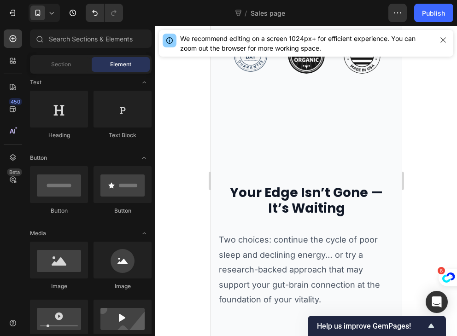
scroll to position [3141, 0]
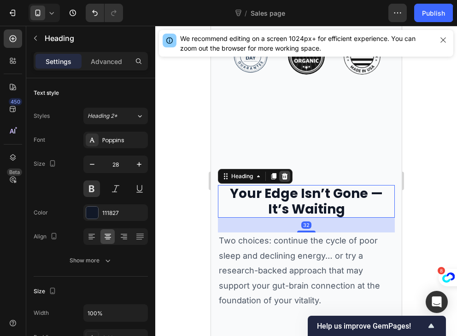
click at [286, 177] on icon at bounding box center [283, 176] width 7 height 7
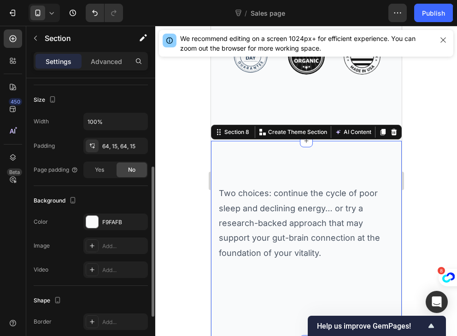
scroll to position [242, 0]
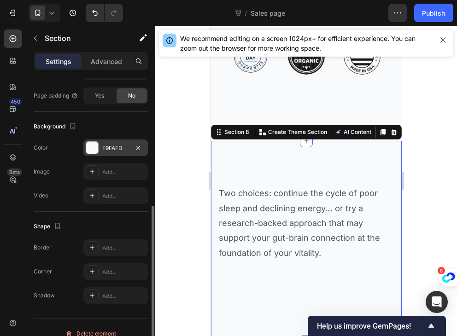
click at [112, 151] on div "F9FAFB" at bounding box center [115, 148] width 27 height 8
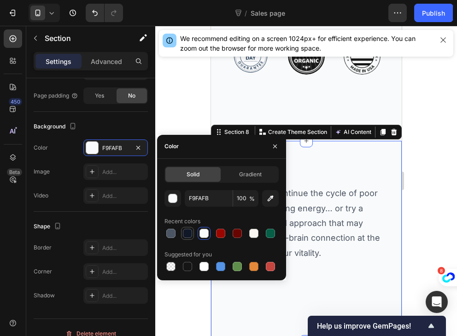
click at [188, 237] on div at bounding box center [187, 233] width 9 height 9
type input "111827"
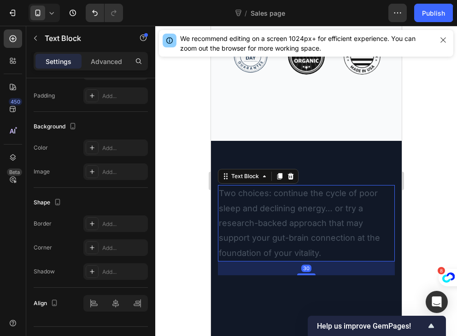
click at [323, 221] on p "Two choices: continue the cycle of poor sleep and declining energy… or try a re…" at bounding box center [305, 223] width 175 height 75
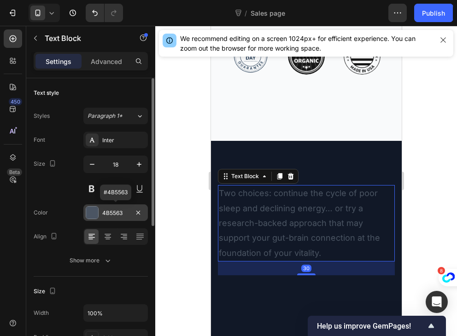
click at [114, 212] on div "4B5563" at bounding box center [115, 213] width 27 height 8
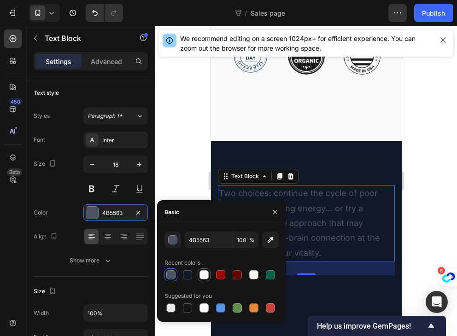
click at [199, 275] on div at bounding box center [203, 274] width 9 height 9
type input "F9FAFB"
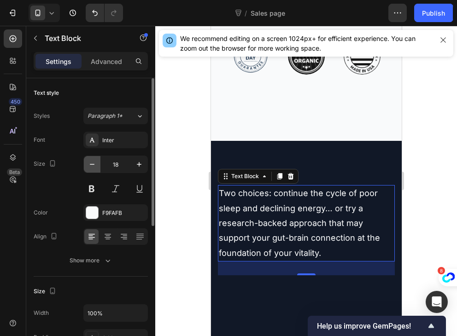
click at [94, 163] on icon "button" at bounding box center [91, 164] width 9 height 9
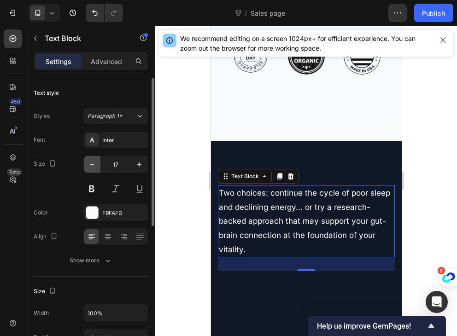
click at [94, 163] on icon "button" at bounding box center [91, 164] width 9 height 9
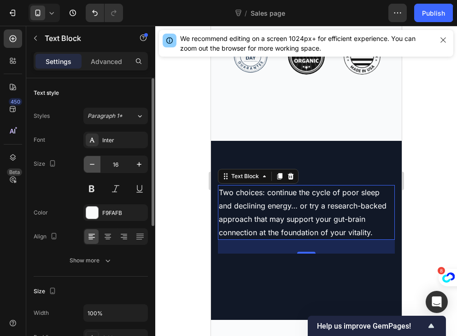
click at [94, 163] on icon "button" at bounding box center [91, 164] width 9 height 9
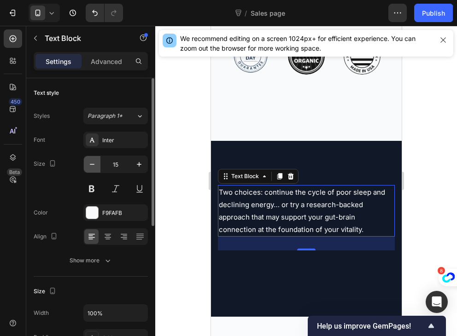
click at [94, 163] on icon "button" at bounding box center [91, 164] width 9 height 9
type input "14"
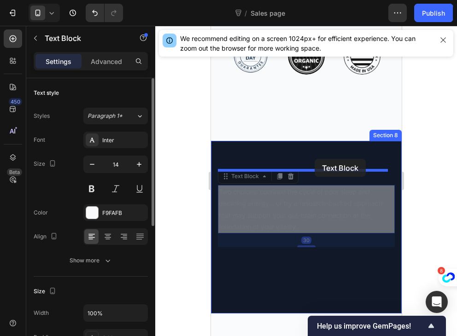
drag, startPoint x: 314, startPoint y: 204, endPoint x: 314, endPoint y: 159, distance: 44.7
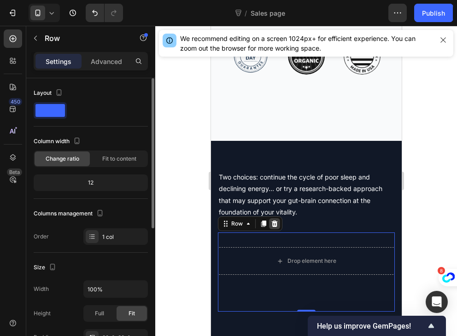
click at [275, 224] on icon at bounding box center [274, 224] width 6 height 6
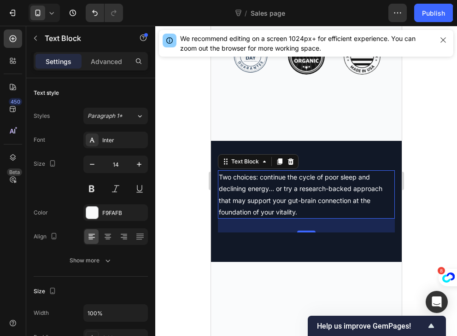
click at [302, 216] on p "Two choices: continue the cycle of poor sleep and declining energy… or try a re…" at bounding box center [305, 194] width 175 height 47
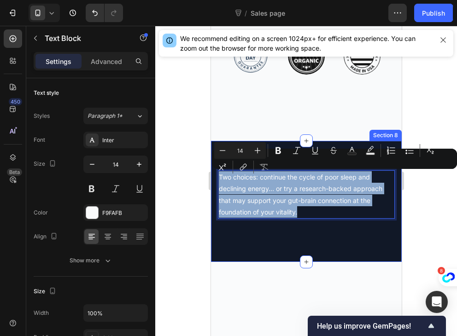
drag, startPoint x: 303, startPoint y: 212, endPoint x: 214, endPoint y: 179, distance: 94.4
click at [214, 179] on div "Two choices: continue the cycle of poor sleep and declining energy… or try a re…" at bounding box center [305, 201] width 191 height 121
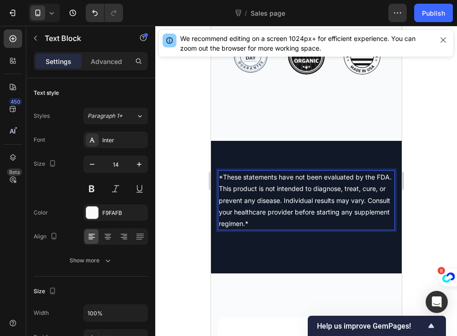
scroll to position [3201, 0]
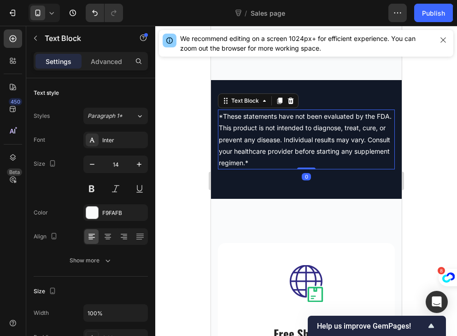
drag, startPoint x: 308, startPoint y: 181, endPoint x: 309, endPoint y: 163, distance: 18.4
click at [309, 163] on div "*These statements have not been evaluated by the FDA. This product is not inten…" at bounding box center [305, 140] width 177 height 60
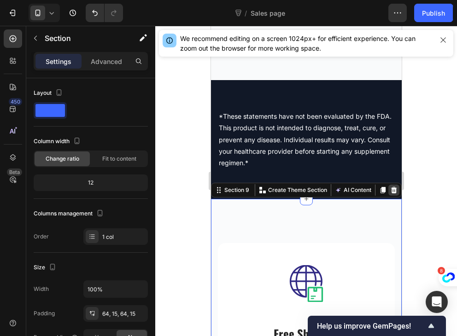
click at [390, 191] on icon at bounding box center [393, 190] width 7 height 7
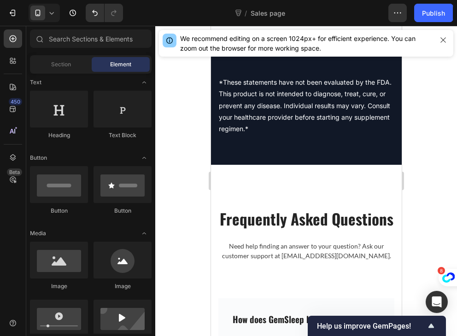
scroll to position [3235, 0]
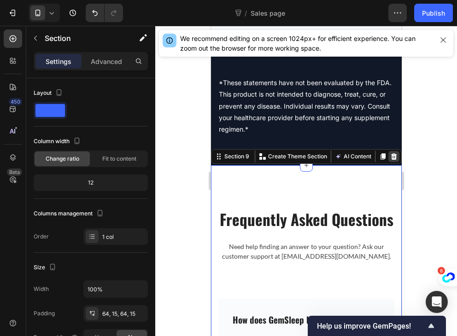
click at [390, 154] on icon at bounding box center [393, 156] width 7 height 7
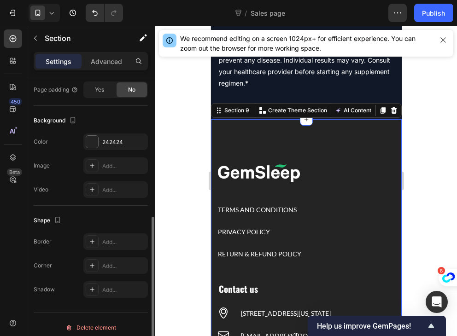
scroll to position [253, 0]
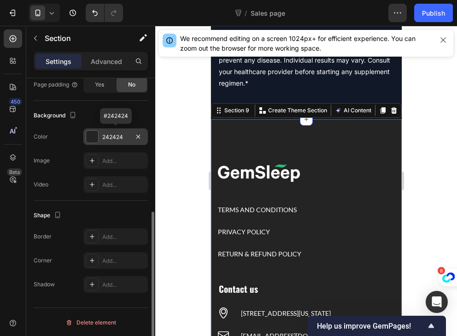
click at [116, 133] on div "242424" at bounding box center [115, 137] width 27 height 8
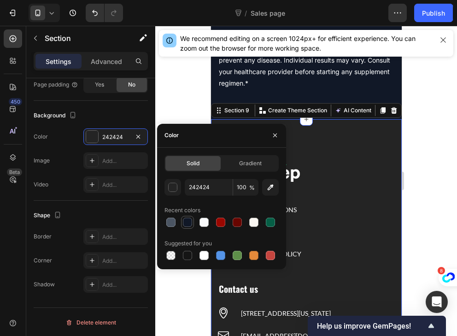
click at [188, 220] on div at bounding box center [187, 222] width 9 height 9
type input "111827"
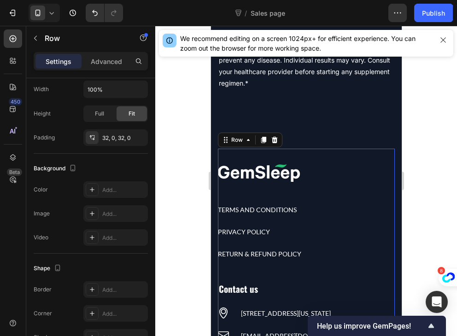
scroll to position [0, 0]
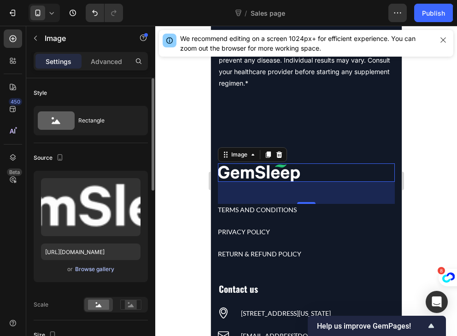
click at [85, 269] on div "Browse gallery" at bounding box center [94, 269] width 39 height 8
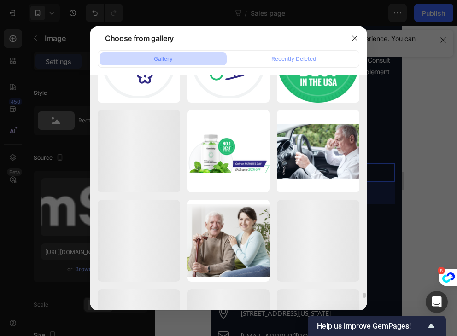
scroll to position [9385, 0]
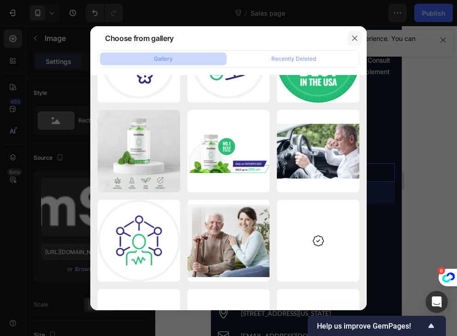
click at [351, 40] on icon "button" at bounding box center [354, 38] width 7 height 7
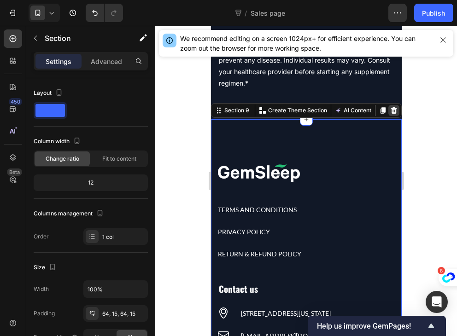
click at [391, 111] on icon at bounding box center [394, 110] width 6 height 6
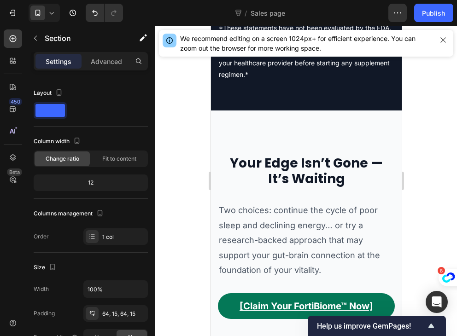
scroll to position [3289, 0]
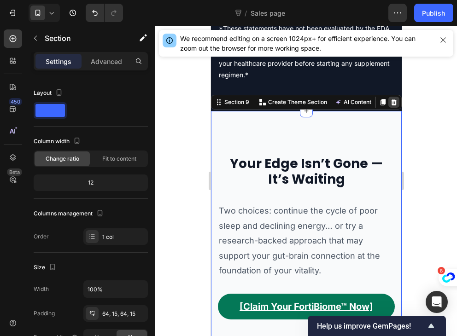
click at [390, 101] on icon at bounding box center [393, 102] width 7 height 7
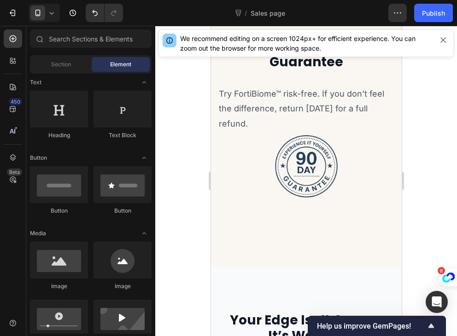
scroll to position [2690, 0]
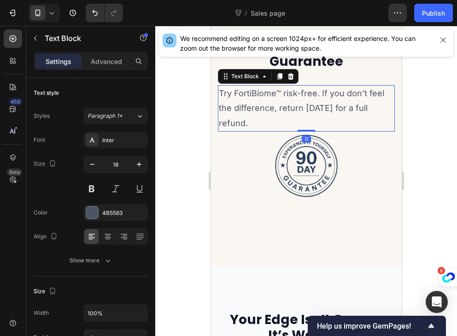
click at [309, 119] on p "Try FortiBiome™ risk-free. If you don’t feel the difference, return [DATE] for …" at bounding box center [305, 108] width 175 height 45
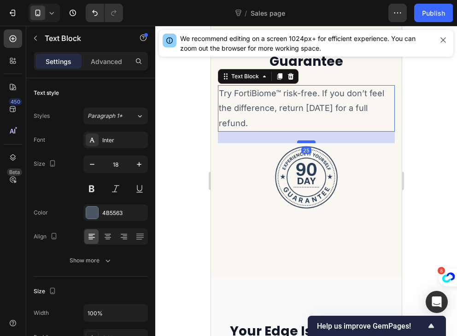
drag, startPoint x: 302, startPoint y: 130, endPoint x: 298, endPoint y: 142, distance: 12.4
click at [298, 142] on div at bounding box center [306, 141] width 18 height 3
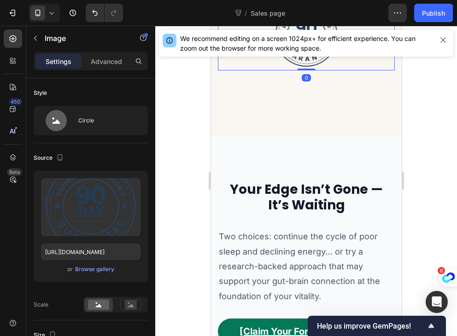
scroll to position [2842, 0]
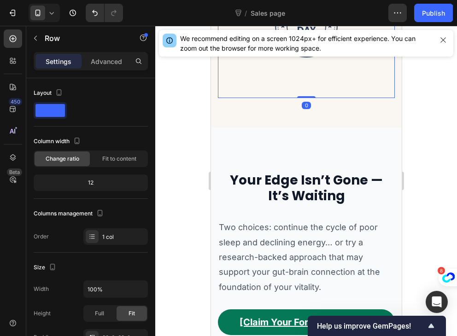
drag, startPoint x: 303, startPoint y: 96, endPoint x: 303, endPoint y: 41, distance: 55.3
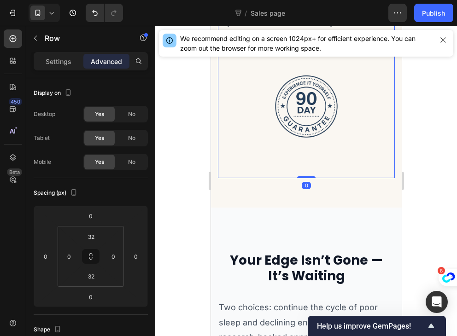
scroll to position [2761, 0]
click at [264, 159] on div "Risk-Free 90-Day Guarantee Heading Try FortiBiome™ risk-free. If you don’t feel…" at bounding box center [305, 65] width 177 height 197
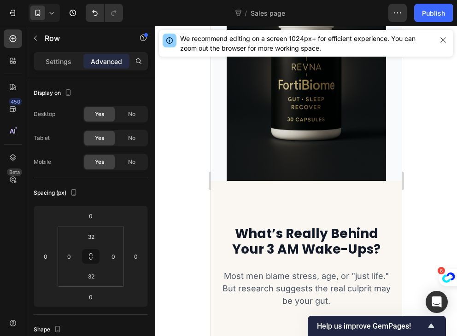
scroll to position [449, 0]
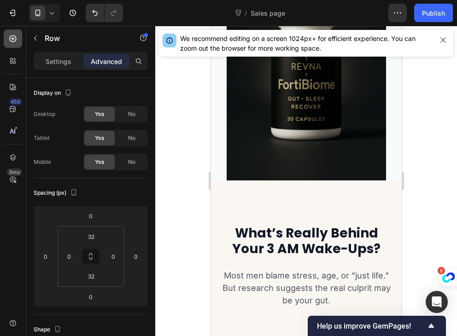
click at [10, 45] on div at bounding box center [13, 38] width 18 height 18
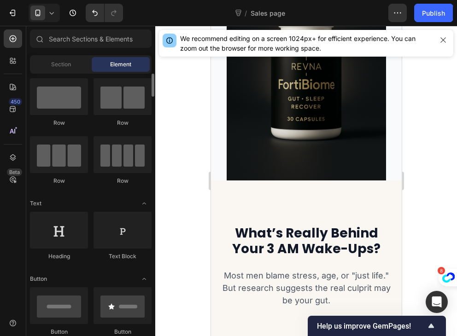
scroll to position [15, 0]
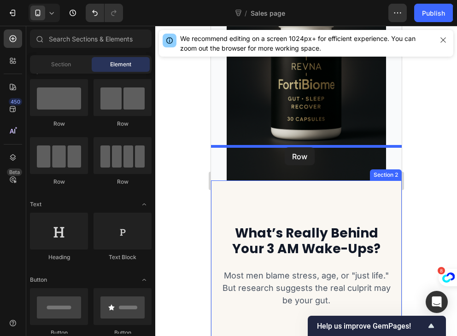
drag, startPoint x: 283, startPoint y: 183, endPoint x: 284, endPoint y: 147, distance: 35.5
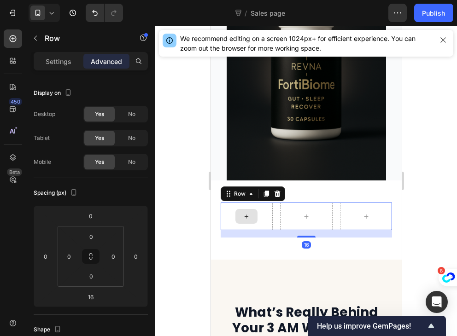
click at [235, 209] on div at bounding box center [246, 216] width 22 height 15
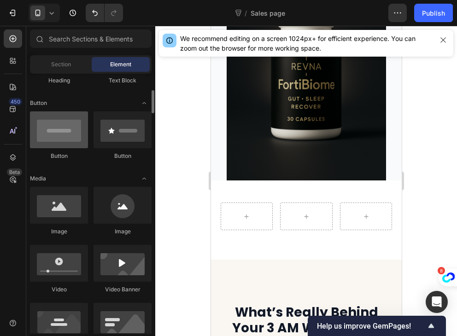
scroll to position [201, 0]
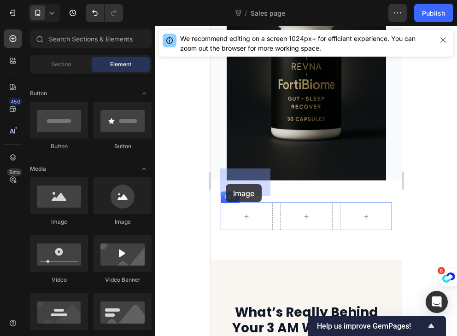
drag, startPoint x: 273, startPoint y: 238, endPoint x: 227, endPoint y: 184, distance: 70.6
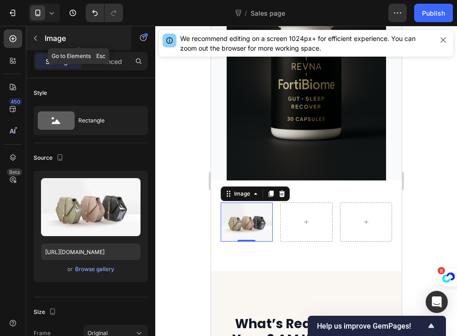
click at [32, 36] on icon "button" at bounding box center [35, 38] width 7 height 7
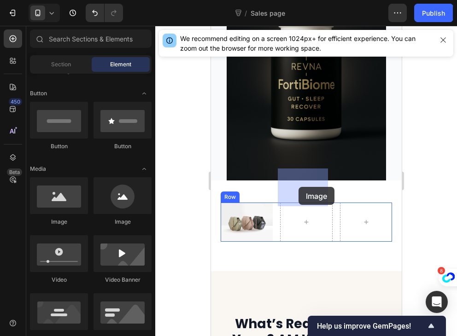
drag, startPoint x: 268, startPoint y: 223, endPoint x: 297, endPoint y: 187, distance: 46.8
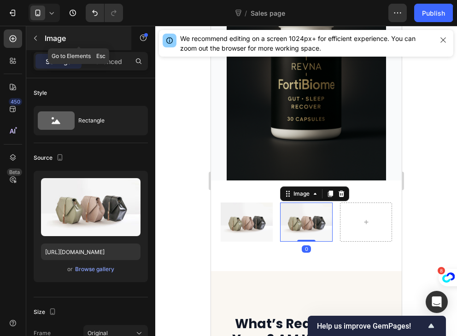
click at [34, 38] on icon "button" at bounding box center [35, 38] width 3 height 5
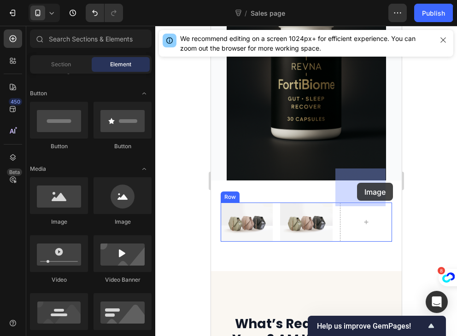
drag, startPoint x: 271, startPoint y: 222, endPoint x: 357, endPoint y: 183, distance: 94.2
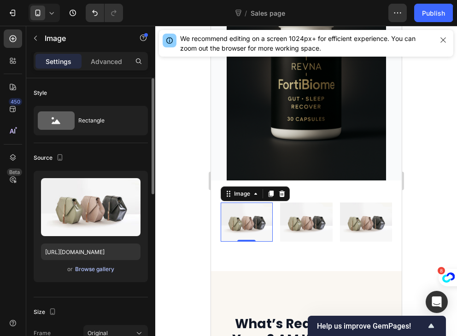
click at [94, 268] on div "Browse gallery" at bounding box center [94, 269] width 39 height 8
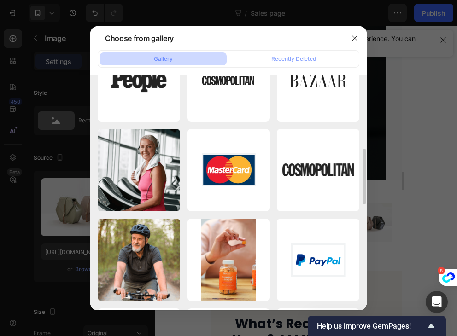
scroll to position [311, 0]
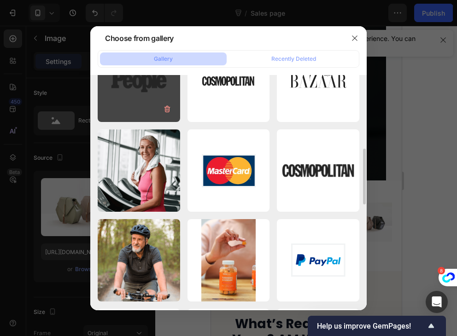
click at [145, 112] on div "logo5.png 2.98 kb" at bounding box center [139, 81] width 82 height 82
type input "[URL][DOMAIN_NAME]"
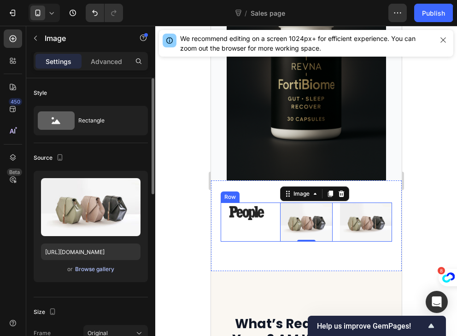
click at [81, 267] on div "Browse gallery" at bounding box center [94, 269] width 39 height 8
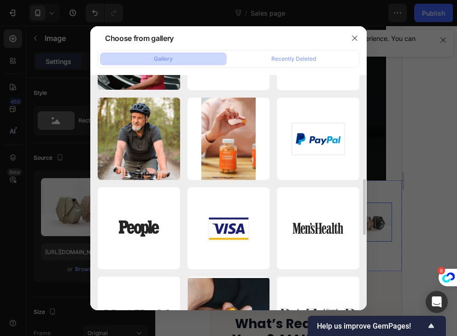
scroll to position [434, 0]
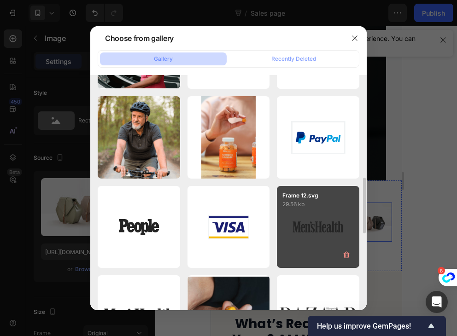
click at [325, 226] on div "Frame 12.svg 29.56 kb" at bounding box center [318, 227] width 82 height 82
type input "[URL][DOMAIN_NAME]"
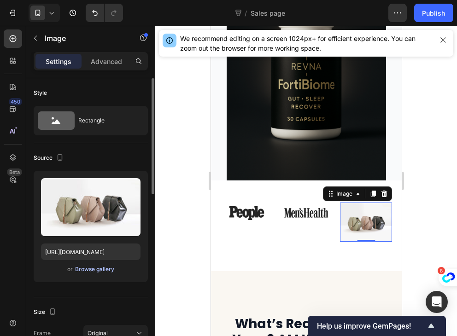
click at [92, 268] on div "Browse gallery" at bounding box center [94, 269] width 39 height 8
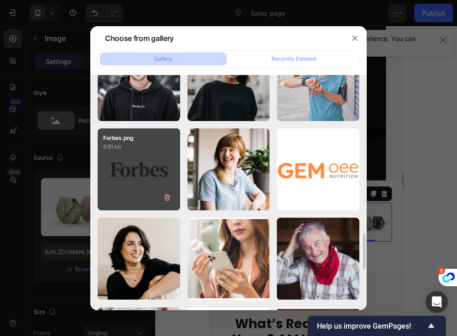
scroll to position [1030, 0]
click at [149, 186] on div "Forbes.png 6.91 kb" at bounding box center [139, 169] width 82 height 82
type input "[URL][DOMAIN_NAME]"
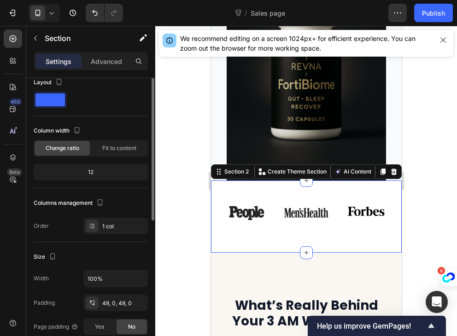
scroll to position [0, 0]
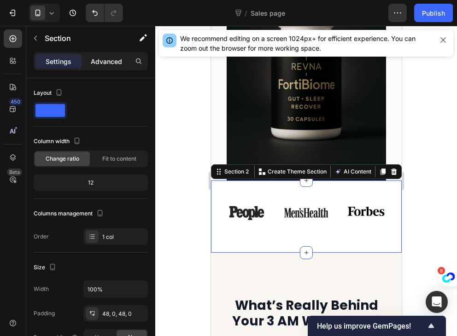
click at [96, 54] on div "Advanced" at bounding box center [106, 61] width 46 height 15
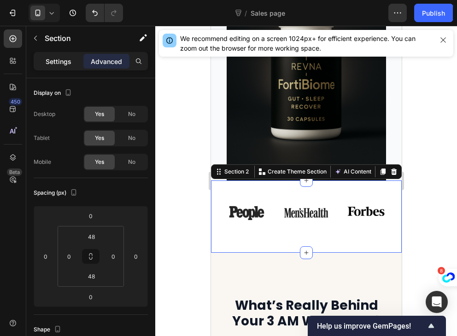
click at [55, 58] on p "Settings" at bounding box center [59, 62] width 26 height 10
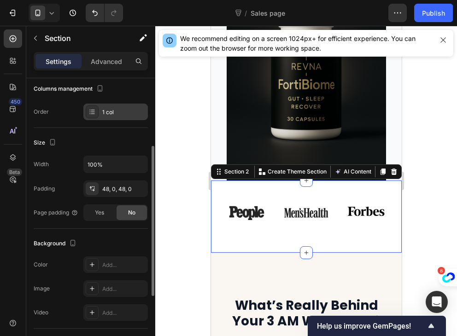
scroll to position [127, 0]
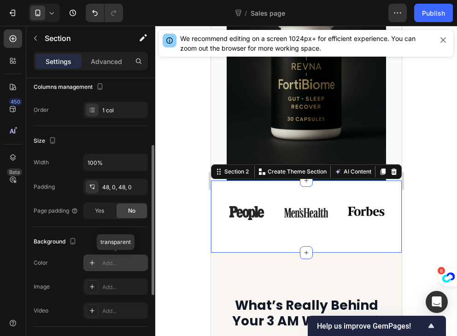
click at [112, 265] on div "Add..." at bounding box center [123, 263] width 43 height 8
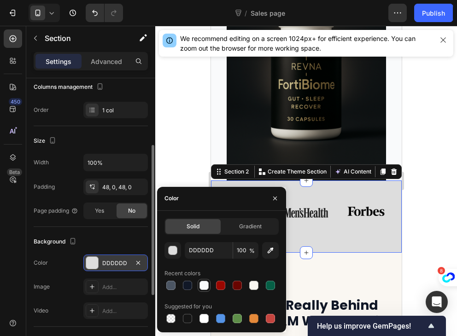
click at [201, 285] on div at bounding box center [203, 285] width 9 height 9
type input "F9FAFB"
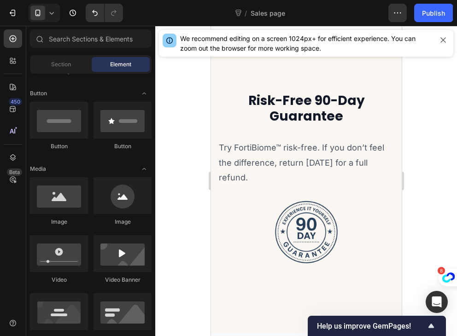
scroll to position [2577, 0]
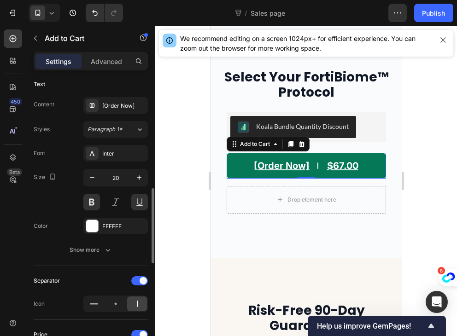
scroll to position [416, 0]
click at [141, 280] on span at bounding box center [143, 281] width 7 height 7
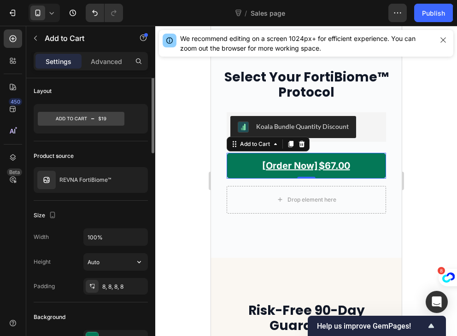
scroll to position [0, 0]
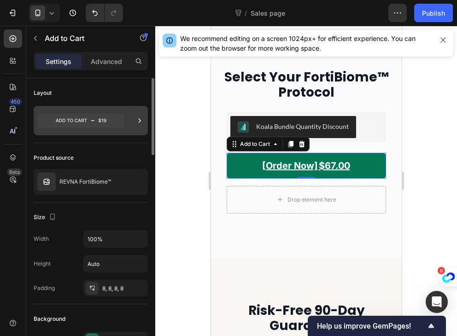
click at [101, 117] on icon at bounding box center [81, 121] width 87 height 14
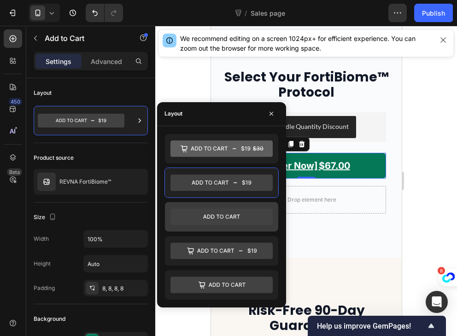
click at [213, 223] on icon at bounding box center [221, 217] width 102 height 17
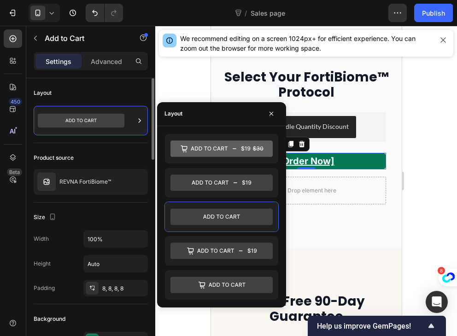
click at [133, 211] on div "Size" at bounding box center [91, 217] width 114 height 15
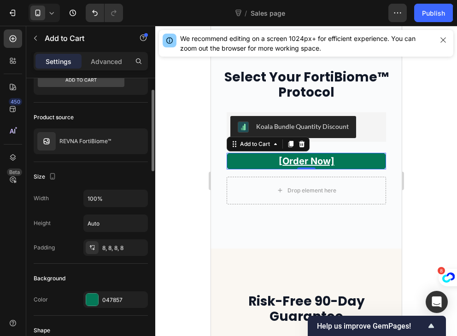
scroll to position [41, 0]
click at [107, 245] on div "8, 8, 8, 8" at bounding box center [115, 248] width 27 height 8
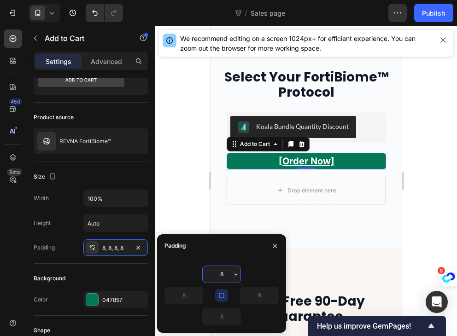
click at [218, 273] on input "8" at bounding box center [222, 274] width 38 height 17
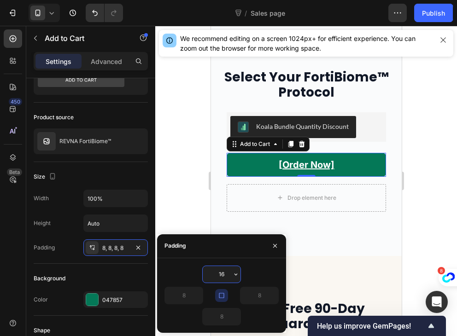
drag, startPoint x: 223, startPoint y: 274, endPoint x: 206, endPoint y: 274, distance: 17.0
click at [206, 274] on input "16" at bounding box center [222, 274] width 38 height 17
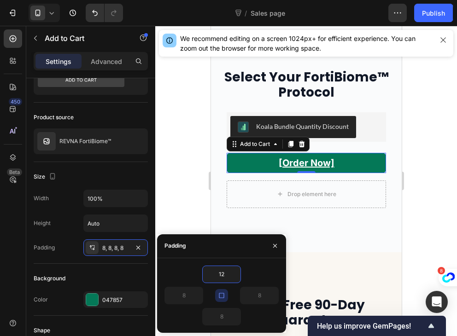
type input "12"
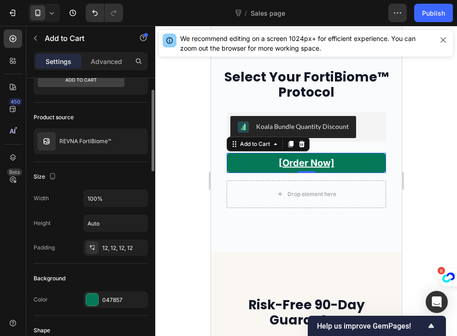
click at [121, 277] on div "Background" at bounding box center [91, 278] width 114 height 15
click at [124, 245] on div "12, 12, 12, 12" at bounding box center [115, 248] width 27 height 8
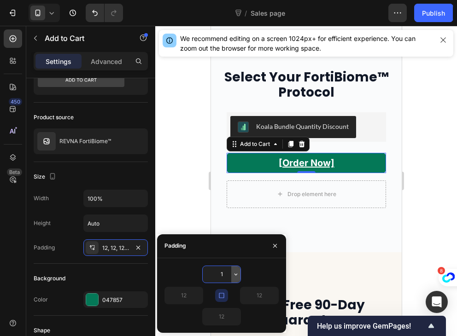
type input "16"
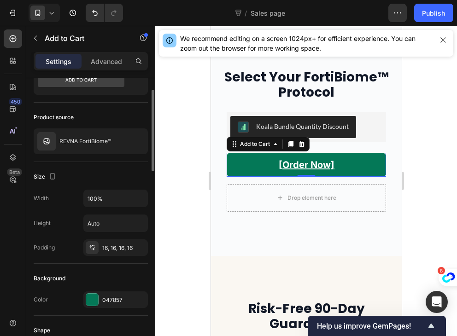
click at [117, 274] on div "Background" at bounding box center [91, 278] width 114 height 15
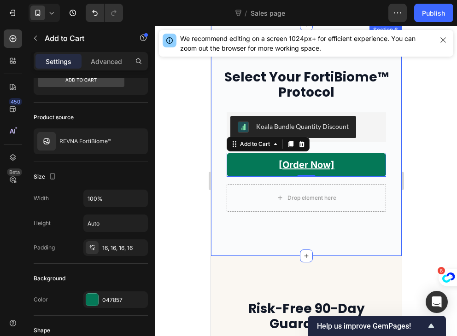
scroll to position [2650, 0]
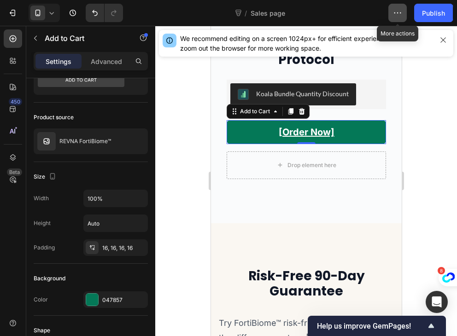
click at [400, 10] on icon "button" at bounding box center [397, 12] width 9 height 9
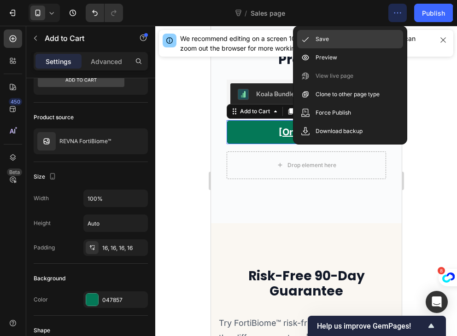
click at [323, 39] on p "Save" at bounding box center [321, 39] width 13 height 9
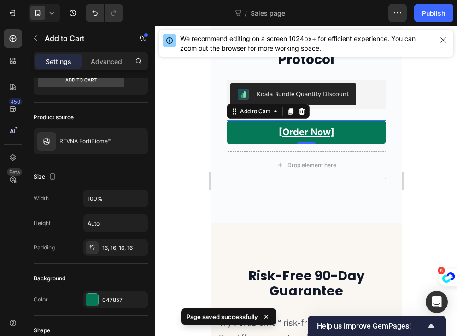
click at [428, 229] on div at bounding box center [306, 181] width 302 height 310
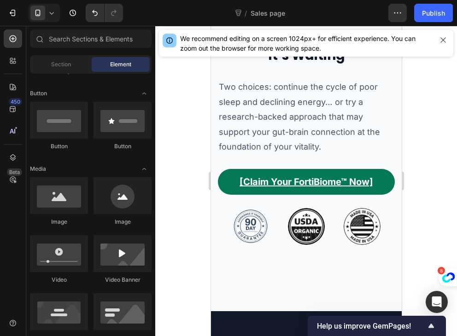
scroll to position [3154, 0]
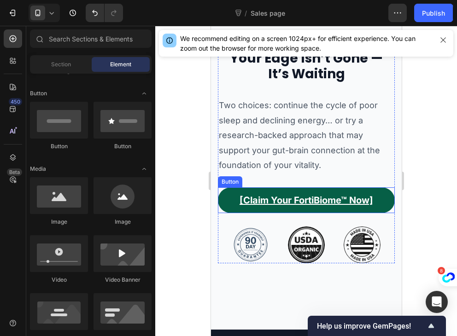
click at [222, 200] on link "[Claim Your FortiBiome™ Now]" at bounding box center [305, 200] width 177 height 26
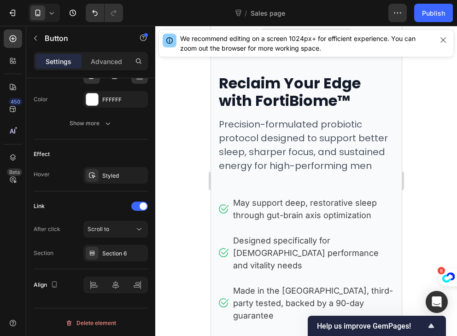
scroll to position [178, 0]
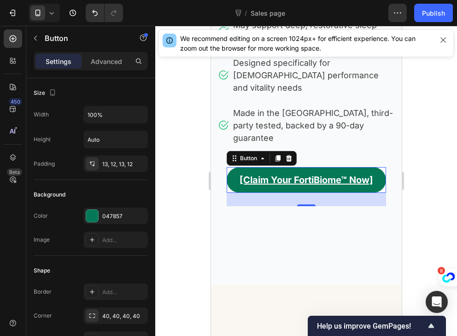
scroll to position [423, 0]
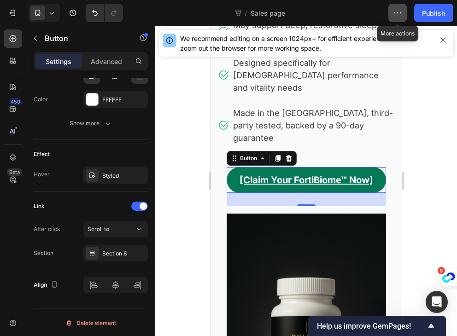
click at [402, 13] on icon "button" at bounding box center [397, 12] width 9 height 9
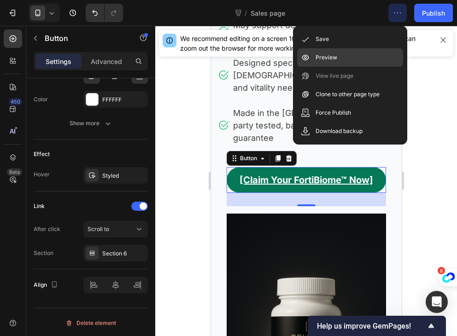
click at [339, 56] on div "Preview" at bounding box center [350, 57] width 106 height 18
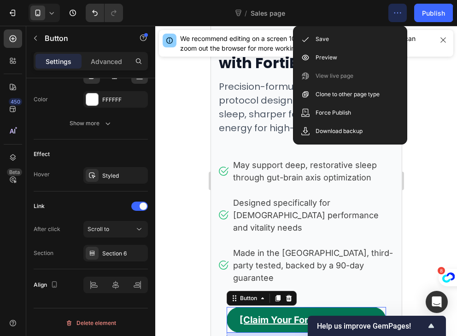
scroll to position [0, 0]
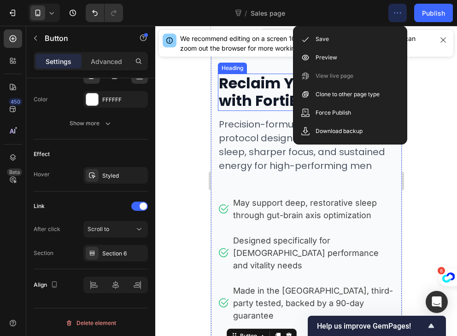
click at [262, 74] on h1 "Reclaim Your Edge with FortiBiome™" at bounding box center [305, 92] width 177 height 37
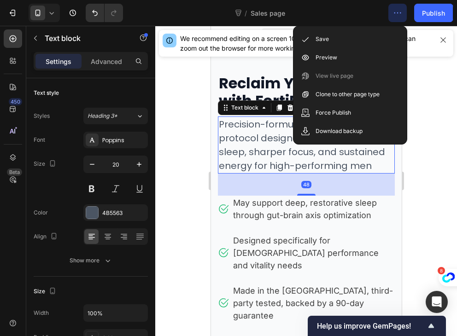
click at [360, 188] on div "48" at bounding box center [305, 185] width 177 height 22
click at [271, 189] on div "48" at bounding box center [305, 185] width 177 height 22
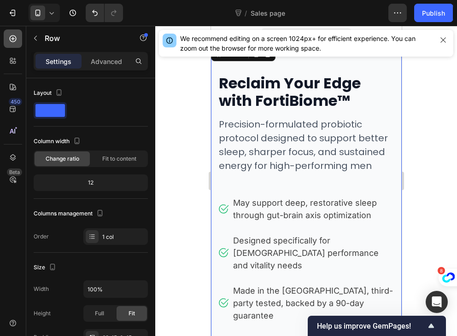
click at [12, 37] on icon at bounding box center [13, 39] width 4 height 4
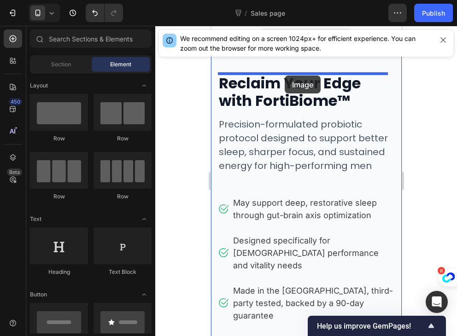
drag, startPoint x: 278, startPoint y: 238, endPoint x: 284, endPoint y: 75, distance: 163.6
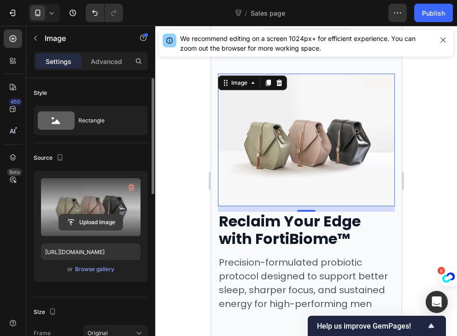
click at [86, 222] on input "file" at bounding box center [91, 223] width 64 height 16
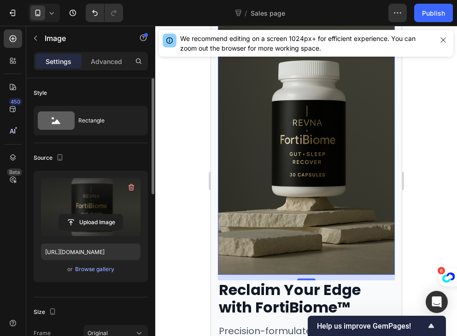
scroll to position [64, 0]
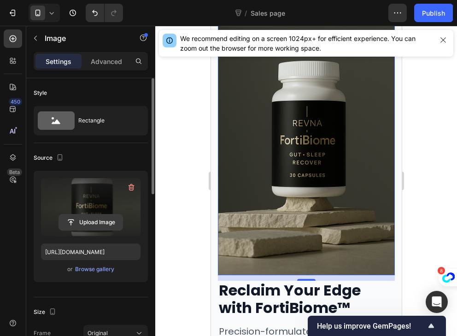
click at [88, 225] on input "file" at bounding box center [91, 223] width 64 height 16
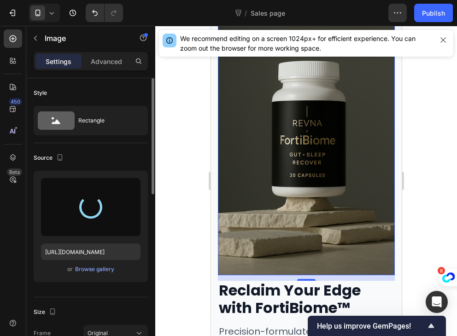
type input "https://cdn.shopify.com/s/files/1/0967/8648/1416/files/gempages_570048094473814…"
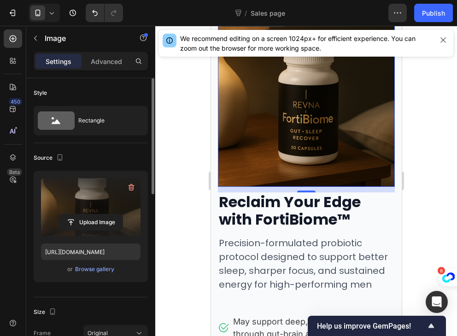
scroll to position [0, 0]
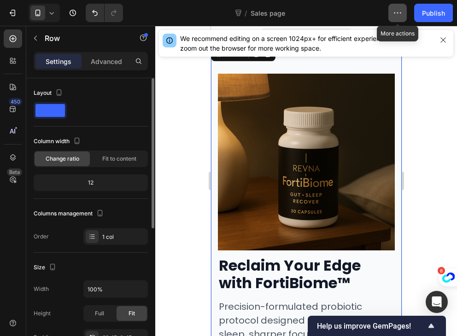
click at [396, 20] on button "button" at bounding box center [397, 13] width 18 height 18
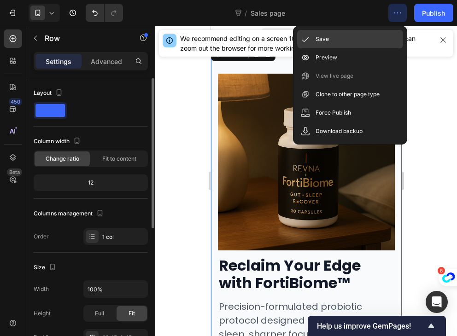
click at [350, 41] on div "Save" at bounding box center [350, 39] width 106 height 18
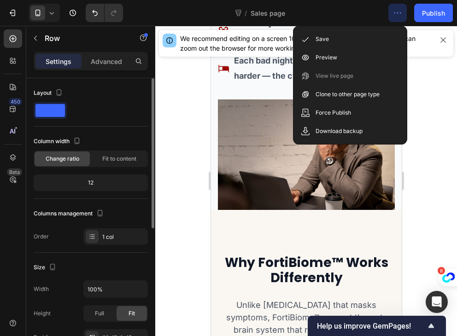
scroll to position [1849, 0]
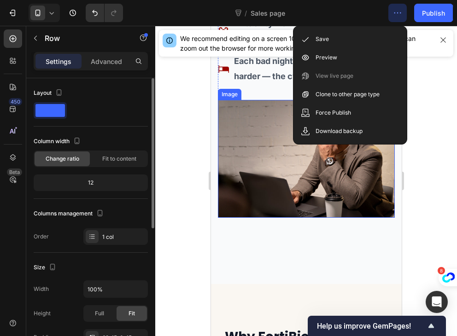
click at [233, 171] on img at bounding box center [305, 159] width 177 height 118
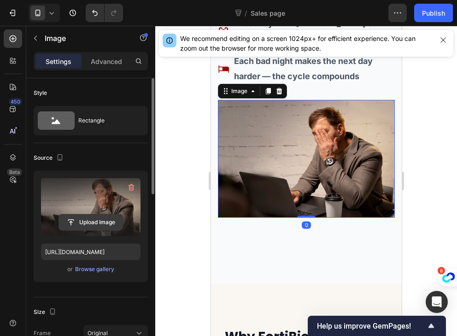
click at [87, 219] on input "file" at bounding box center [91, 223] width 64 height 16
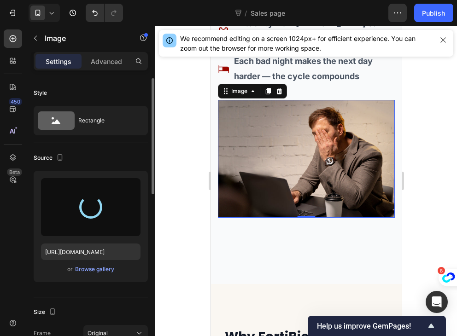
type input "https://cdn.shopify.com/s/files/1/0967/8648/1416/files/gempages_570048094473814…"
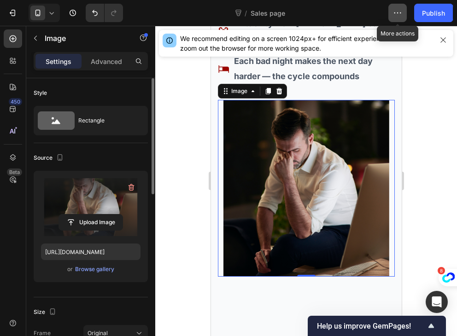
click at [395, 10] on icon "button" at bounding box center [397, 12] width 9 height 9
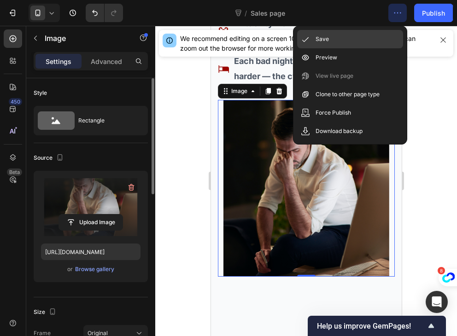
click at [347, 37] on div "Save" at bounding box center [350, 39] width 106 height 18
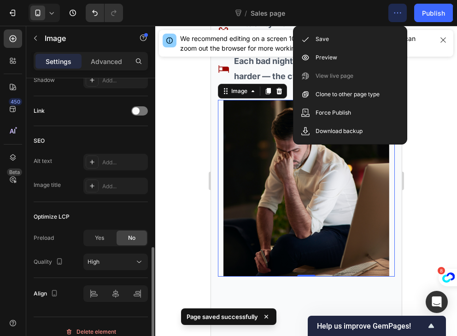
scroll to position [405, 0]
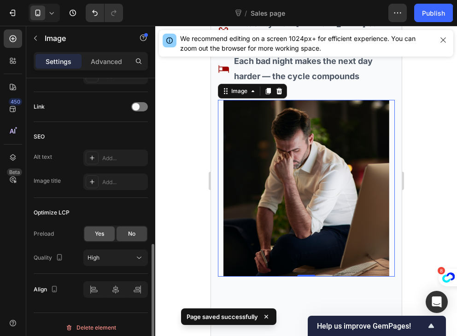
click at [97, 239] on div "Yes" at bounding box center [99, 234] width 30 height 15
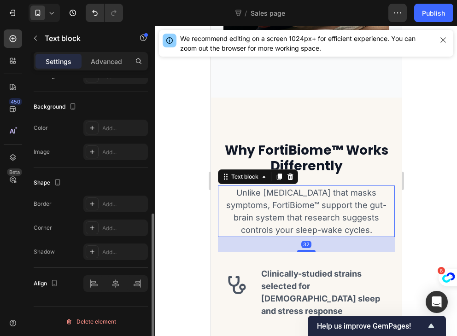
scroll to position [0, 0]
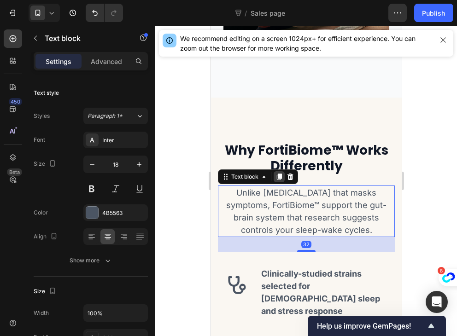
click at [277, 173] on div at bounding box center [278, 176] width 11 height 11
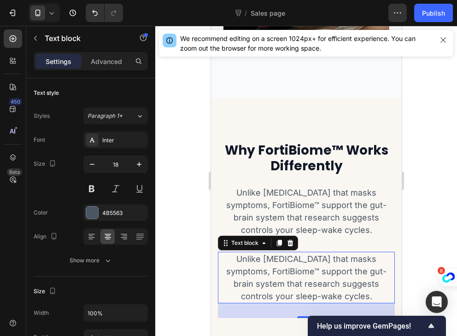
click at [342, 291] on p "Unlike [MEDICAL_DATA] that masks symptoms, FortiBiome™ support the gut-brain sy…" at bounding box center [305, 278] width 175 height 50
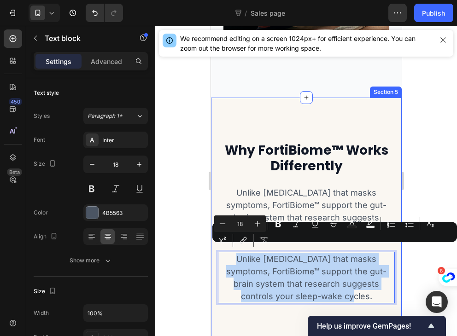
drag, startPoint x: 342, startPoint y: 291, endPoint x: 214, endPoint y: 255, distance: 133.1
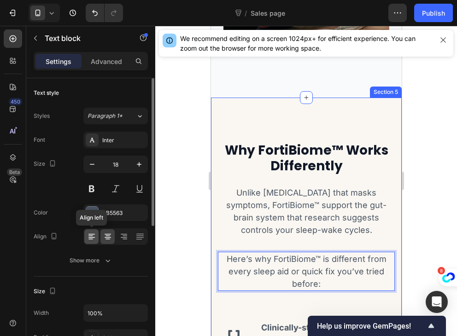
click at [94, 238] on icon at bounding box center [91, 236] width 9 height 9
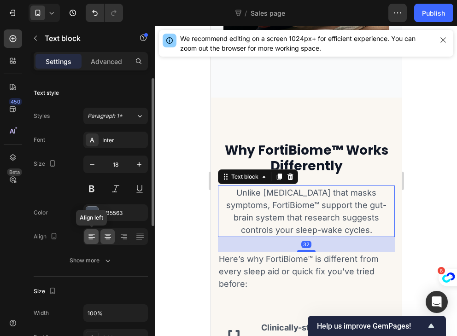
click at [91, 240] on icon at bounding box center [91, 236] width 9 height 9
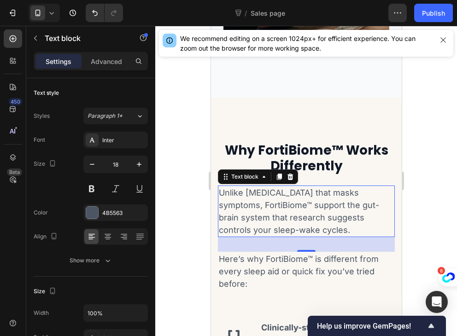
click at [194, 187] on div at bounding box center [306, 181] width 302 height 310
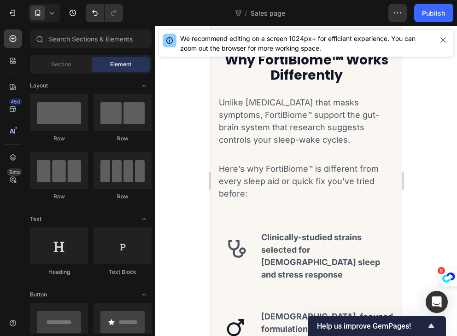
scroll to position [2184, 0]
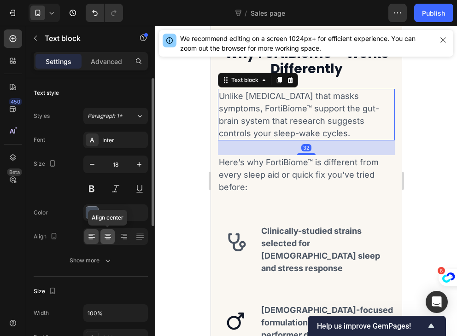
click at [110, 237] on icon at bounding box center [108, 237] width 6 height 1
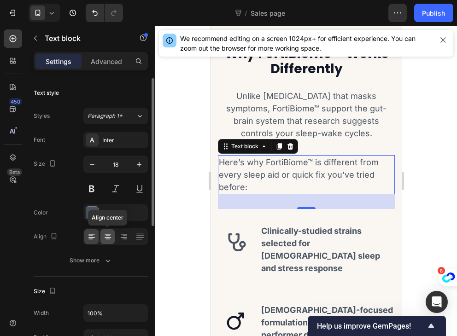
click at [107, 240] on icon at bounding box center [107, 236] width 9 height 9
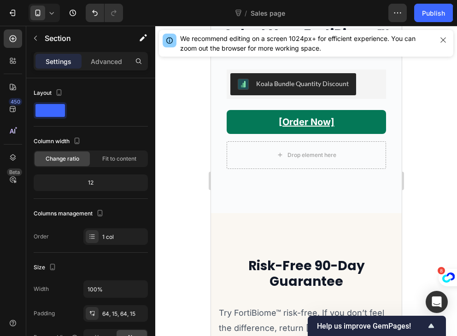
scroll to position [2997, 0]
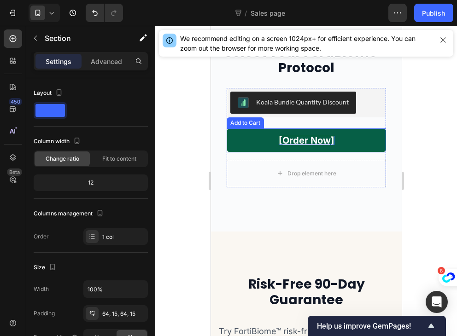
click at [293, 142] on div "[Order Now]" at bounding box center [306, 140] width 56 height 9
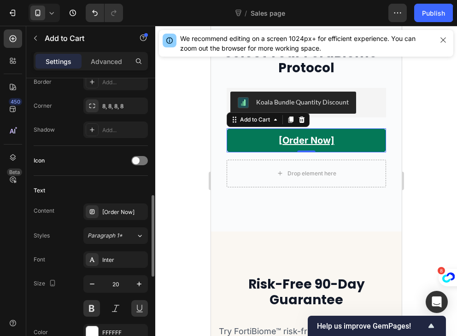
scroll to position [373, 0]
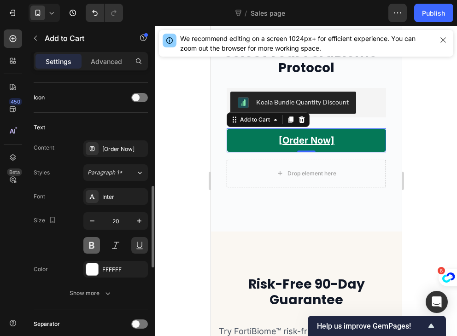
click at [88, 244] on button at bounding box center [91, 245] width 17 height 17
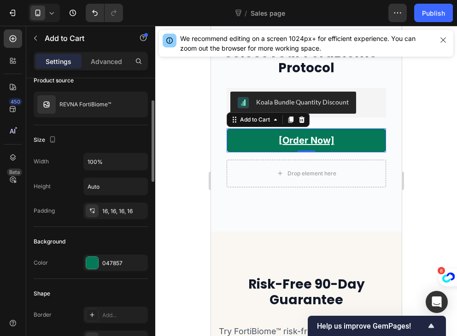
scroll to position [77, 0]
click at [118, 161] on input "100%" at bounding box center [116, 162] width 64 height 17
click at [142, 163] on icon "button" at bounding box center [138, 161] width 9 height 9
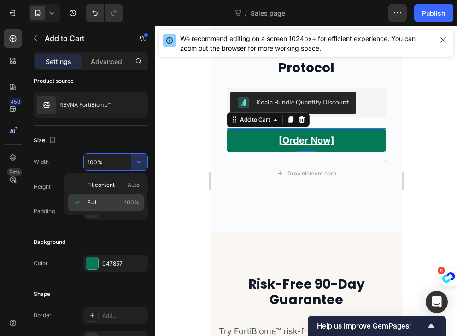
click at [100, 203] on p "Full 100%" at bounding box center [113, 202] width 52 height 8
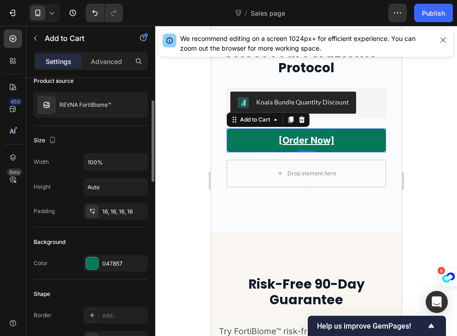
click at [76, 184] on div "Height Auto" at bounding box center [91, 186] width 114 height 17
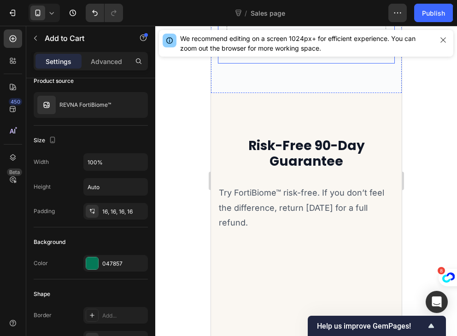
scroll to position [3139, 0]
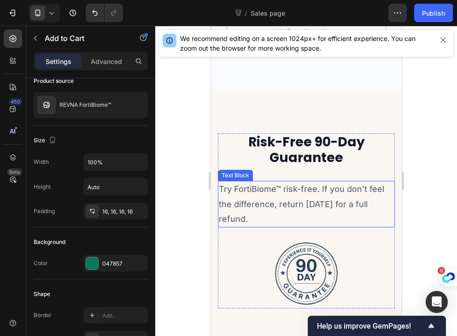
click at [274, 216] on p "Try FortiBiome™ risk-free. If you don’t feel the difference, return [DATE] for …" at bounding box center [305, 204] width 175 height 45
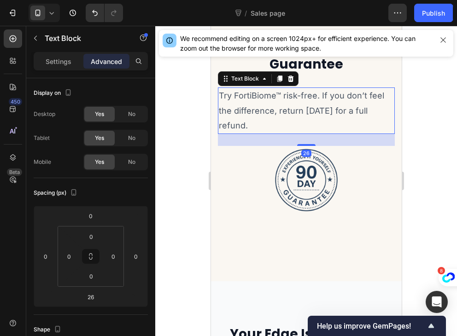
scroll to position [3233, 0]
click at [322, 96] on p "Try FortiBiome™ risk-free. If you don’t feel the difference, return [DATE] for …" at bounding box center [305, 110] width 175 height 45
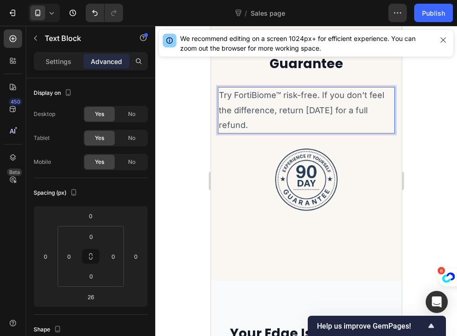
click at [320, 96] on p "Try FortiBiome™ risk-free. If you don’t feel the difference, return [DATE] for …" at bounding box center [305, 110] width 175 height 45
click at [217, 110] on div "Try FortiBiome™ risk-free. If you don’t feel the difference, return within 90 d…" at bounding box center [305, 110] width 177 height 47
drag, startPoint x: 217, startPoint y: 110, endPoint x: 347, endPoint y: 131, distance: 131.2
click at [347, 131] on div "Try FortiBiome™ risk-free. If you don’t feel the difference, return within 90 d…" at bounding box center [305, 110] width 177 height 47
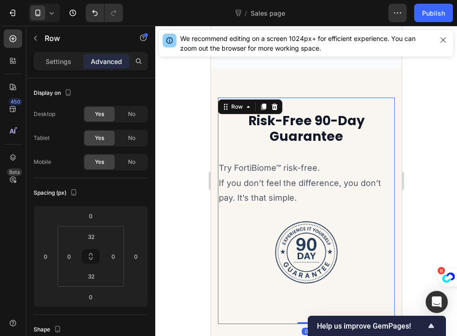
scroll to position [3160, 0]
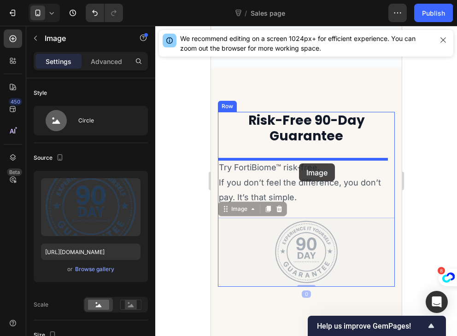
drag, startPoint x: 294, startPoint y: 238, endPoint x: 298, endPoint y: 160, distance: 78.4
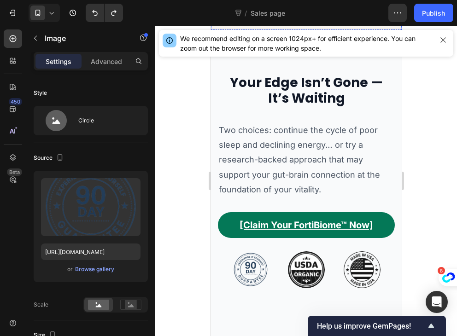
scroll to position [3485, 0]
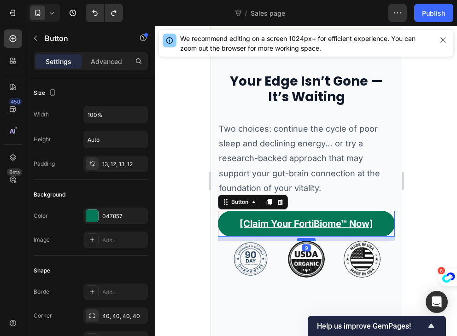
drag, startPoint x: 303, startPoint y: 248, endPoint x: 303, endPoint y: 239, distance: 9.2
click at [303, 239] on div at bounding box center [306, 239] width 18 height 3
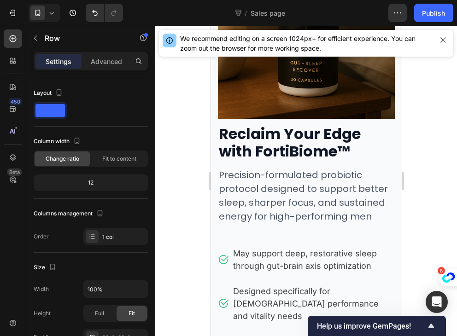
scroll to position [0, 0]
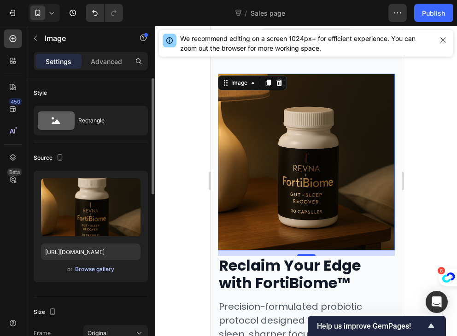
click at [87, 272] on div "Browse gallery" at bounding box center [94, 269] width 39 height 8
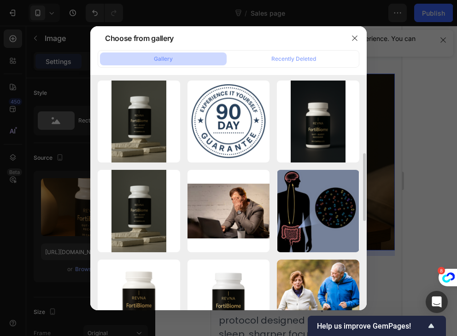
scroll to position [271, 0]
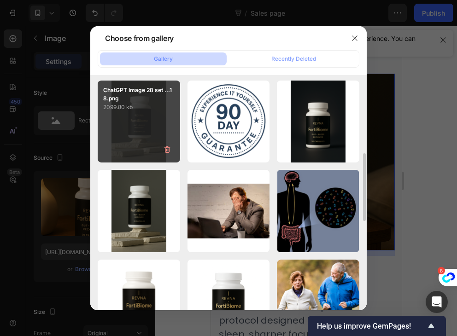
click at [131, 140] on div "ChatGPT Image 28 set ...18.png 2099.80 kb" at bounding box center [139, 122] width 82 height 82
type input "https://cdn.shopify.com/s/files/1/0967/8648/1416/files/gempages_570048094473814…"
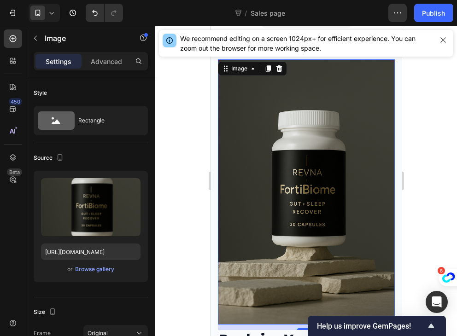
scroll to position [0, 0]
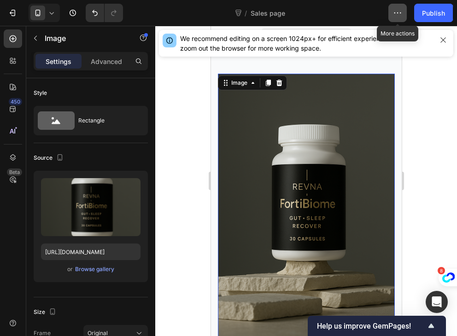
click at [403, 16] on button "button" at bounding box center [397, 13] width 18 height 18
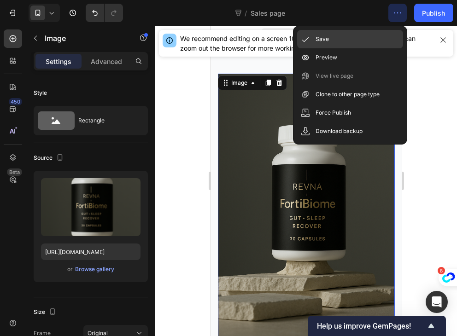
click at [332, 41] on div "Save" at bounding box center [350, 39] width 106 height 18
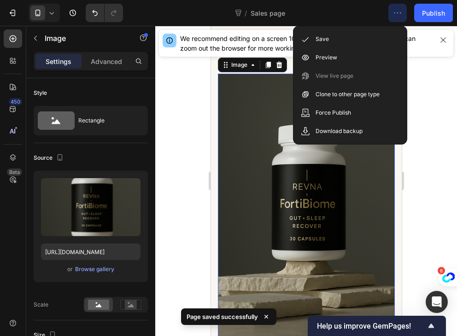
scroll to position [2714, 0]
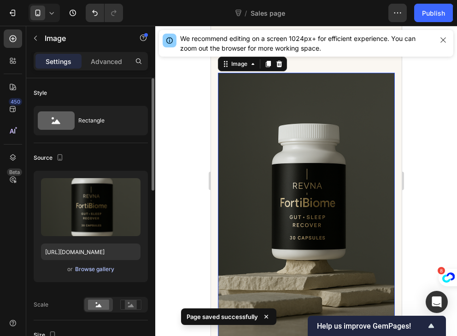
click at [100, 267] on div "Browse gallery" at bounding box center [94, 269] width 39 height 8
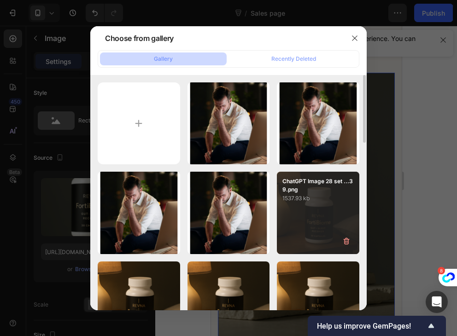
click at [290, 211] on div "ChatGPT Image 28 set ...39.png 1537.93 kb" at bounding box center [318, 213] width 82 height 82
type input "https://cdn.shopify.com/s/files/1/0967/8648/1416/files/gempages_570048094473814…"
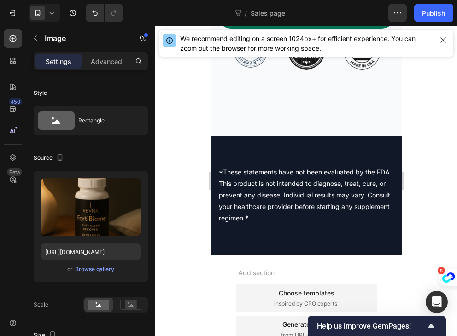
scroll to position [3698, 0]
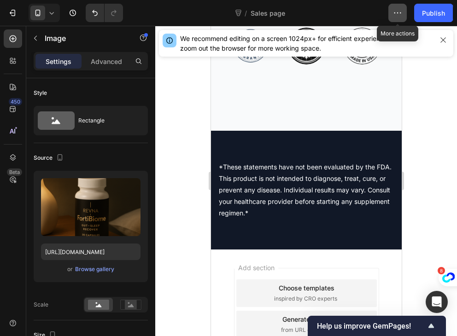
click at [402, 13] on icon "button" at bounding box center [397, 12] width 9 height 9
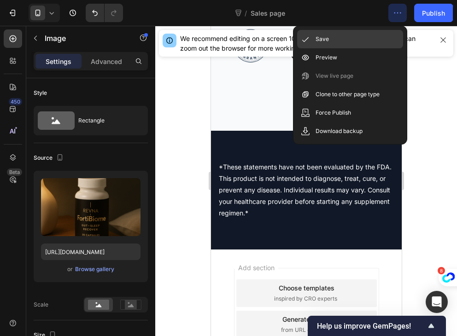
click at [357, 42] on div "Save" at bounding box center [350, 39] width 106 height 18
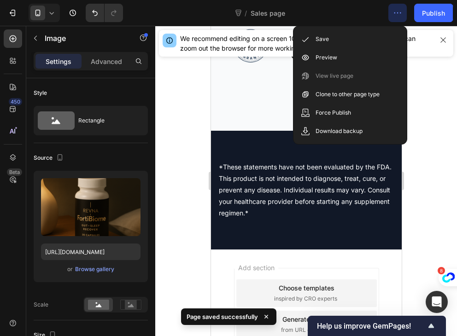
click at [393, 13] on icon "button" at bounding box center [397, 12] width 9 height 9
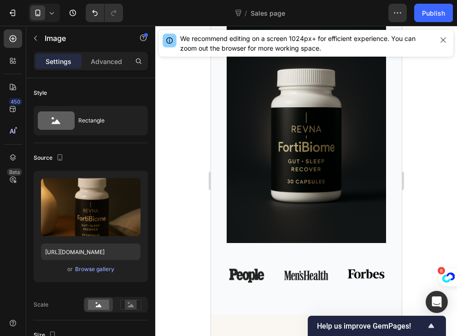
scroll to position [659, 0]
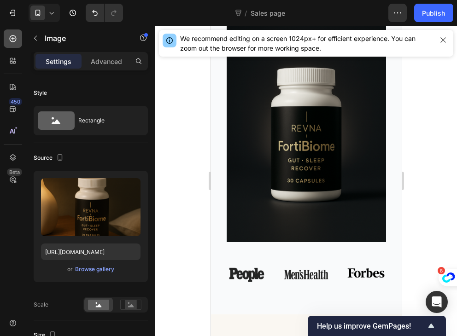
click at [13, 38] on icon at bounding box center [13, 39] width 4 height 4
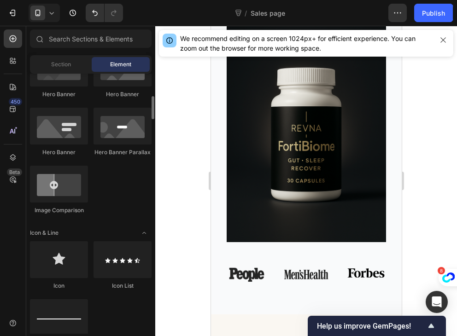
scroll to position [0, 0]
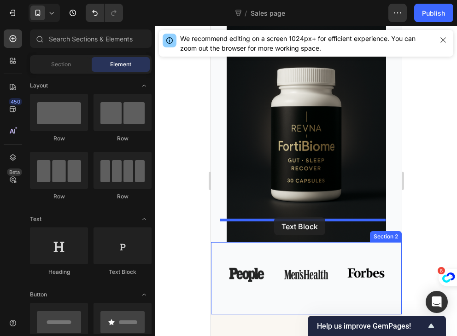
drag, startPoint x: 327, startPoint y: 280, endPoint x: 274, endPoint y: 217, distance: 82.7
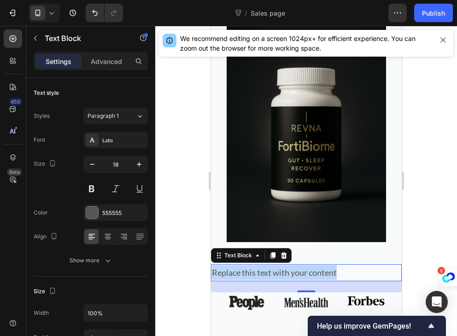
drag, startPoint x: 347, startPoint y: 225, endPoint x: 186, endPoint y: 226, distance: 161.6
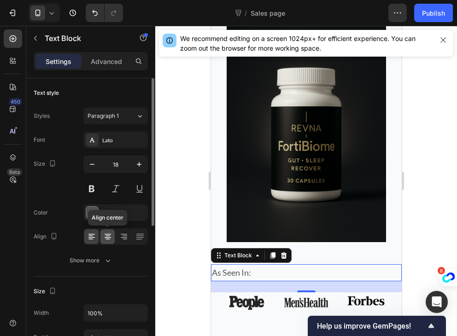
click at [102, 238] on div at bounding box center [107, 236] width 14 height 15
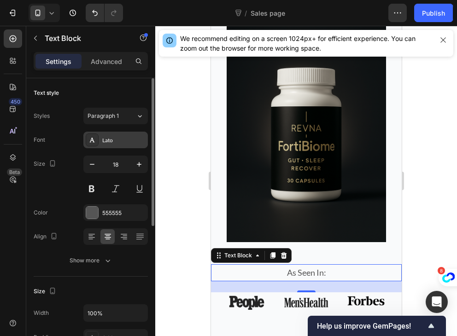
click at [119, 146] on div "Lato" at bounding box center [115, 140] width 64 height 17
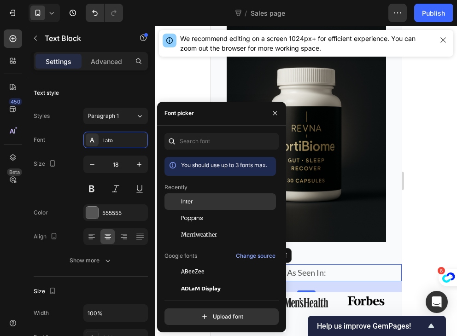
click at [207, 205] on div "Inter" at bounding box center [227, 202] width 93 height 8
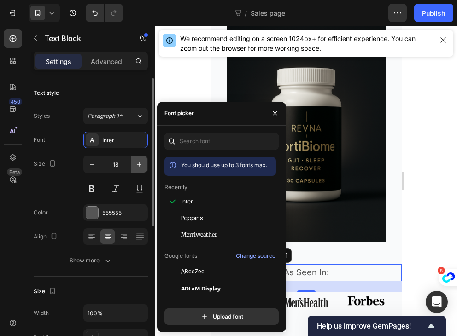
click at [140, 164] on icon "button" at bounding box center [139, 164] width 5 height 5
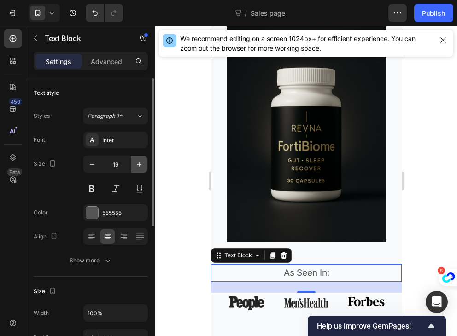
click at [140, 164] on icon "button" at bounding box center [139, 164] width 5 height 5
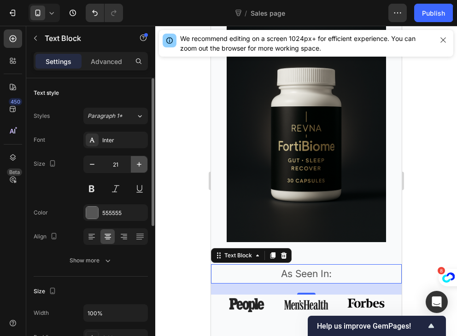
click at [140, 164] on icon "button" at bounding box center [139, 164] width 5 height 5
type input "22"
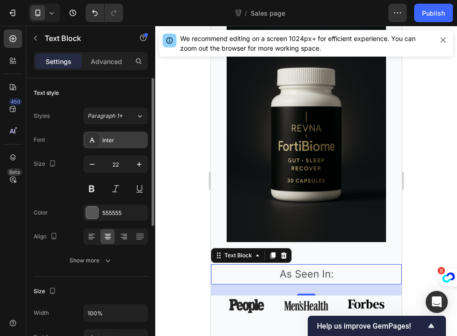
click at [112, 144] on div "Inter" at bounding box center [123, 140] width 43 height 8
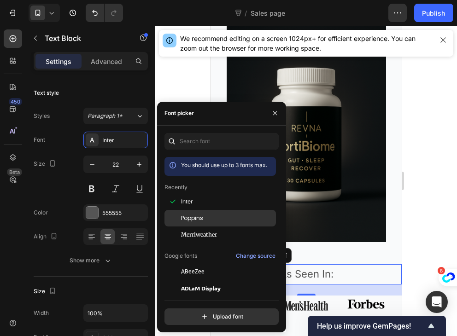
click at [195, 225] on div "Poppins" at bounding box center [219, 218] width 111 height 17
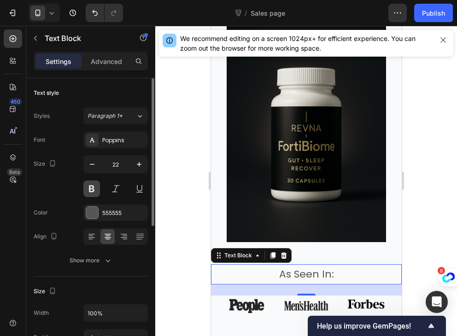
click at [95, 188] on button at bounding box center [91, 189] width 17 height 17
click at [101, 210] on div "555555" at bounding box center [115, 212] width 64 height 17
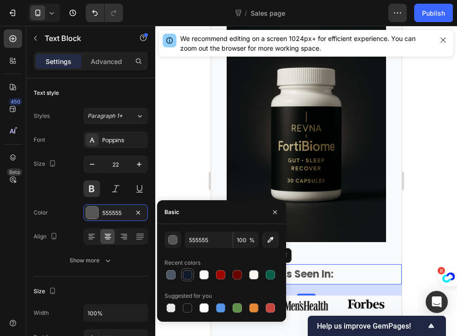
click at [188, 271] on div at bounding box center [187, 274] width 9 height 9
type input "111827"
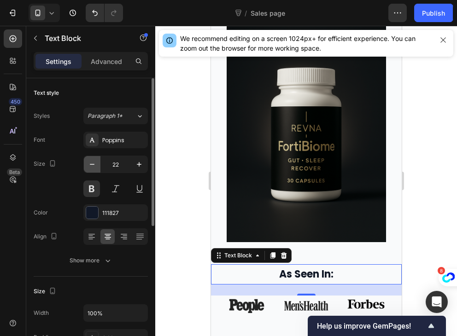
click at [90, 167] on icon "button" at bounding box center [91, 164] width 9 height 9
type input "21"
click at [46, 188] on div "Size 21" at bounding box center [91, 176] width 114 height 41
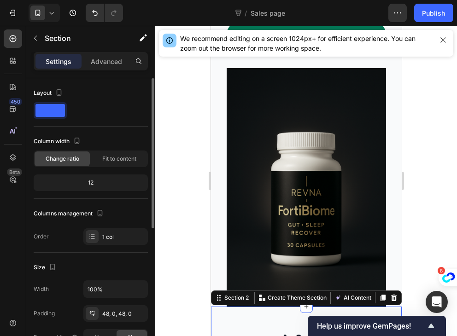
scroll to position [624, 0]
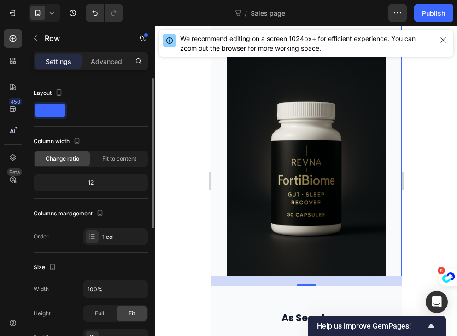
drag, startPoint x: 306, startPoint y: 231, endPoint x: 303, endPoint y: 241, distance: 10.8
click at [303, 284] on div at bounding box center [306, 285] width 18 height 3
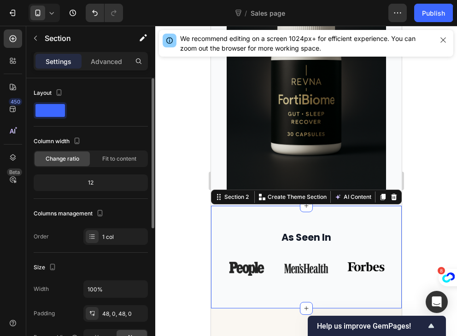
scroll to position [711, 0]
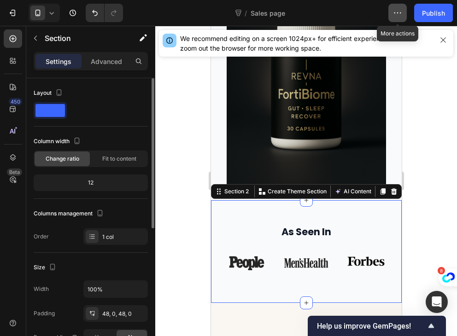
click at [397, 9] on icon "button" at bounding box center [397, 12] width 9 height 9
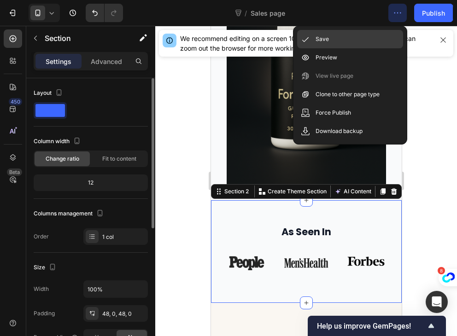
click at [349, 41] on div "Save" at bounding box center [350, 39] width 106 height 18
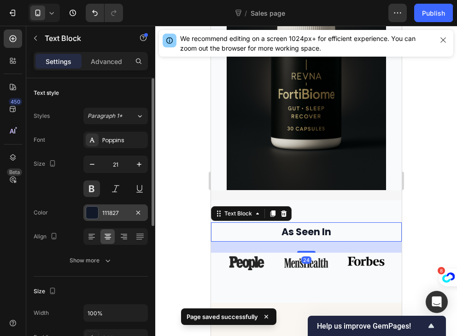
click at [98, 206] on div at bounding box center [92, 212] width 13 height 13
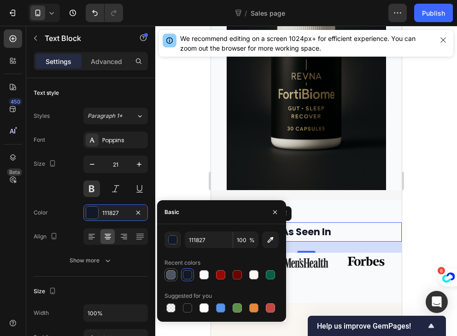
click at [173, 277] on div at bounding box center [170, 274] width 9 height 9
type input "4B5563"
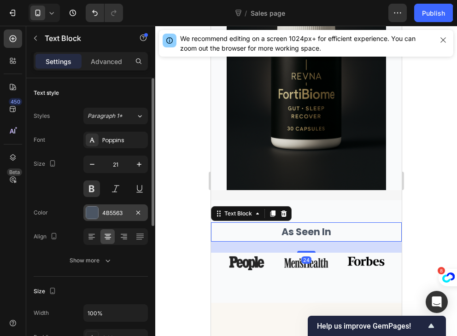
click at [105, 212] on div "4B5563" at bounding box center [115, 213] width 27 height 8
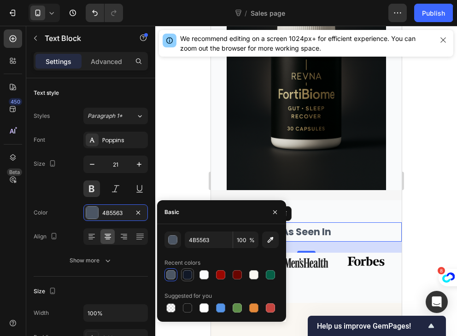
click at [184, 273] on div at bounding box center [187, 274] width 9 height 9
type input "111827"
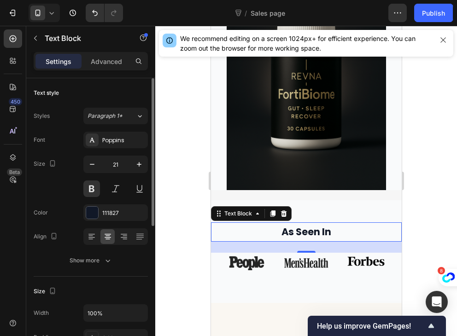
click at [63, 226] on div "Font Poppins Size 21 Color 111827 Align Show more" at bounding box center [91, 200] width 114 height 137
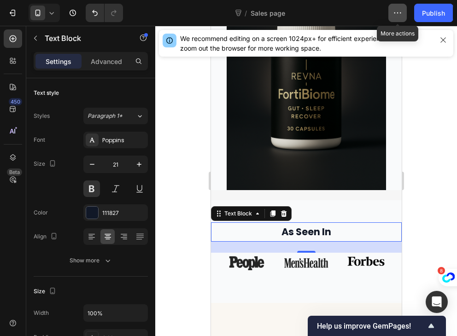
click at [393, 17] on icon "button" at bounding box center [397, 12] width 9 height 9
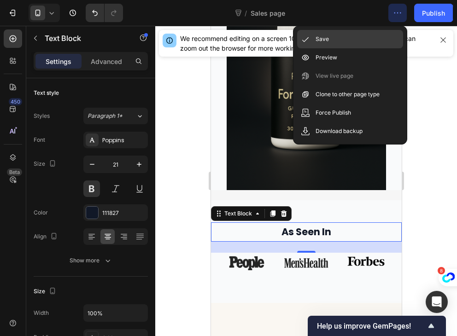
click at [350, 45] on div "Save" at bounding box center [350, 39] width 106 height 18
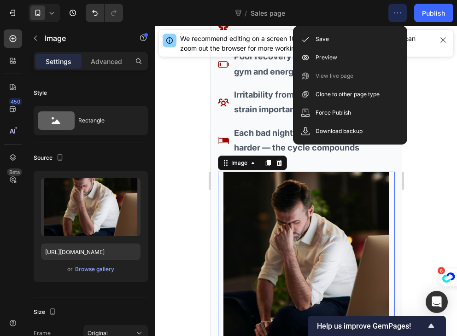
scroll to position [1964, 0]
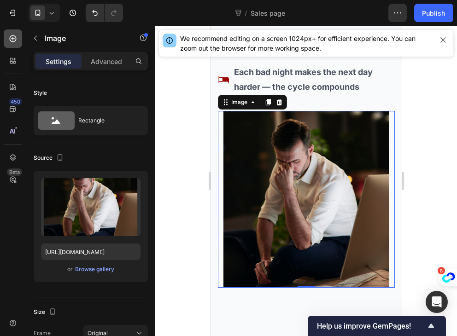
click at [16, 38] on icon at bounding box center [13, 38] width 7 height 7
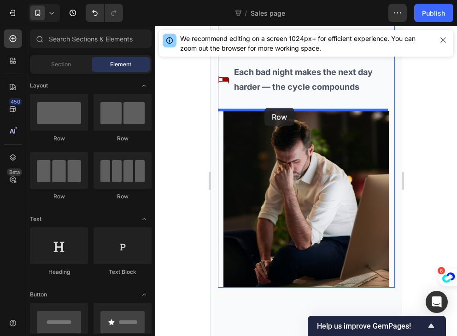
drag, startPoint x: 321, startPoint y: 156, endPoint x: 264, endPoint y: 108, distance: 74.5
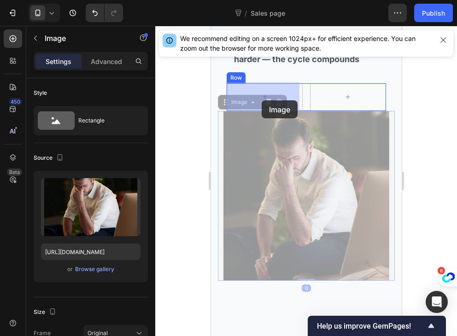
drag, startPoint x: 277, startPoint y: 164, endPoint x: 260, endPoint y: 99, distance: 67.5
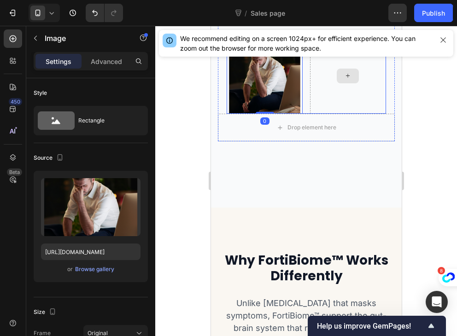
scroll to position [1933, 0]
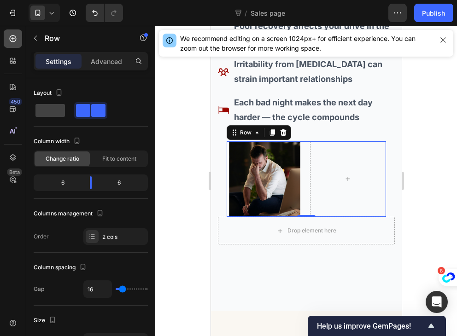
click at [13, 43] on div at bounding box center [13, 38] width 18 height 18
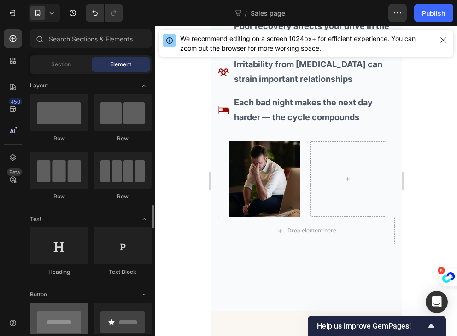
scroll to position [134, 0]
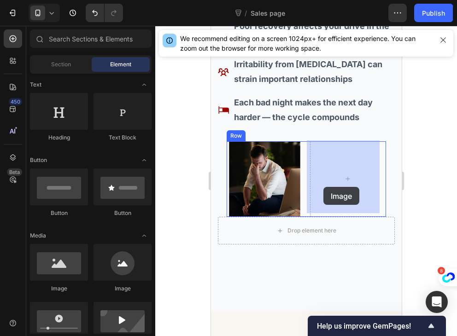
drag, startPoint x: 273, startPoint y: 302, endPoint x: 325, endPoint y: 187, distance: 126.3
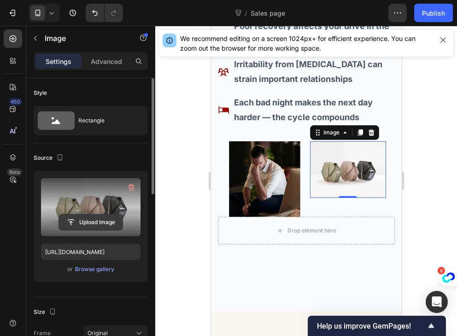
click at [90, 222] on input "file" at bounding box center [91, 223] width 64 height 16
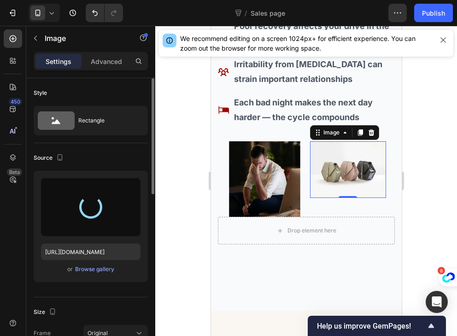
type input "https://cdn.shopify.com/s/files/1/0967/8648/1416/files/gempages_570048094473814…"
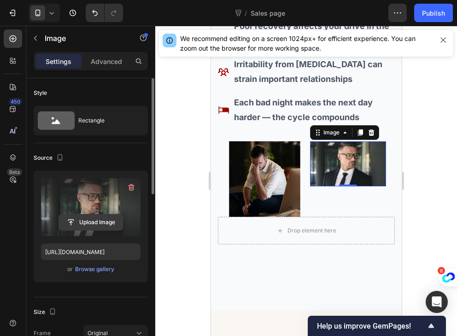
click at [75, 223] on input "file" at bounding box center [91, 223] width 64 height 16
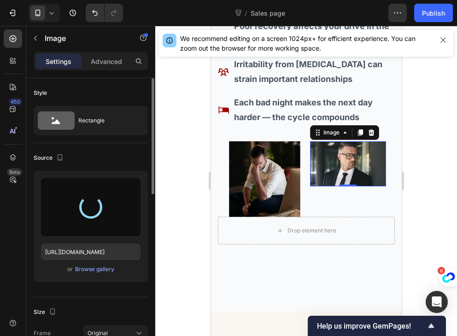
type input "https://cdn.shopify.com/s/files/1/0967/8648/1416/files/gempages_570048094473814…"
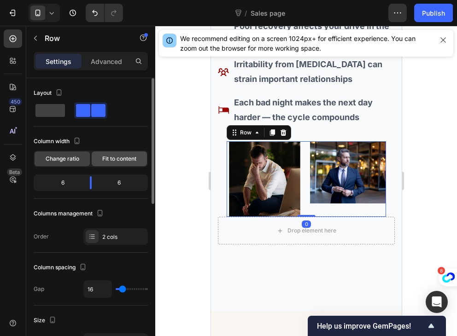
click at [118, 158] on span "Fit to content" at bounding box center [119, 159] width 34 height 8
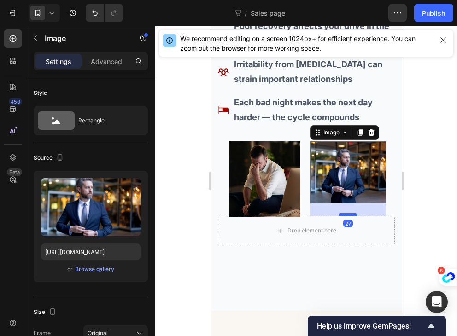
drag, startPoint x: 340, startPoint y: 199, endPoint x: 337, endPoint y: 212, distance: 12.8
click at [338, 213] on div at bounding box center [347, 214] width 18 height 3
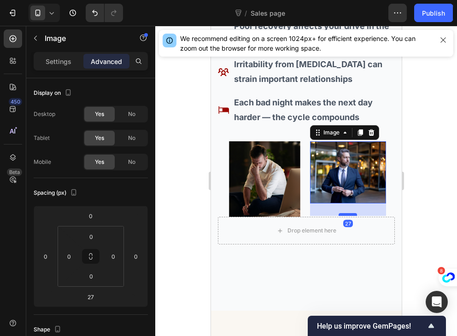
click at [338, 213] on div at bounding box center [347, 214] width 18 height 3
drag, startPoint x: 337, startPoint y: 212, endPoint x: 340, endPoint y: 198, distance: 13.7
click at [340, 201] on div at bounding box center [347, 202] width 18 height 3
type input "0"
click at [60, 63] on p "Settings" at bounding box center [59, 62] width 26 height 10
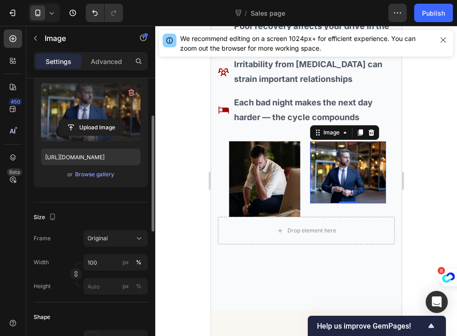
scroll to position [99, 0]
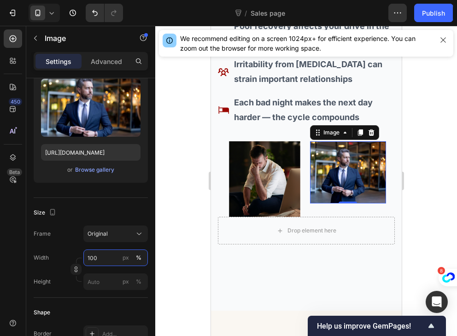
click at [101, 260] on input "100" at bounding box center [115, 258] width 64 height 17
type input "150"
click at [114, 240] on button "Original" at bounding box center [115, 234] width 64 height 17
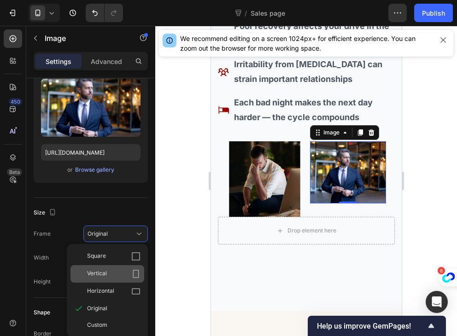
click at [125, 271] on div "Vertical" at bounding box center [113, 273] width 53 height 9
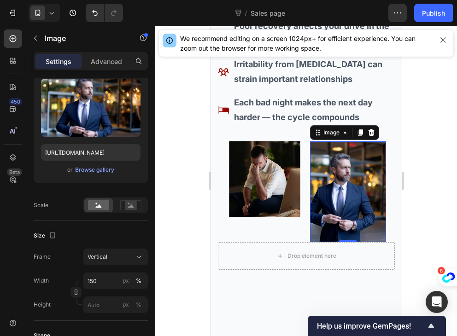
scroll to position [1958, 0]
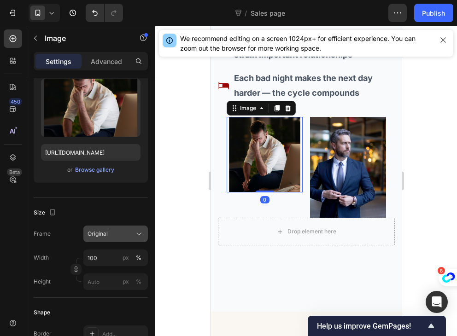
click at [128, 237] on div "Original" at bounding box center [109, 234] width 45 height 8
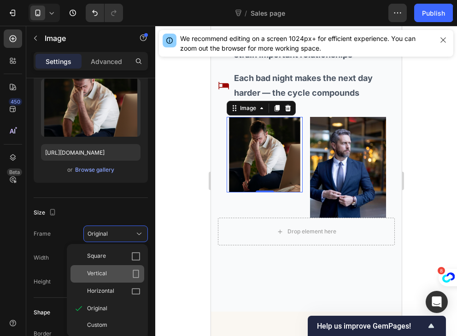
click at [124, 274] on div "Vertical" at bounding box center [113, 273] width 53 height 9
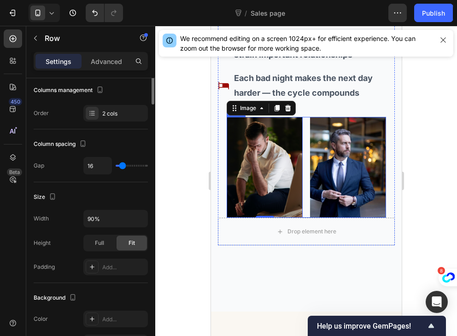
scroll to position [0, 0]
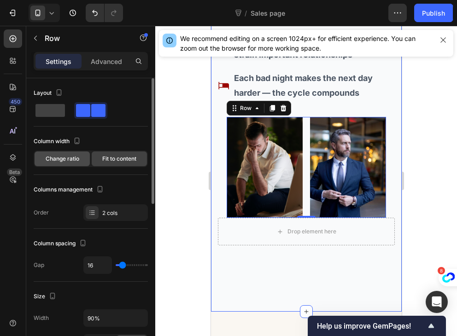
click at [70, 160] on span "Change ratio" at bounding box center [63, 159] width 34 height 8
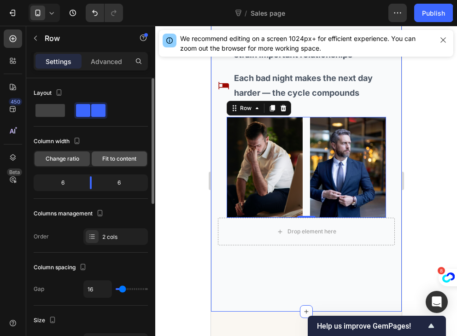
click at [106, 159] on span "Fit to content" at bounding box center [119, 159] width 34 height 8
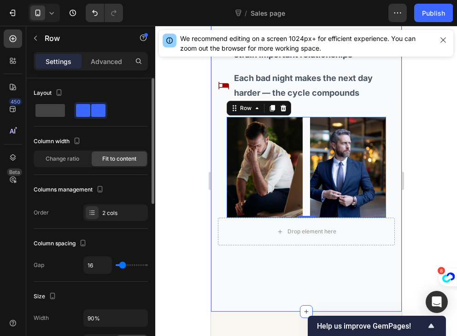
type input "0"
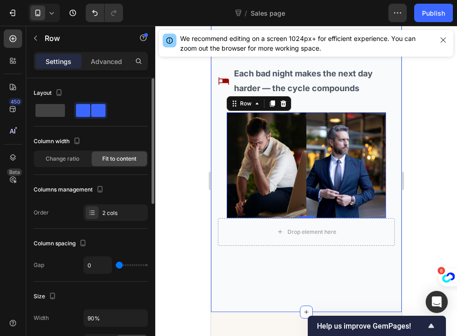
type input "0"
click at [118, 266] on input "range" at bounding box center [132, 265] width 32 height 2
click at [171, 248] on div at bounding box center [306, 181] width 302 height 310
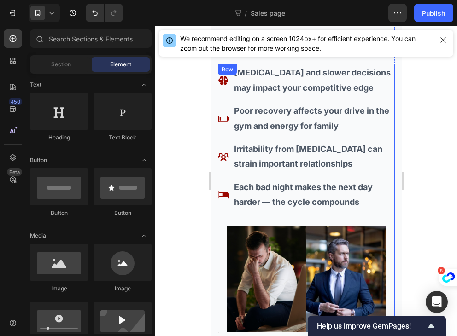
scroll to position [1848, 0]
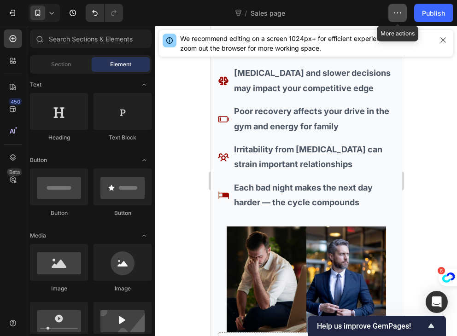
click at [395, 19] on button "button" at bounding box center [397, 13] width 18 height 18
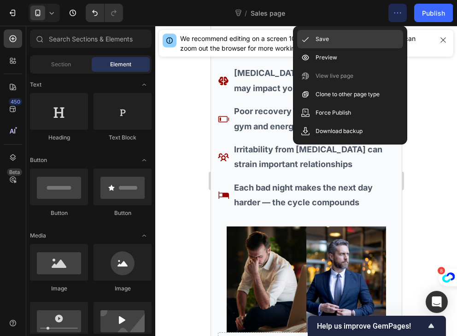
click at [346, 42] on div "Save" at bounding box center [350, 39] width 106 height 18
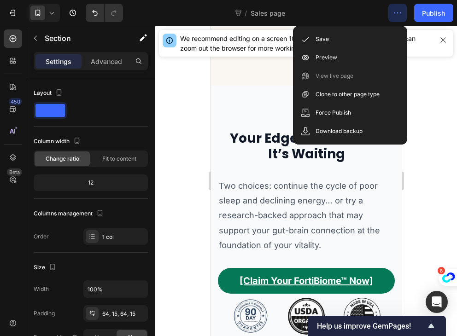
scroll to position [3428, 0]
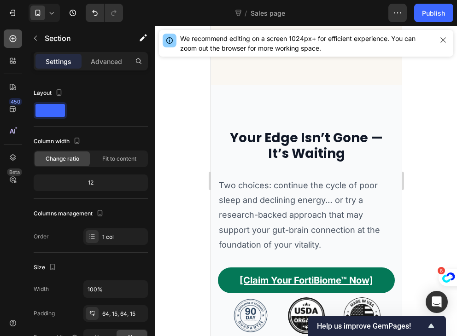
click at [20, 37] on div at bounding box center [13, 38] width 18 height 18
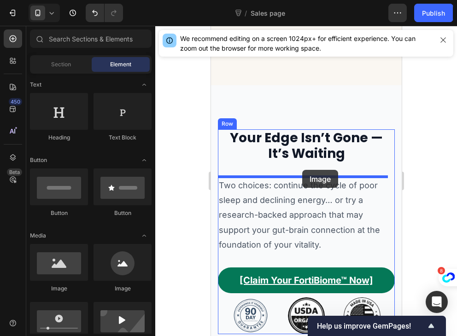
drag, startPoint x: 284, startPoint y: 292, endPoint x: 302, endPoint y: 170, distance: 123.3
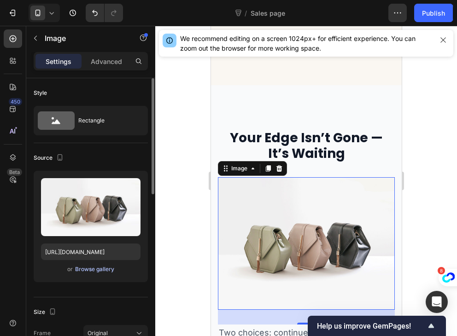
click at [93, 270] on div "Browse gallery" at bounding box center [94, 269] width 39 height 8
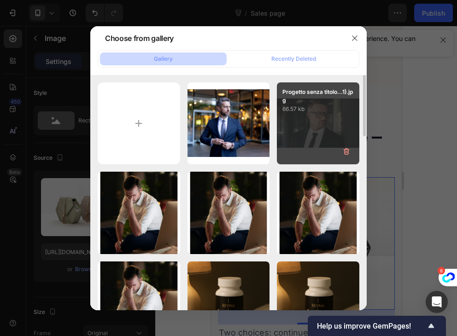
click at [335, 146] on div "Progetto senza titolo...1).jpg 66.57 kb" at bounding box center [318, 123] width 82 height 82
type input "https://cdn.shopify.com/s/files/1/0967/8648/1416/files/gempages_570048094473814…"
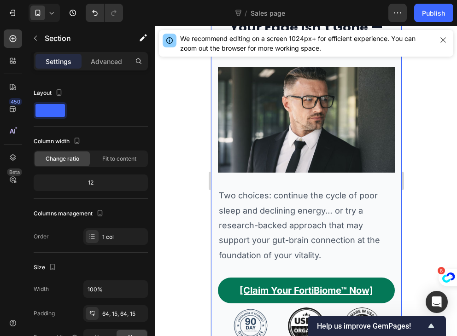
scroll to position [3540, 0]
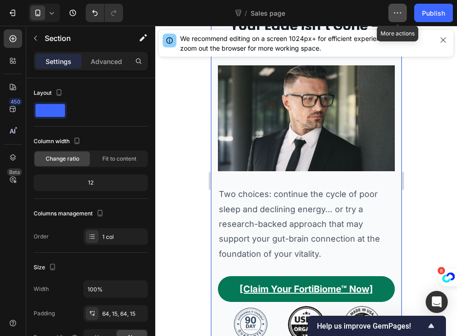
click at [403, 9] on button "button" at bounding box center [397, 13] width 18 height 18
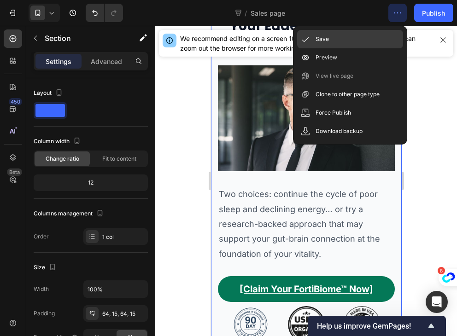
click at [353, 35] on div "Save" at bounding box center [350, 39] width 106 height 18
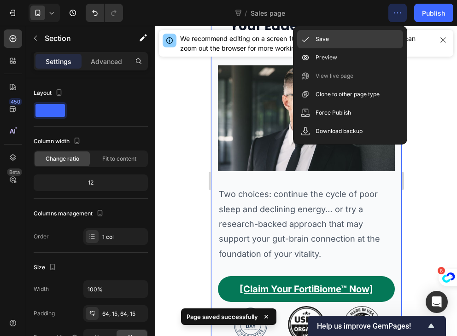
click at [316, 34] on div "Save" at bounding box center [350, 39] width 106 height 18
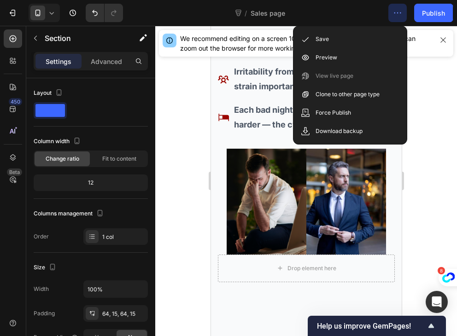
scroll to position [1925, 0]
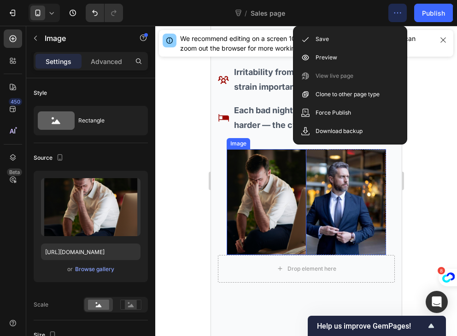
click at [295, 219] on img at bounding box center [266, 202] width 80 height 106
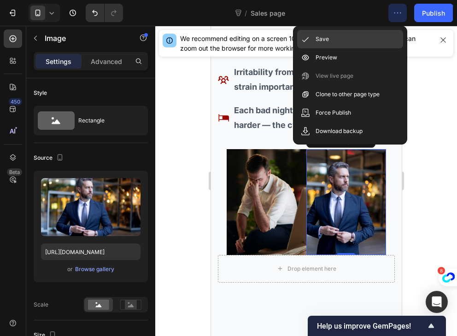
click at [343, 43] on div "Save" at bounding box center [350, 39] width 106 height 18
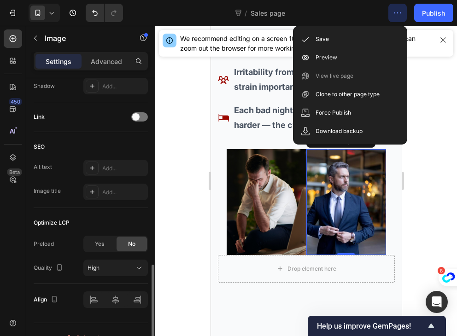
scroll to position [433, 0]
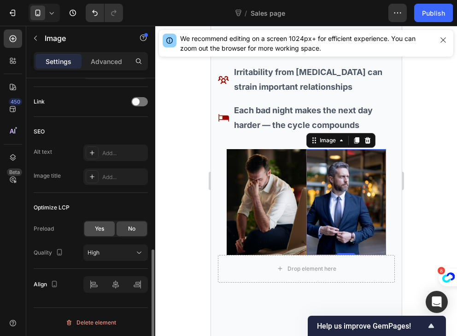
click at [96, 225] on span "Yes" at bounding box center [99, 229] width 9 height 8
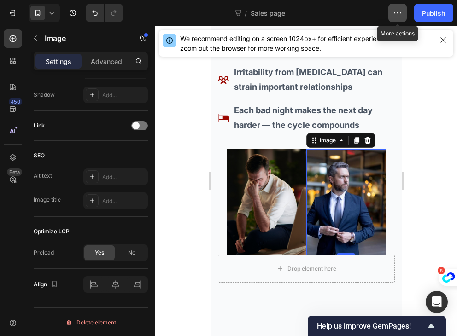
click at [400, 15] on icon "button" at bounding box center [397, 12] width 9 height 9
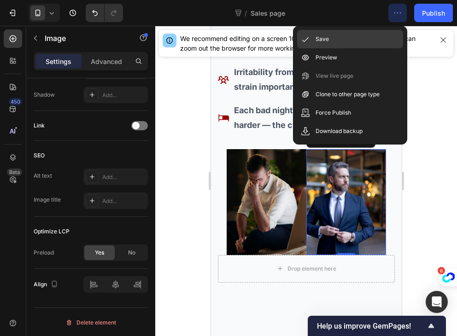
click at [344, 41] on div "Save" at bounding box center [350, 39] width 106 height 18
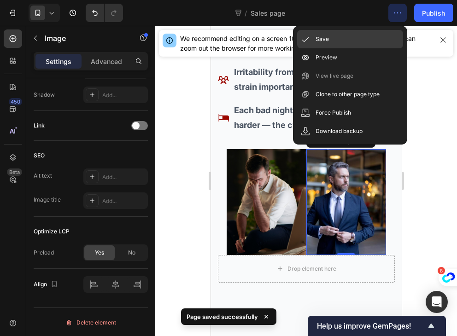
click at [313, 33] on div "Save" at bounding box center [350, 39] width 106 height 18
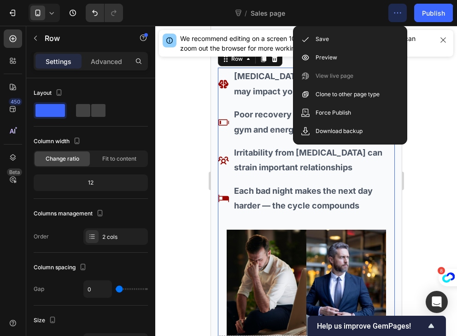
scroll to position [1867, 0]
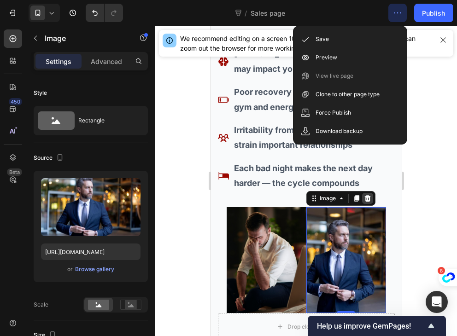
click at [365, 200] on icon at bounding box center [366, 198] width 7 height 7
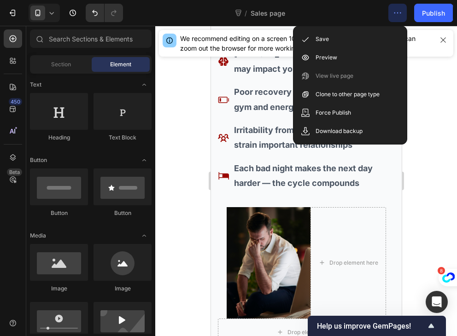
scroll to position [1869, 0]
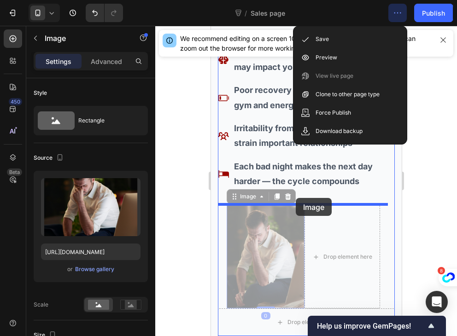
drag, startPoint x: 262, startPoint y: 229, endPoint x: 295, endPoint y: 198, distance: 45.3
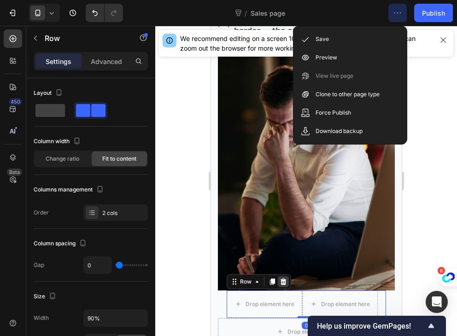
click at [282, 278] on icon at bounding box center [282, 281] width 7 height 7
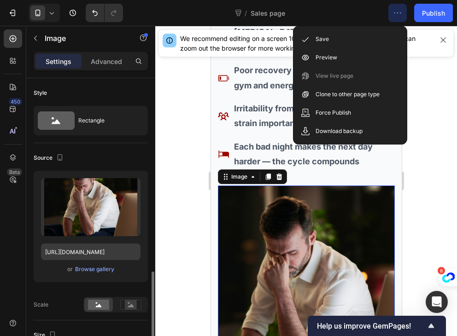
scroll to position [137, 0]
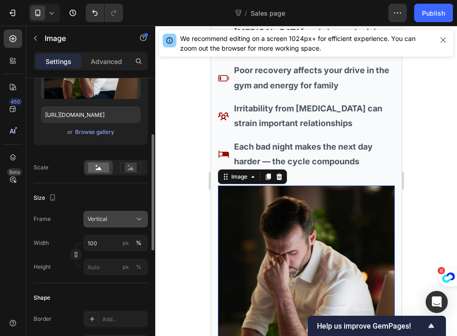
click at [130, 212] on button "Vertical" at bounding box center [115, 219] width 64 height 17
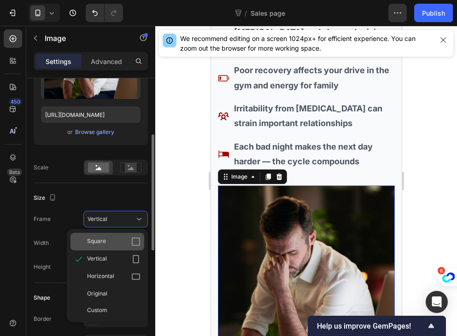
click at [132, 233] on div "Square" at bounding box center [107, 241] width 74 height 17
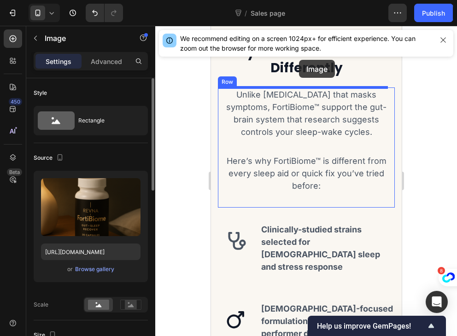
scroll to position [2329, 0]
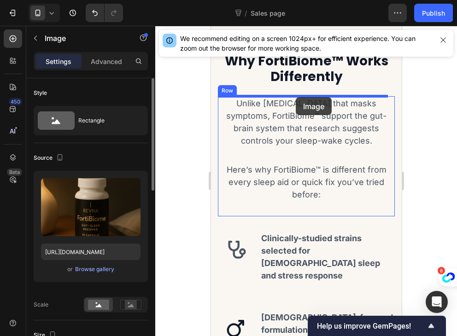
drag, startPoint x: 290, startPoint y: 177, endPoint x: 295, endPoint y: 97, distance: 80.8
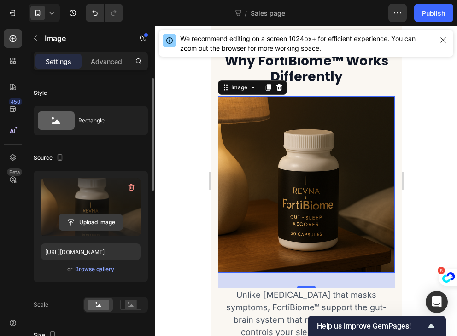
click at [97, 226] on input "file" at bounding box center [91, 223] width 64 height 16
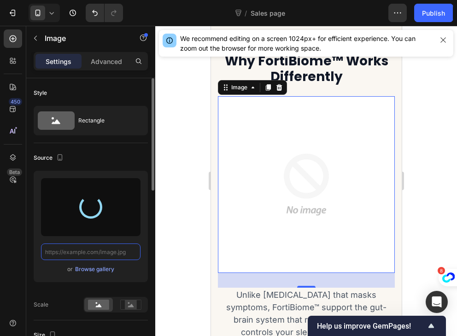
scroll to position [0, 0]
click at [82, 269] on div "Browse gallery" at bounding box center [94, 269] width 39 height 8
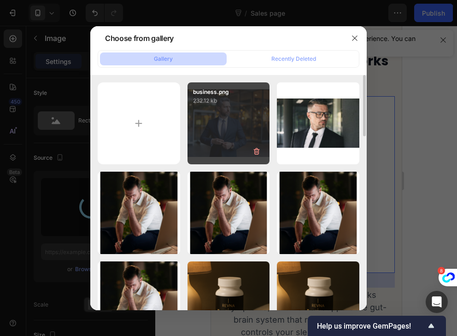
click at [226, 117] on div "business.png 232.12 kb" at bounding box center [228, 123] width 82 height 82
type input "https://cdn.shopify.com/s/files/1/0967/8648/1416/files/gempages_570048094473814…"
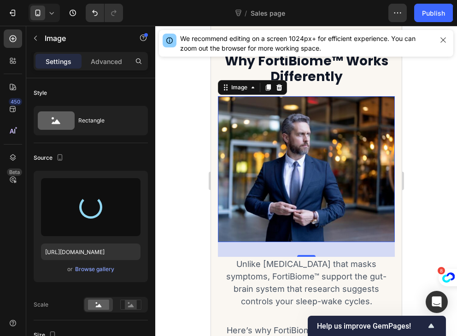
click at [91, 200] on div at bounding box center [90, 207] width 23 height 23
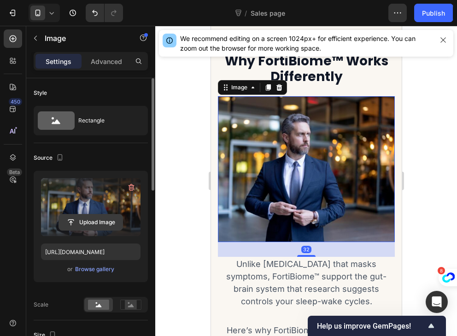
click at [72, 227] on input "file" at bounding box center [91, 223] width 64 height 16
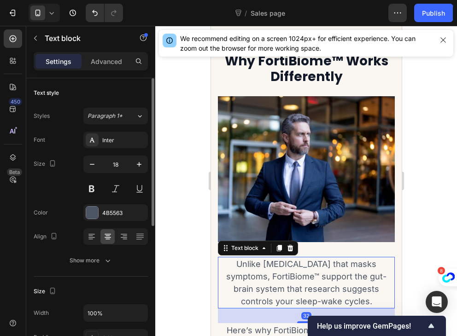
click at [276, 264] on p "Unlike [MEDICAL_DATA] that masks symptoms, FortiBiome™ support the gut-brain sy…" at bounding box center [305, 283] width 175 height 50
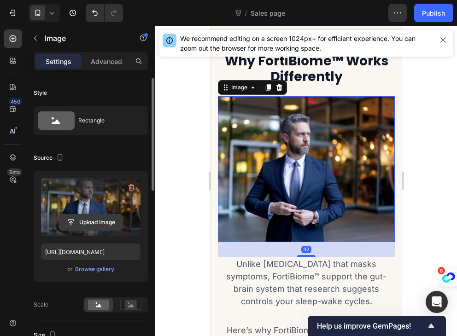
click at [80, 221] on input "file" at bounding box center [91, 223] width 64 height 16
click at [79, 220] on input "file" at bounding box center [91, 223] width 64 height 16
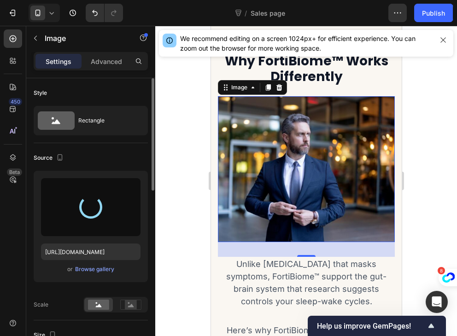
type input "https://cdn.shopify.com/s/files/1/0967/8648/1416/files/gempages_570048094473814…"
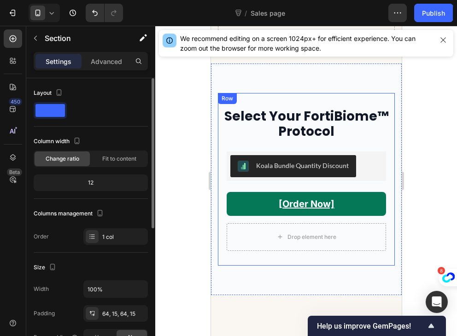
scroll to position [3044, 0]
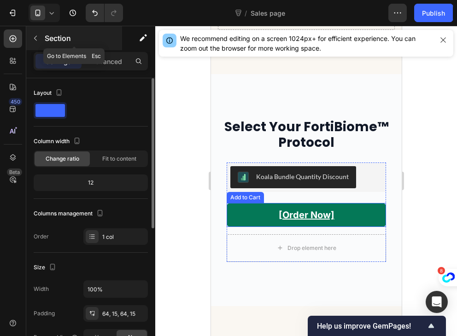
click at [31, 42] on button "button" at bounding box center [35, 38] width 15 height 15
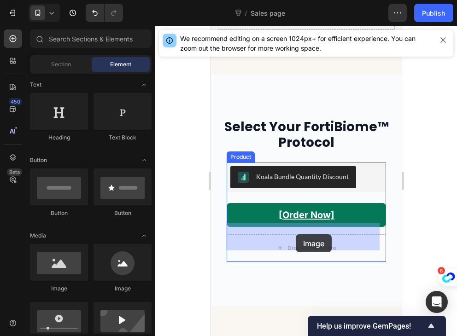
drag, startPoint x: 277, startPoint y: 282, endPoint x: 295, endPoint y: 234, distance: 50.7
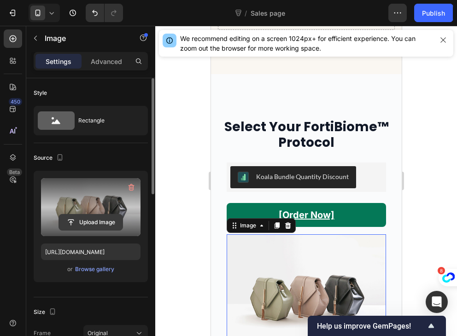
click at [88, 218] on input "file" at bounding box center [91, 223] width 64 height 16
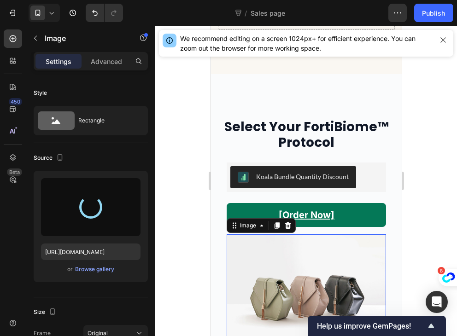
type input "https://cdn.shopify.com/s/files/1/0967/8648/1416/files/gempages_570048094473814…"
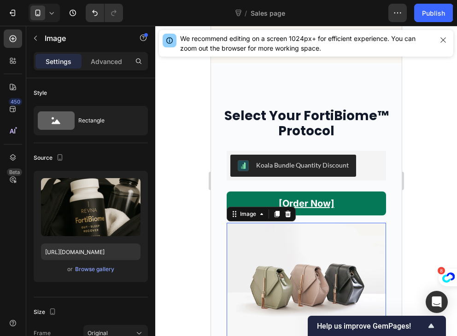
scroll to position [3141, 0]
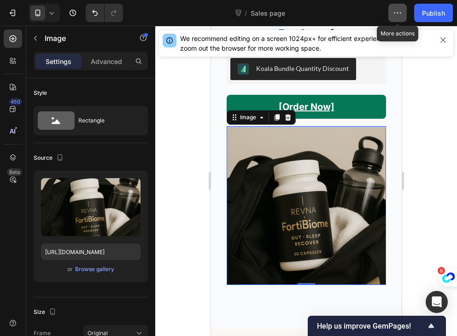
click at [395, 17] on icon "button" at bounding box center [397, 12] width 9 height 9
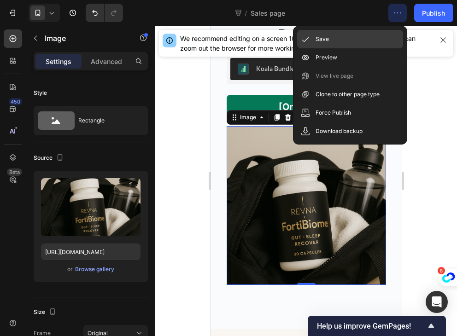
click at [363, 39] on div "Save" at bounding box center [350, 39] width 106 height 18
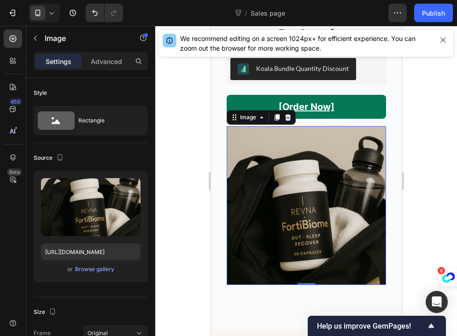
click at [435, 187] on div at bounding box center [306, 181] width 302 height 310
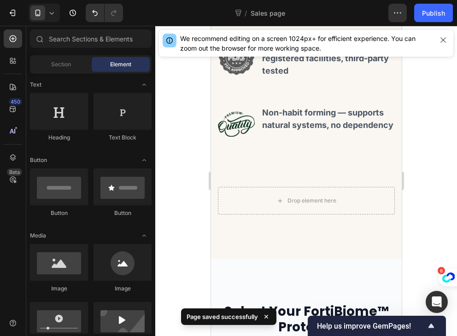
scroll to position [2861, 0]
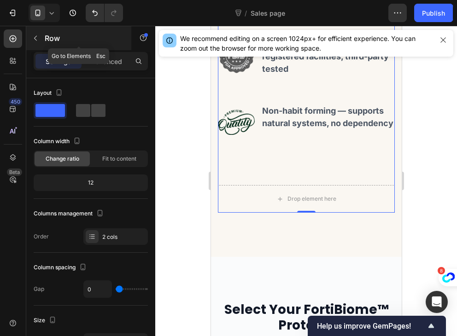
click at [38, 40] on icon "button" at bounding box center [35, 38] width 7 height 7
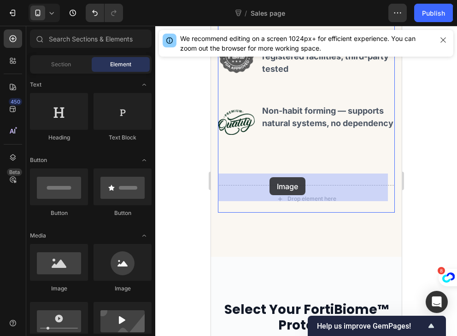
drag, startPoint x: 279, startPoint y: 286, endPoint x: 271, endPoint y: 177, distance: 108.9
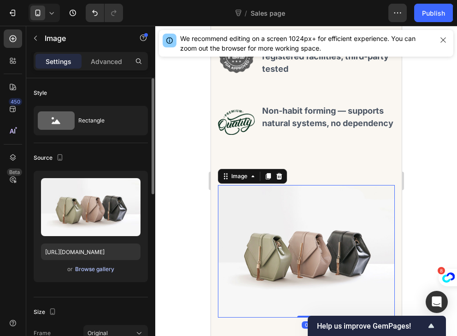
click at [99, 271] on div "Browse gallery" at bounding box center [94, 269] width 39 height 8
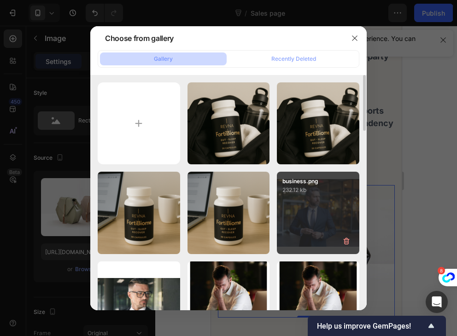
click at [296, 233] on div "business.png 232.12 kb" at bounding box center [318, 213] width 82 height 82
type input "https://cdn.shopify.com/s/files/1/0967/8648/1416/files/gempages_570048094473814…"
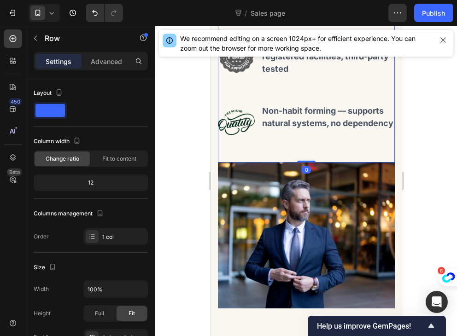
drag, startPoint x: 303, startPoint y: 172, endPoint x: 304, endPoint y: 142, distance: 30.0
click at [304, 142] on div "Icon Clinically-studied strains selected for male sleep and stress response Hea…" at bounding box center [305, 27] width 177 height 272
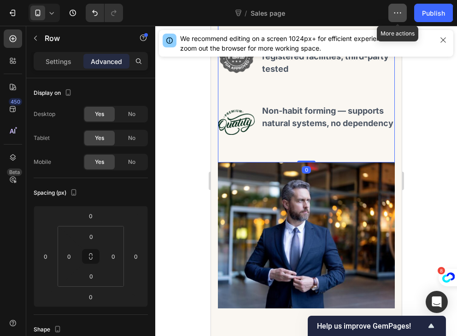
click at [405, 12] on button "button" at bounding box center [397, 13] width 18 height 18
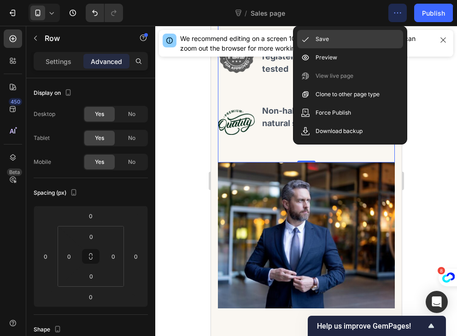
click at [344, 41] on div "Save" at bounding box center [350, 39] width 106 height 18
